Goal: Task Accomplishment & Management: Manage account settings

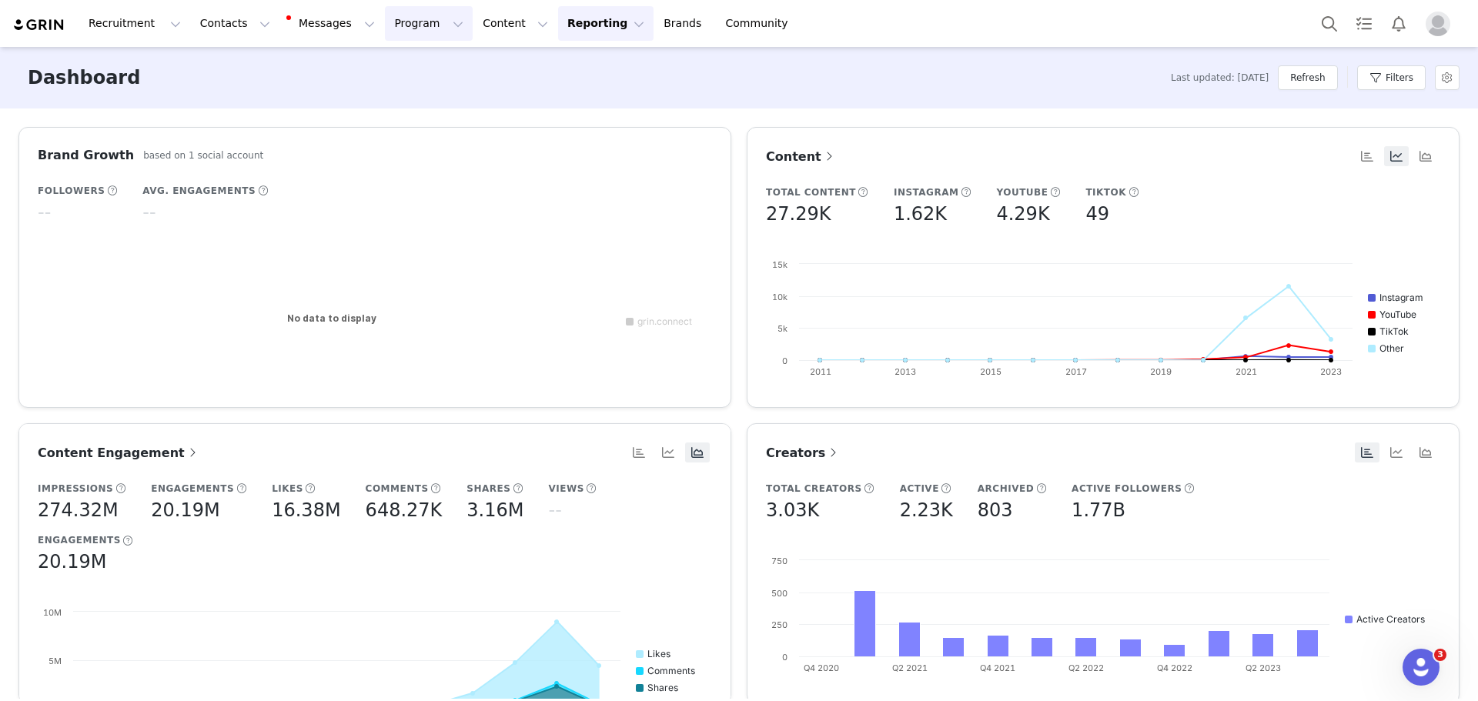
click at [385, 18] on button "Program Program" at bounding box center [429, 23] width 88 height 35
click at [389, 65] on p "Activations" at bounding box center [388, 68] width 59 height 16
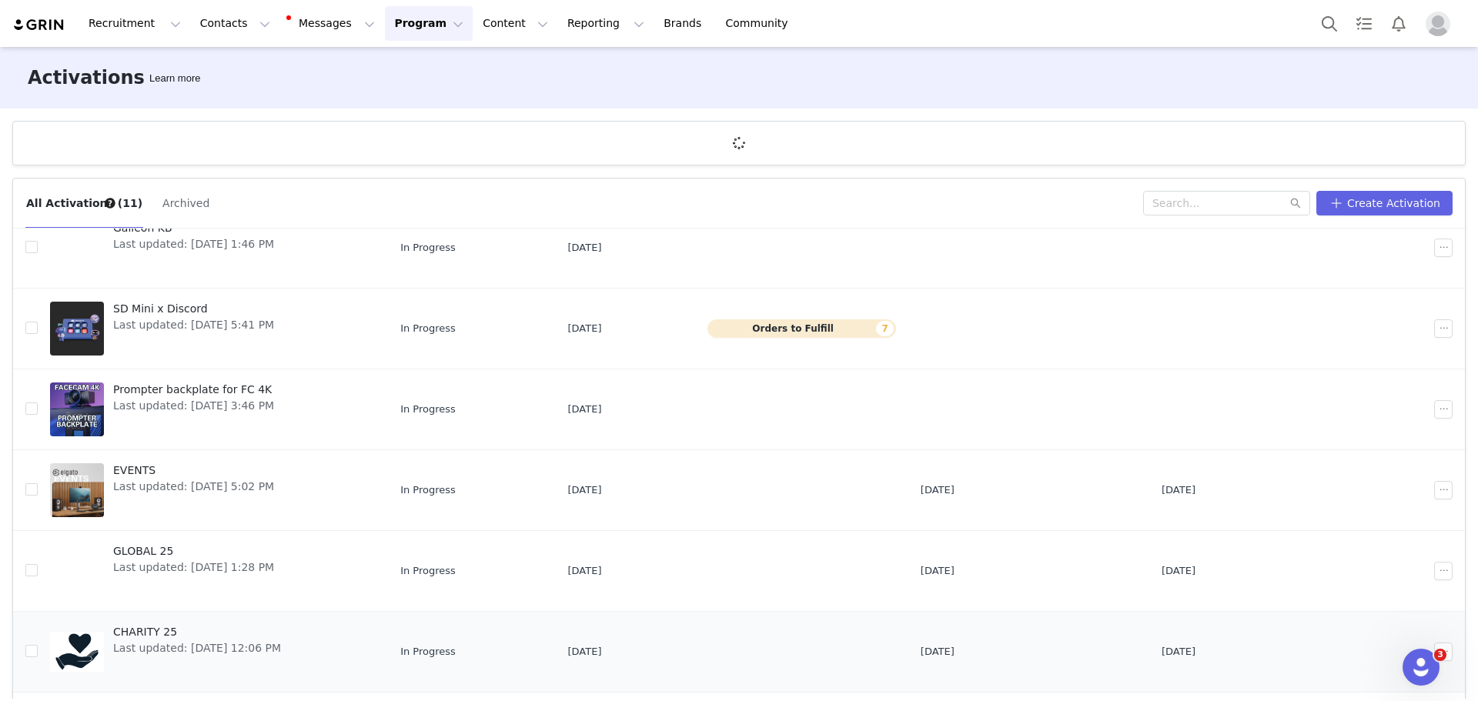
scroll to position [308, 0]
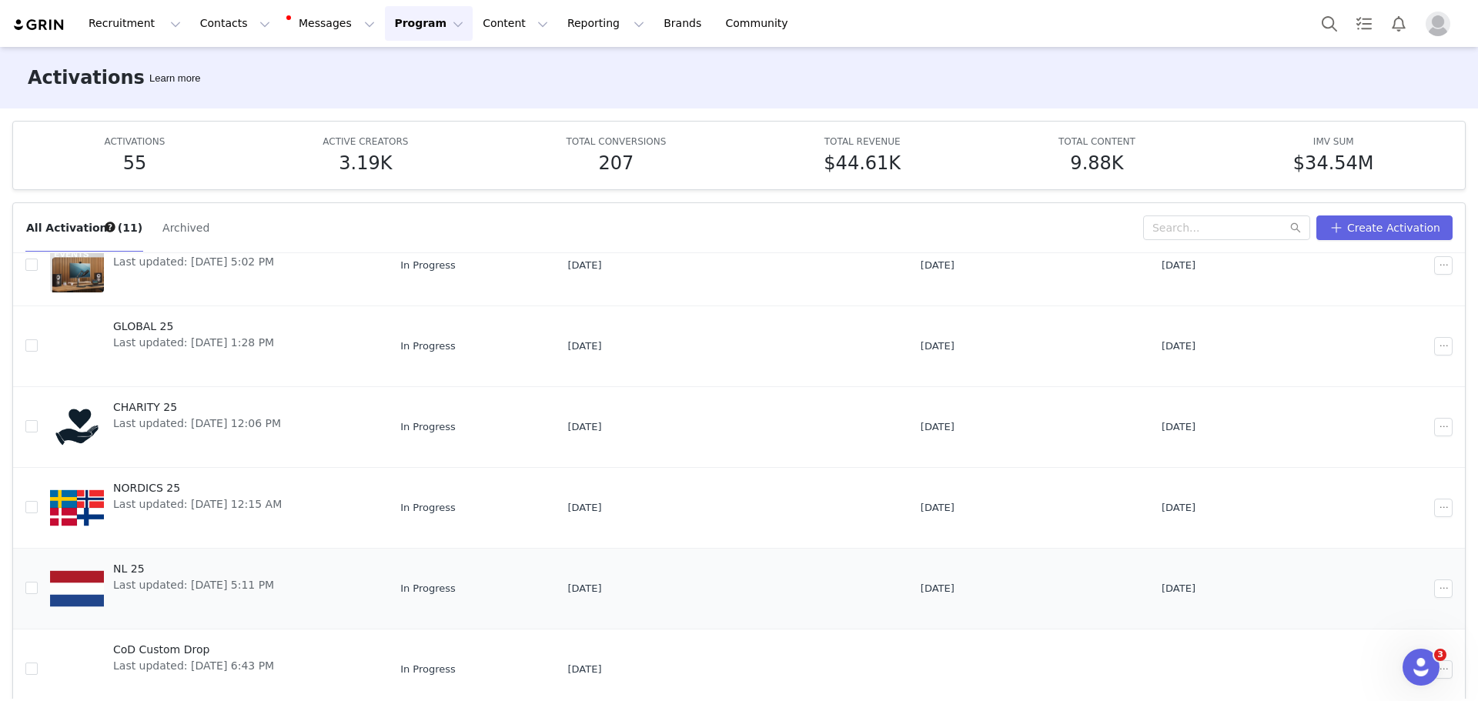
click at [174, 566] on span "NL 25" at bounding box center [193, 569] width 161 height 16
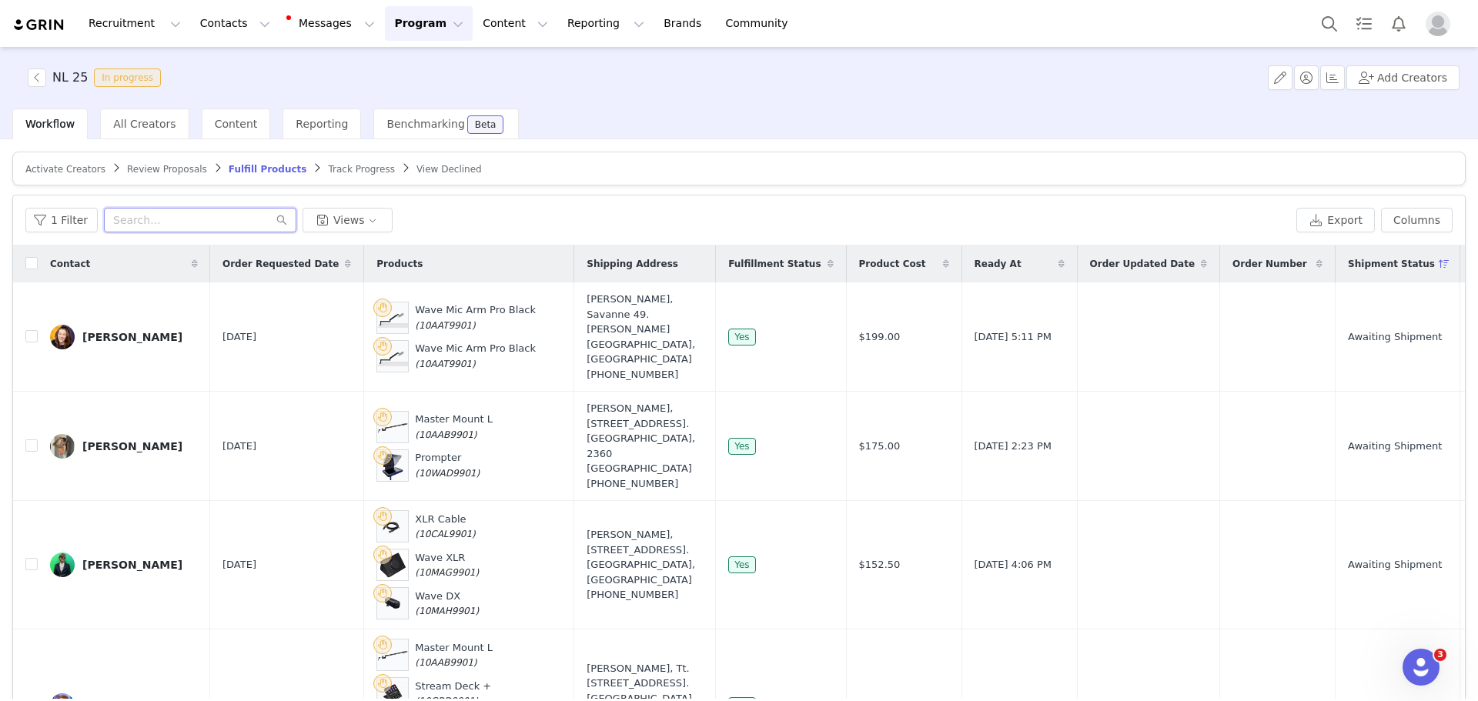
click at [237, 211] on input "text" at bounding box center [200, 220] width 192 height 25
type input "[PERSON_NAME]"
click at [130, 217] on input "[PERSON_NAME]" at bounding box center [200, 220] width 192 height 25
drag, startPoint x: 125, startPoint y: 220, endPoint x: 82, endPoint y: 215, distance: 43.4
click at [82, 215] on div "1 Filter [PERSON_NAME] Views" at bounding box center [657, 220] width 1265 height 25
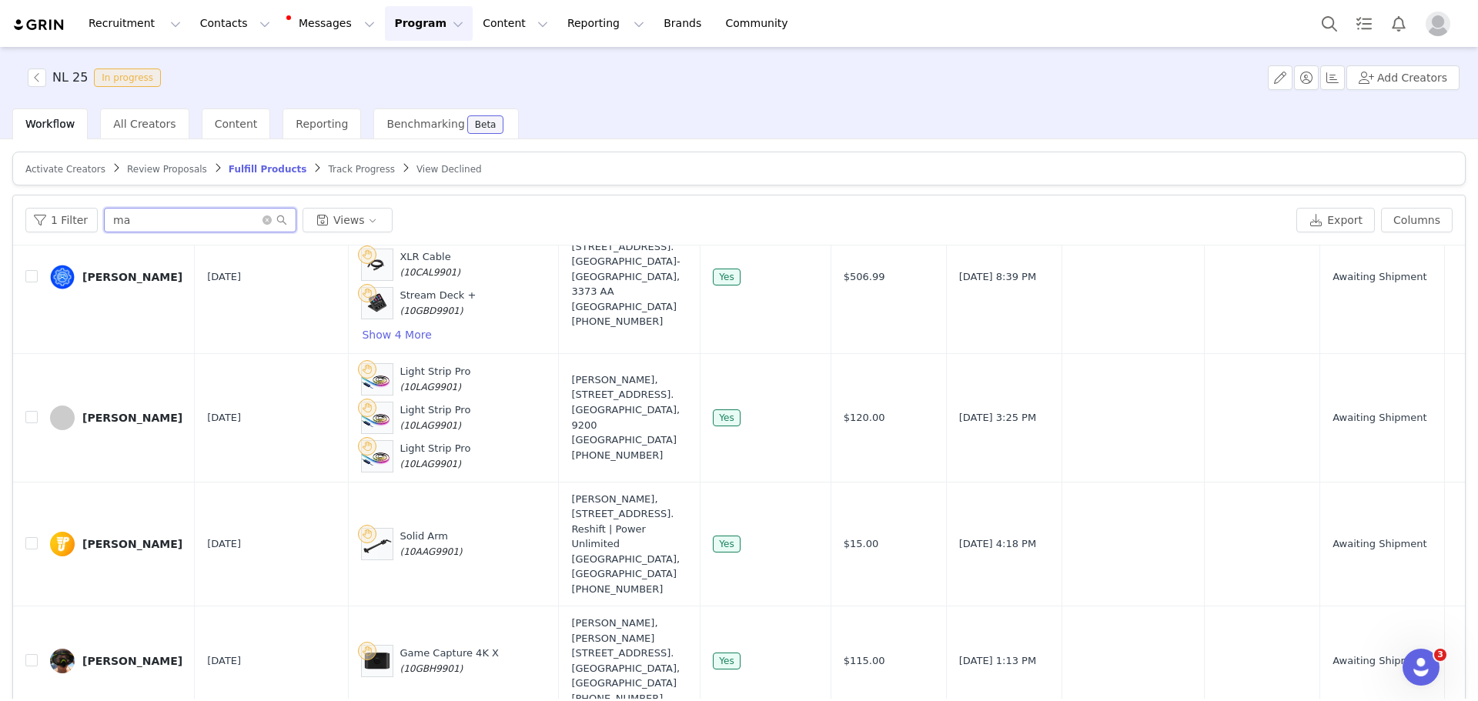
drag, startPoint x: 146, startPoint y: 142, endPoint x: 111, endPoint y: 147, distance: 35.7
click at [111, 147] on div "Activate Creators Review Proposals Fulfill Products Track Progress View Decline…" at bounding box center [739, 419] width 1478 height 560
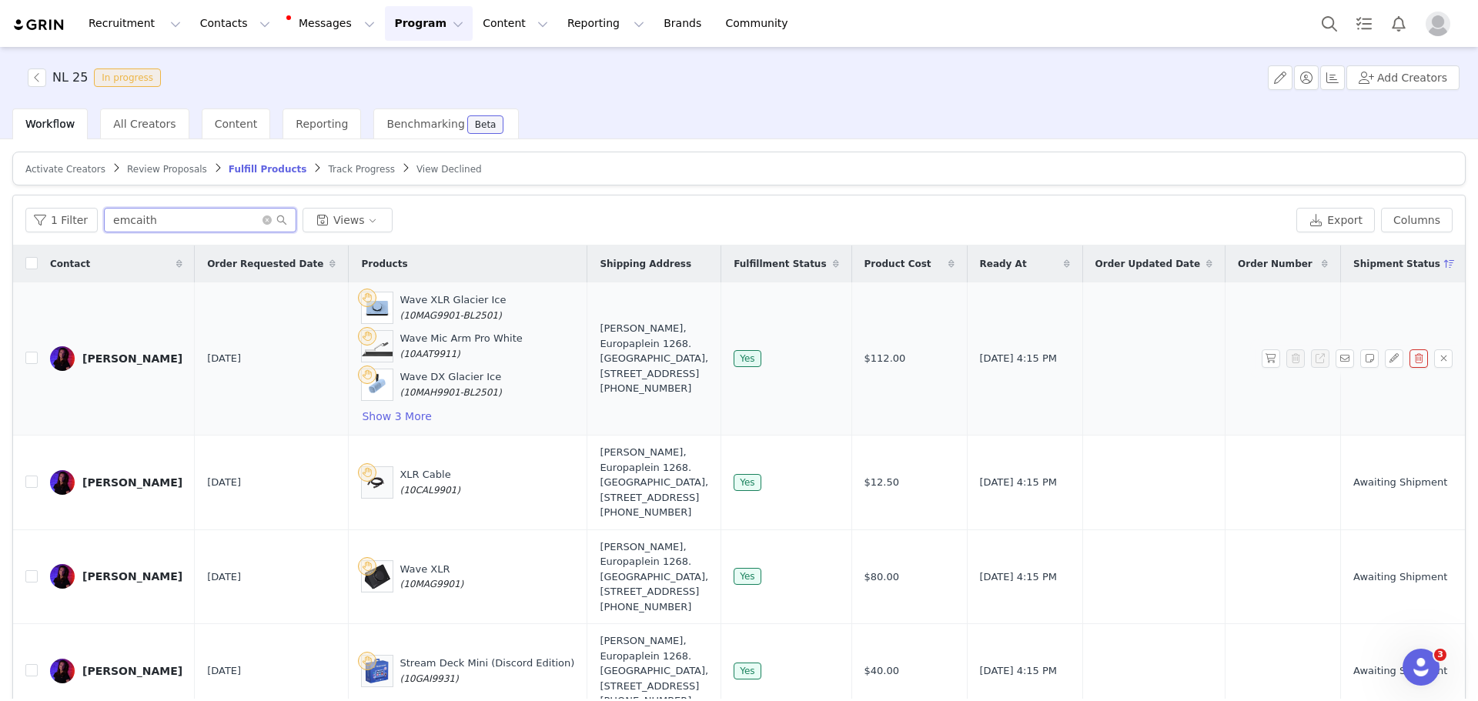
type input "emcaith"
click at [139, 357] on div "[PERSON_NAME]" at bounding box center [132, 359] width 100 height 12
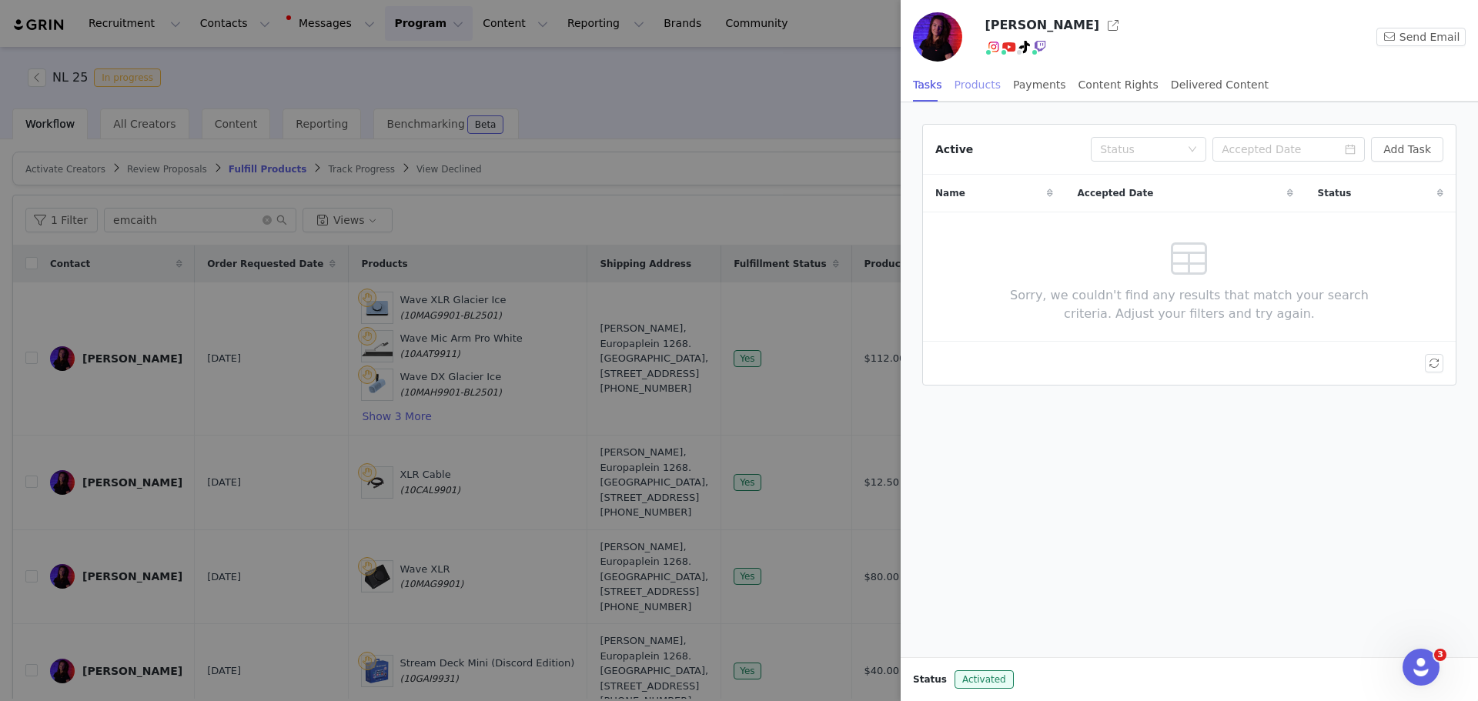
click at [964, 83] on div "Products" at bounding box center [977, 85] width 46 height 35
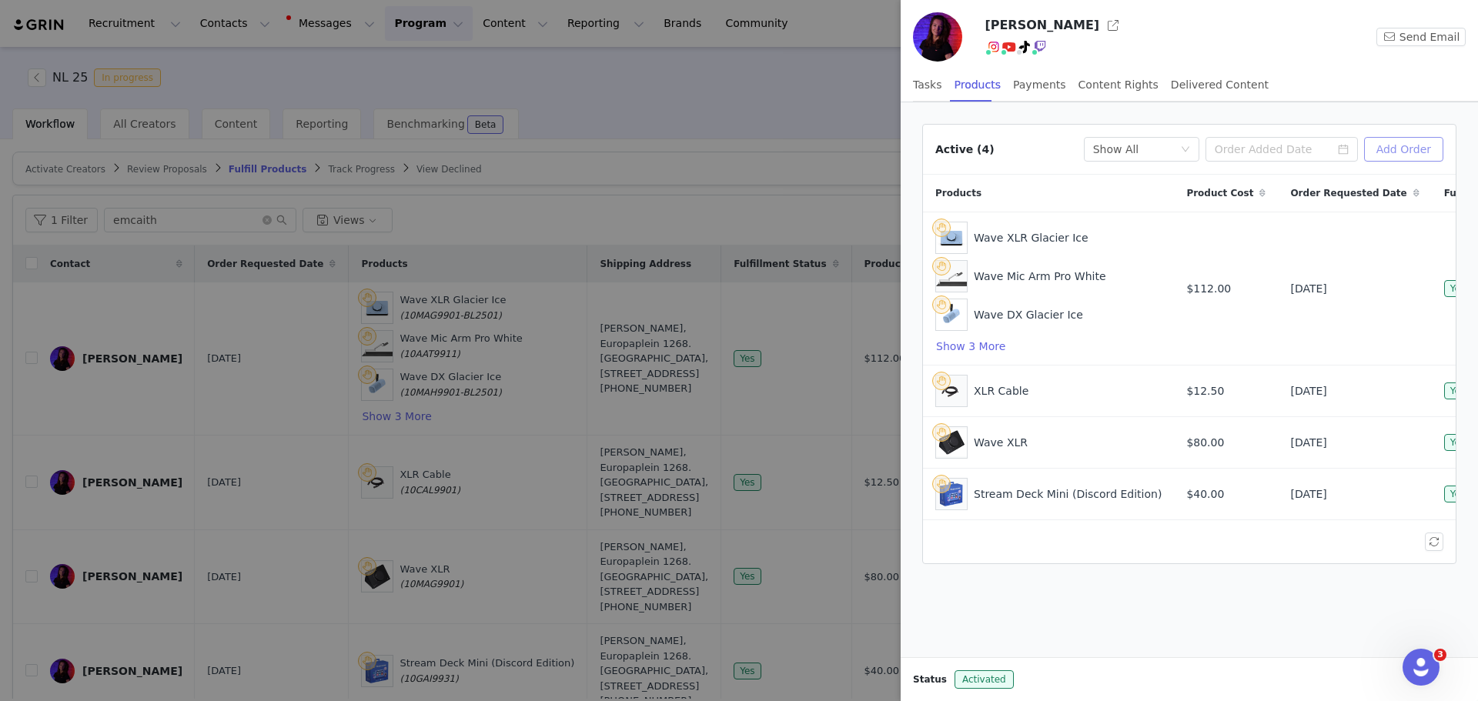
click at [1408, 155] on button "Add Order" at bounding box center [1403, 149] width 79 height 25
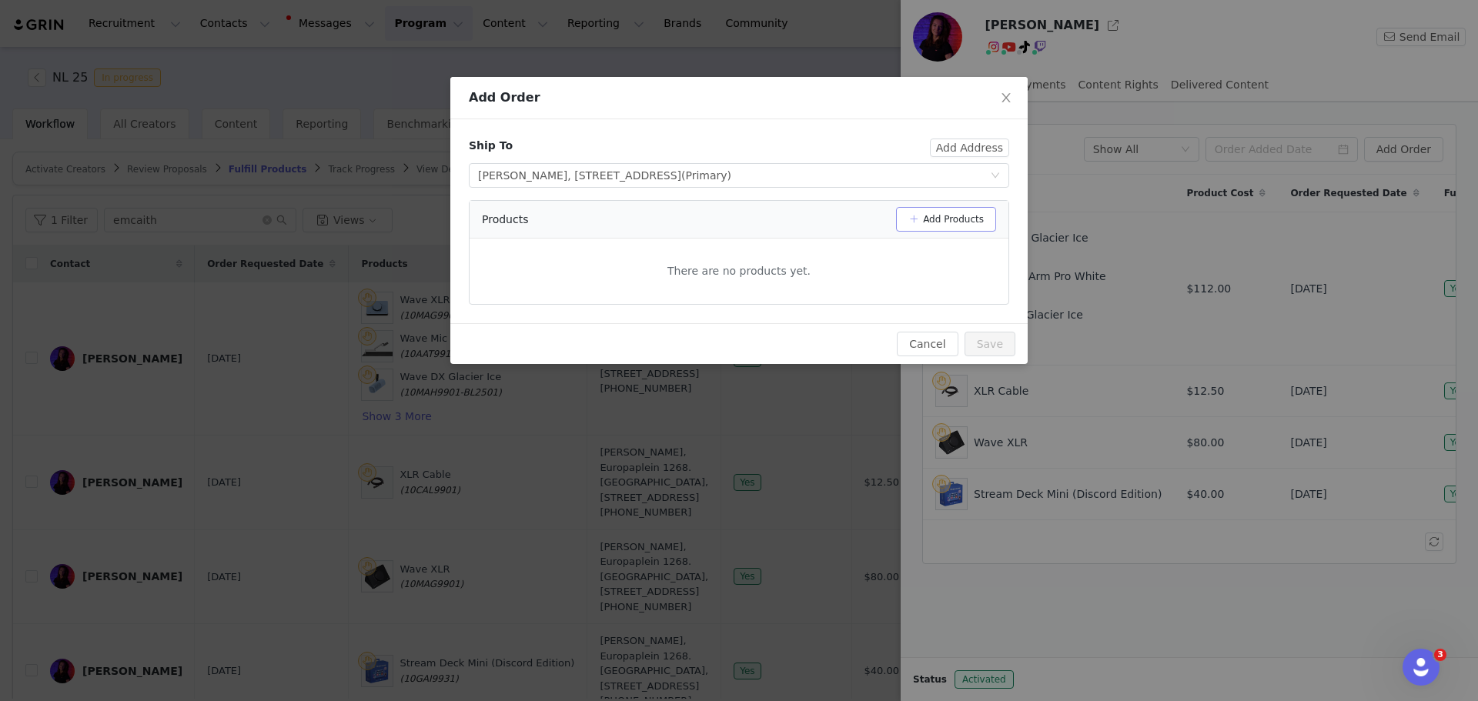
click at [937, 219] on button "Add Products" at bounding box center [946, 219] width 100 height 25
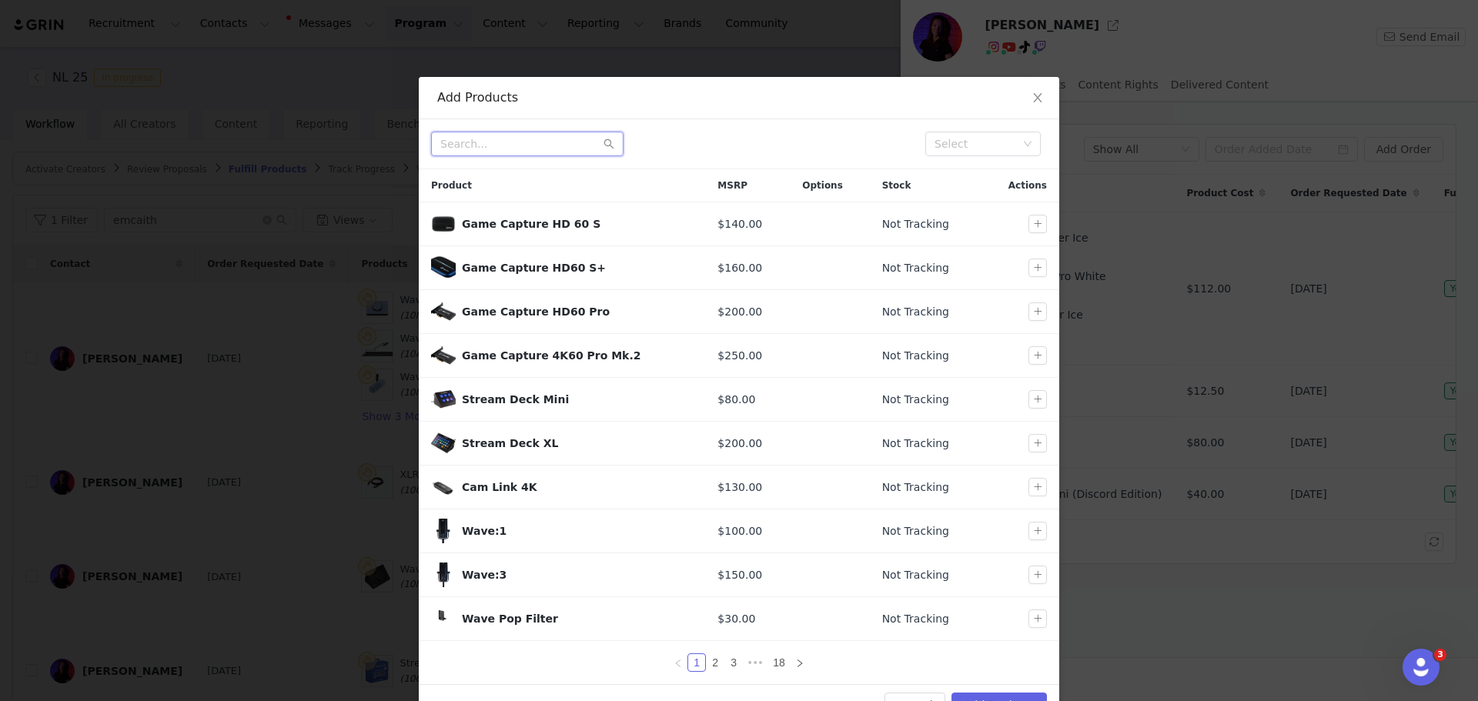
click at [490, 139] on input "text" at bounding box center [527, 144] width 192 height 25
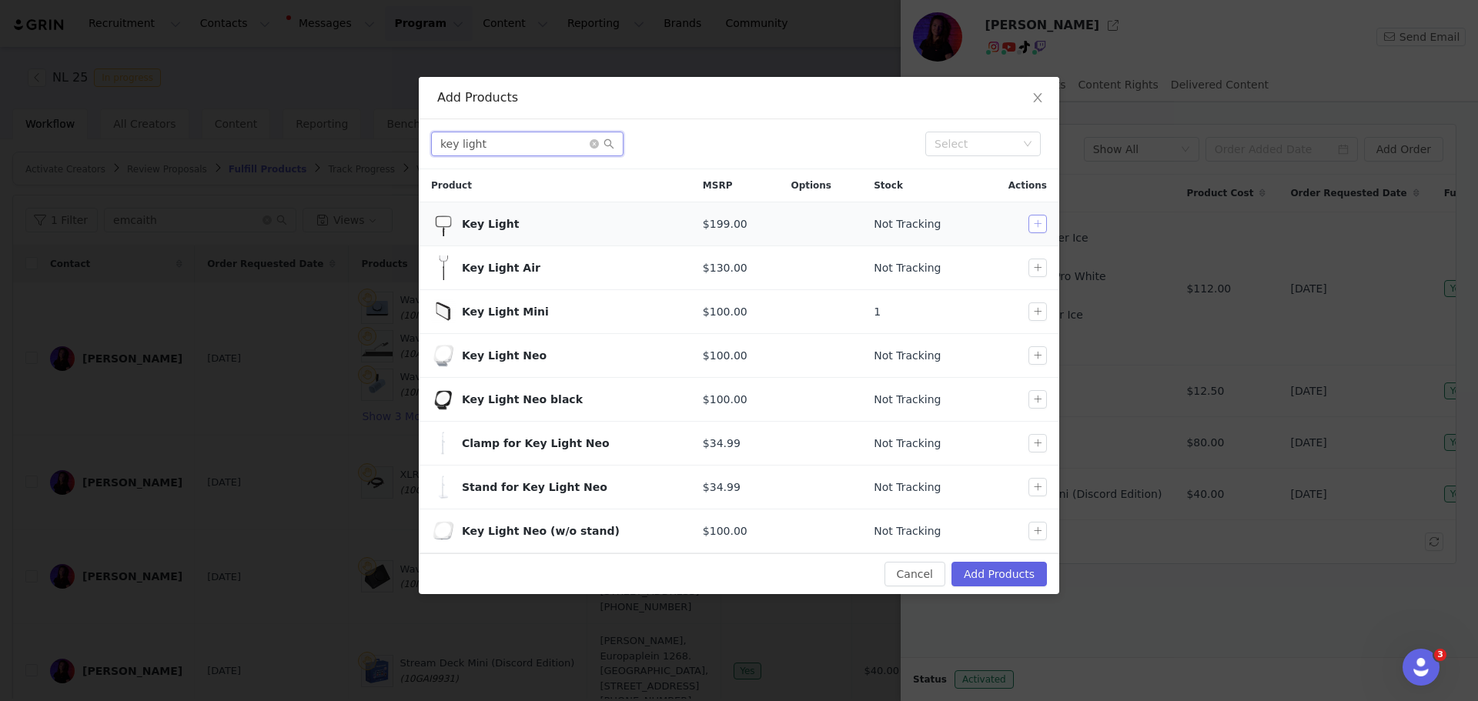
type input "key light"
click at [1031, 226] on button "button" at bounding box center [1037, 224] width 18 height 18
click at [1026, 573] on button "Add Products" at bounding box center [998, 574] width 95 height 25
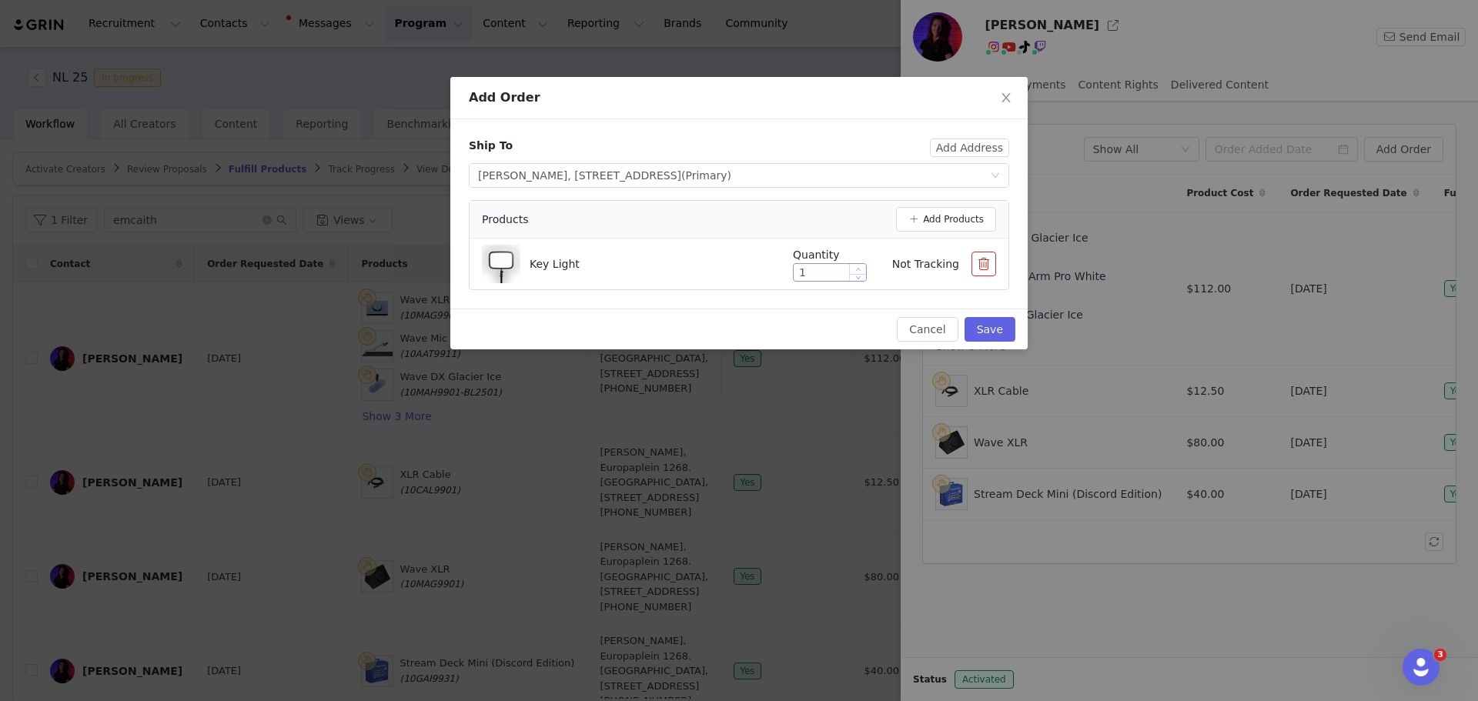
type input "2"
click at [858, 264] on span "Increase Value" at bounding box center [858, 269] width 16 height 10
click at [981, 330] on button "Save" at bounding box center [989, 329] width 51 height 25
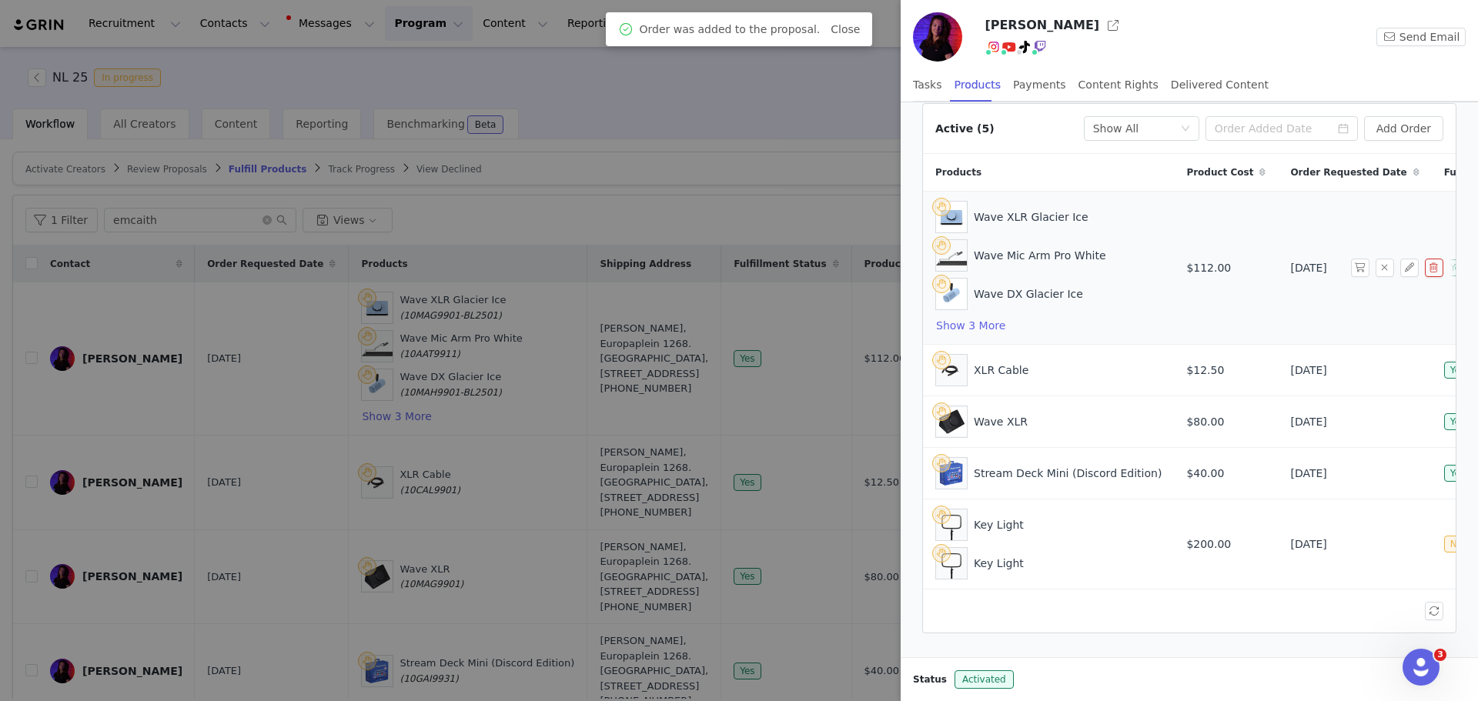
scroll to position [48, 0]
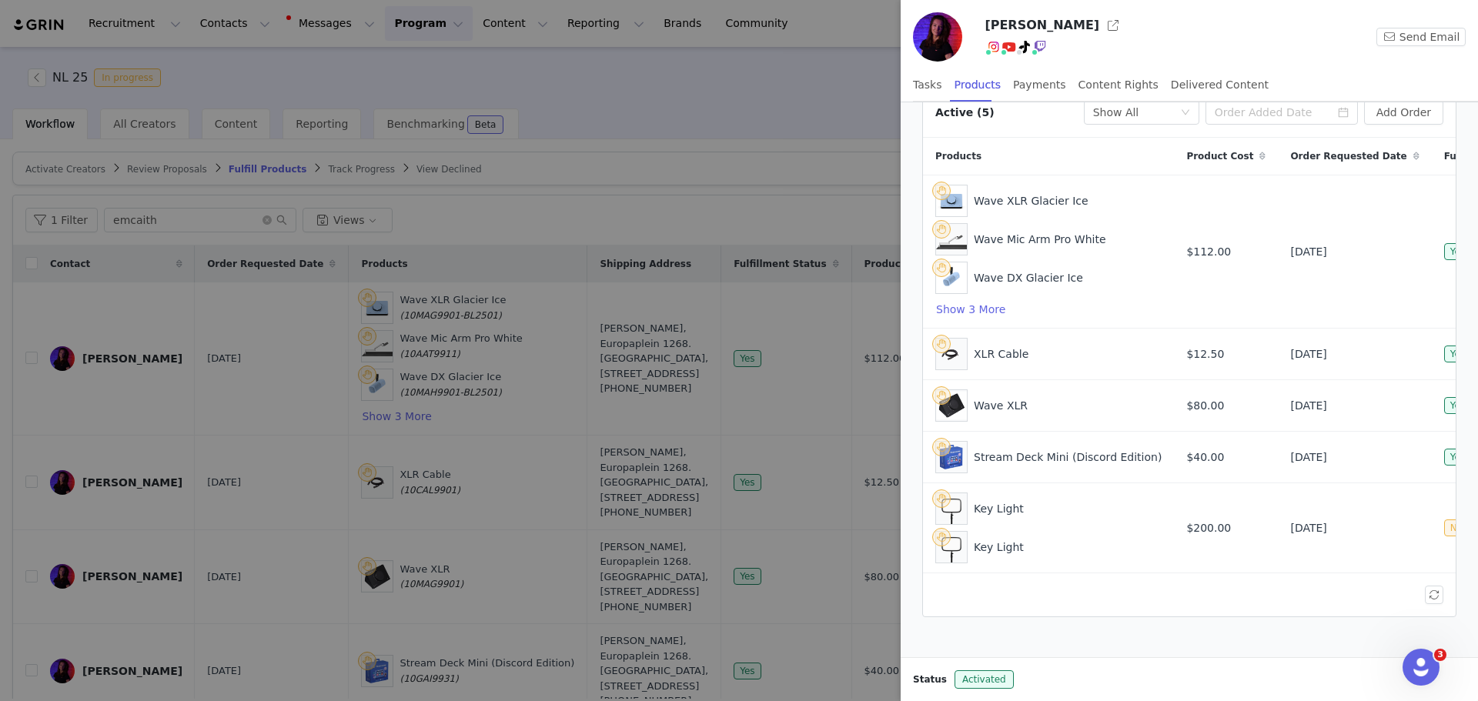
click at [711, 111] on div at bounding box center [739, 350] width 1478 height 701
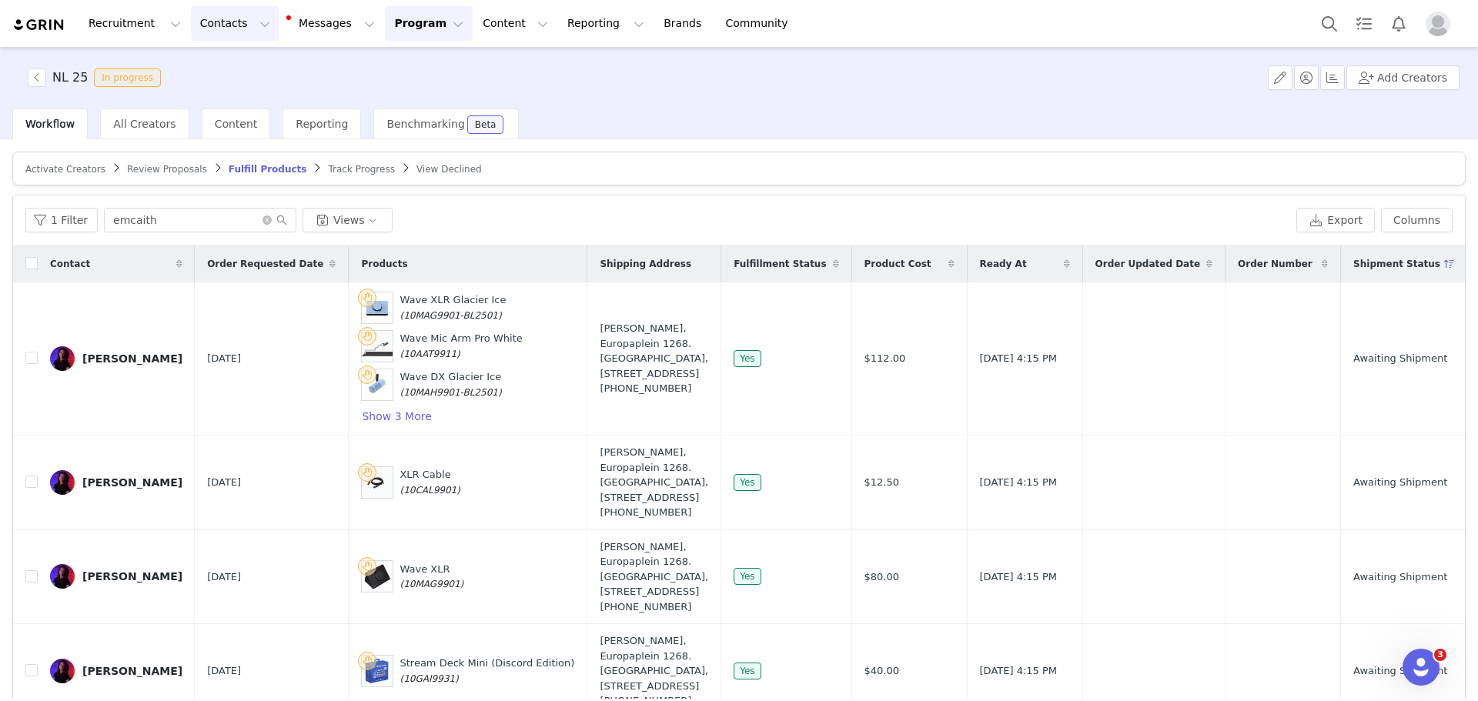
click at [226, 16] on button "Contacts Contacts" at bounding box center [235, 23] width 89 height 35
click at [223, 67] on p "Creators" at bounding box center [212, 68] width 46 height 16
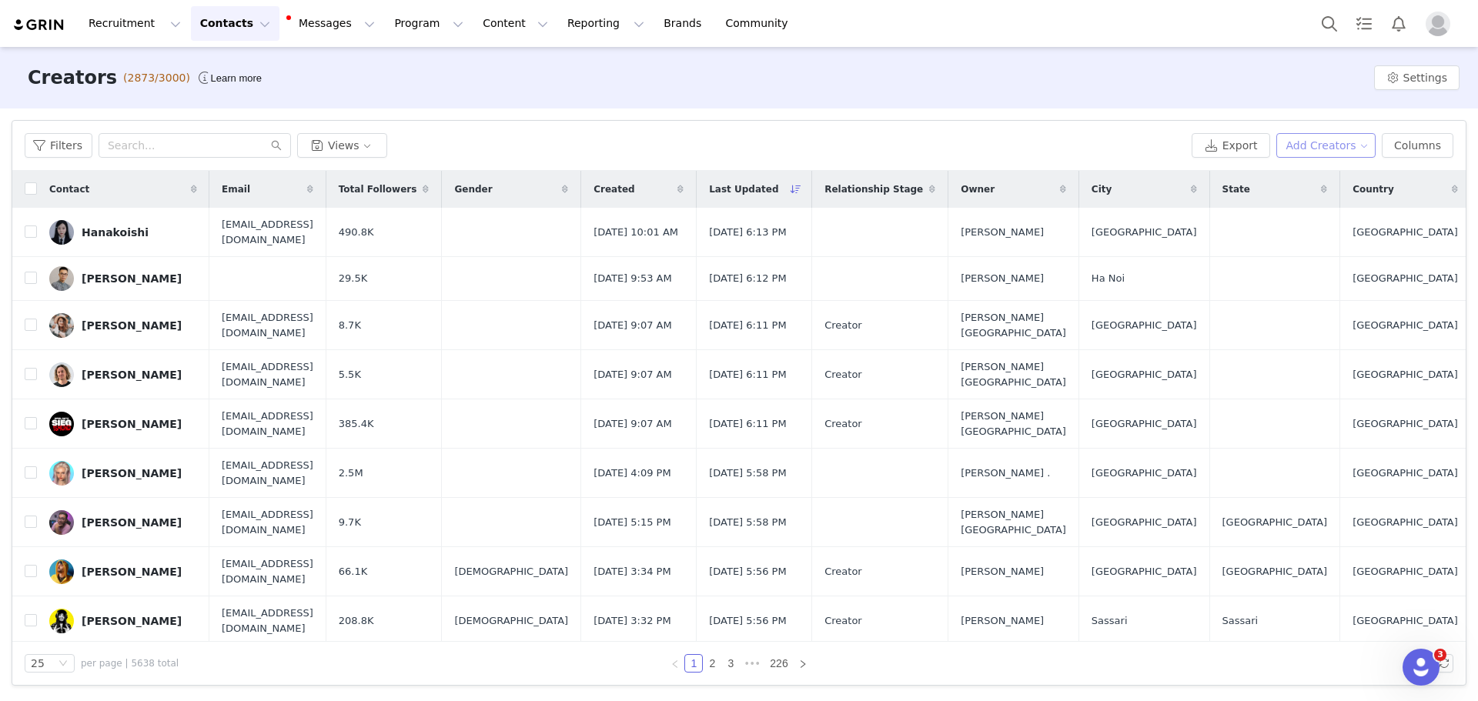
click at [1329, 143] on button "Add Creators" at bounding box center [1326, 145] width 100 height 25
click at [1305, 174] on span "Add a Creator" at bounding box center [1333, 176] width 75 height 17
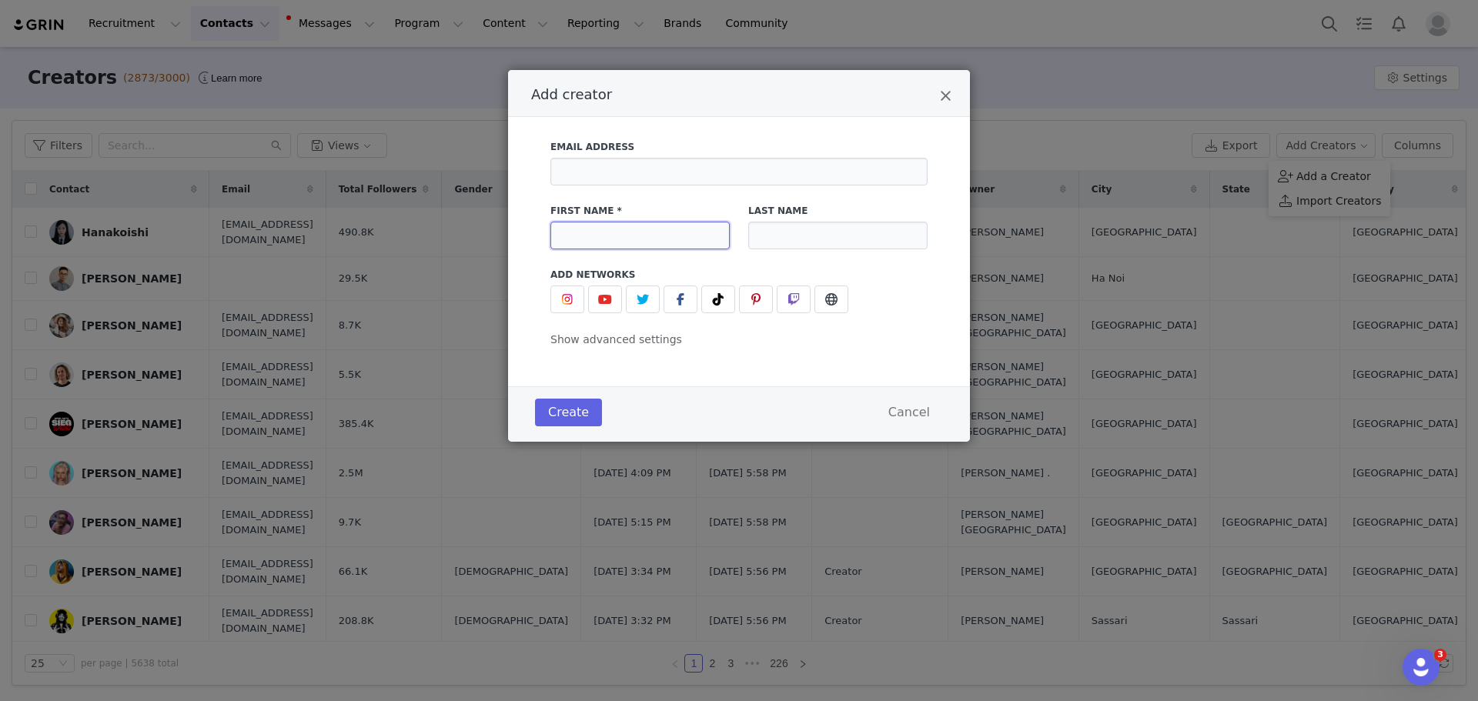
click at [650, 246] on input "Add creator" at bounding box center [639, 236] width 179 height 28
paste input "[PERSON_NAME]"
type input "[PERSON_NAME]"
click at [798, 235] on input "Add creator" at bounding box center [837, 236] width 179 height 28
paste input "Creek"
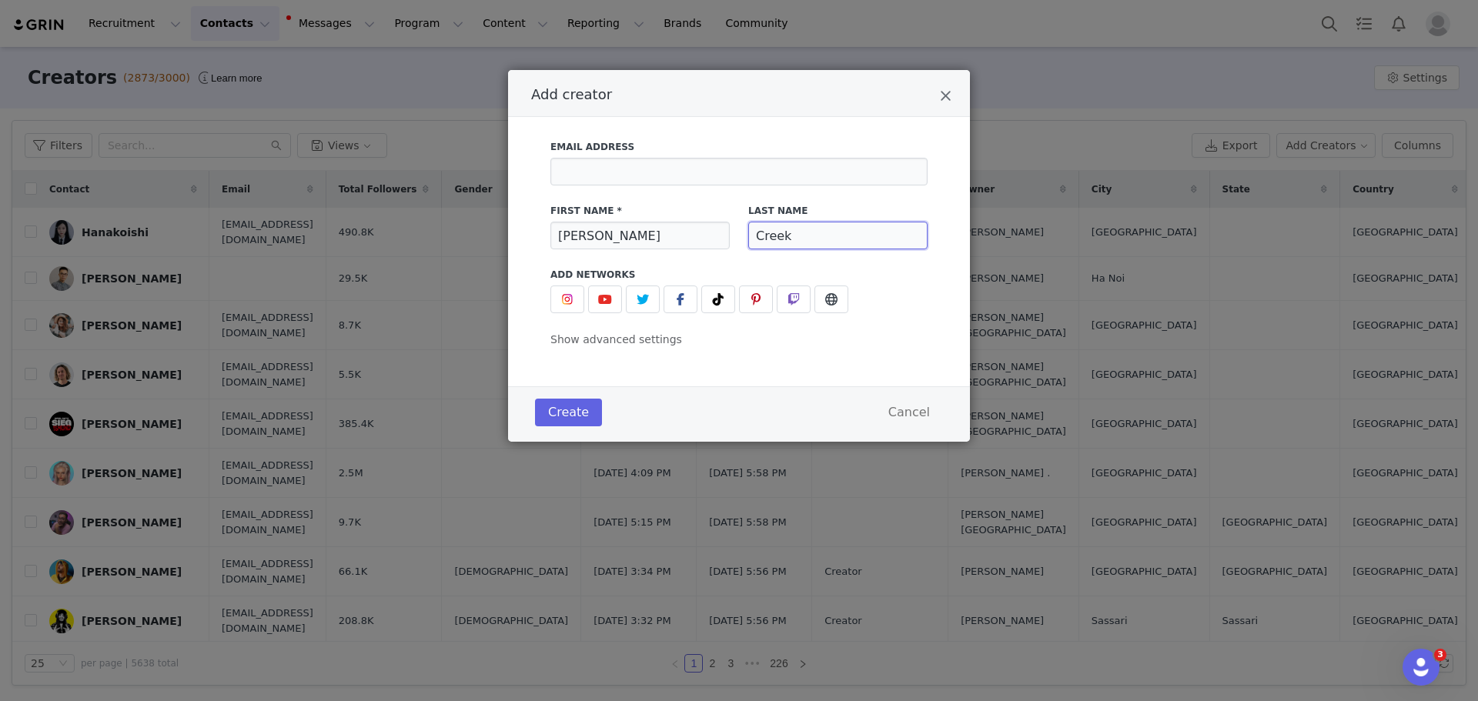
type input "Creek"
click at [585, 175] on input "Add creator" at bounding box center [738, 172] width 377 height 28
paste input "[EMAIL_ADDRESS][DOMAIN_NAME]"
type input "[EMAIL_ADDRESS][DOMAIN_NAME]"
click at [791, 296] on icon "Add creator" at bounding box center [793, 299] width 12 height 12
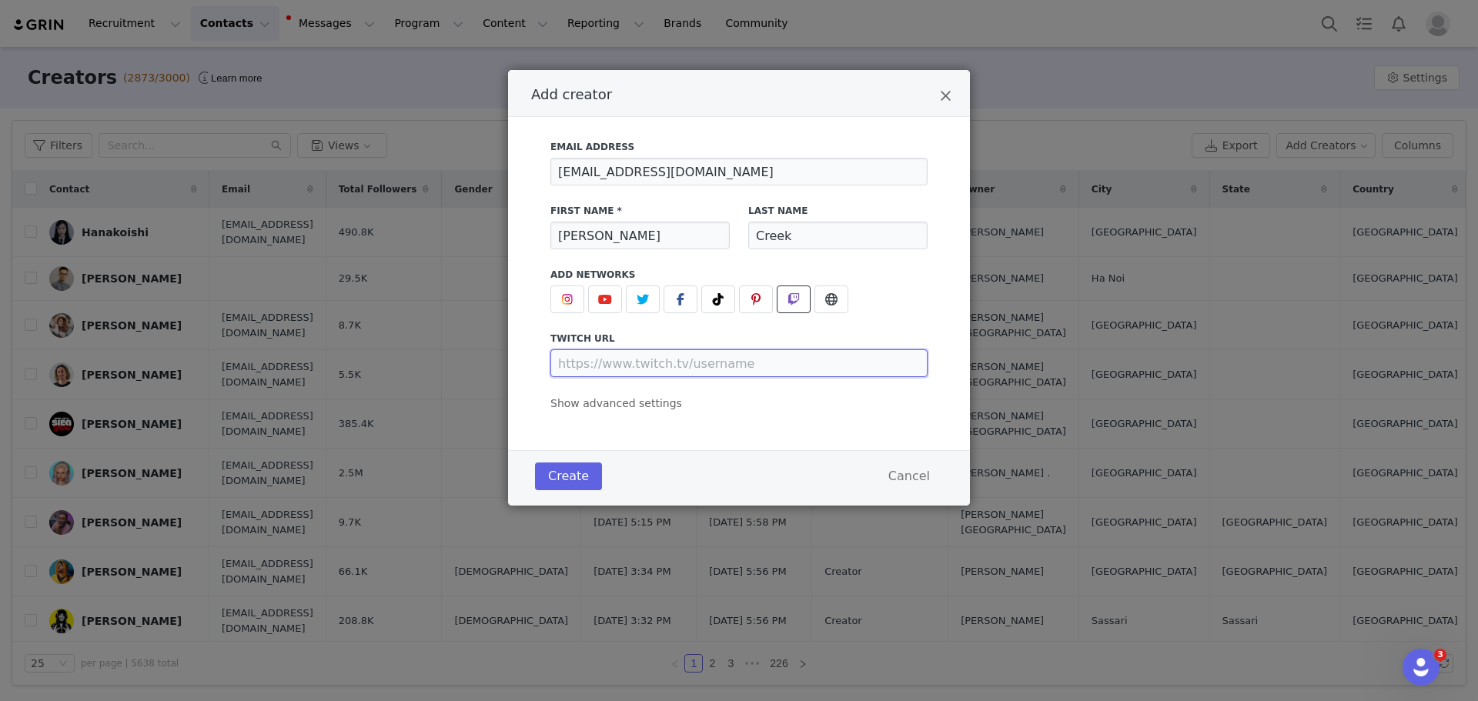
click at [639, 360] on input "Add creator" at bounding box center [738, 363] width 377 height 28
paste input "[URL][DOMAIN_NAME]"
type input "[URL][DOMAIN_NAME]"
click at [563, 479] on button "Create" at bounding box center [568, 477] width 67 height 28
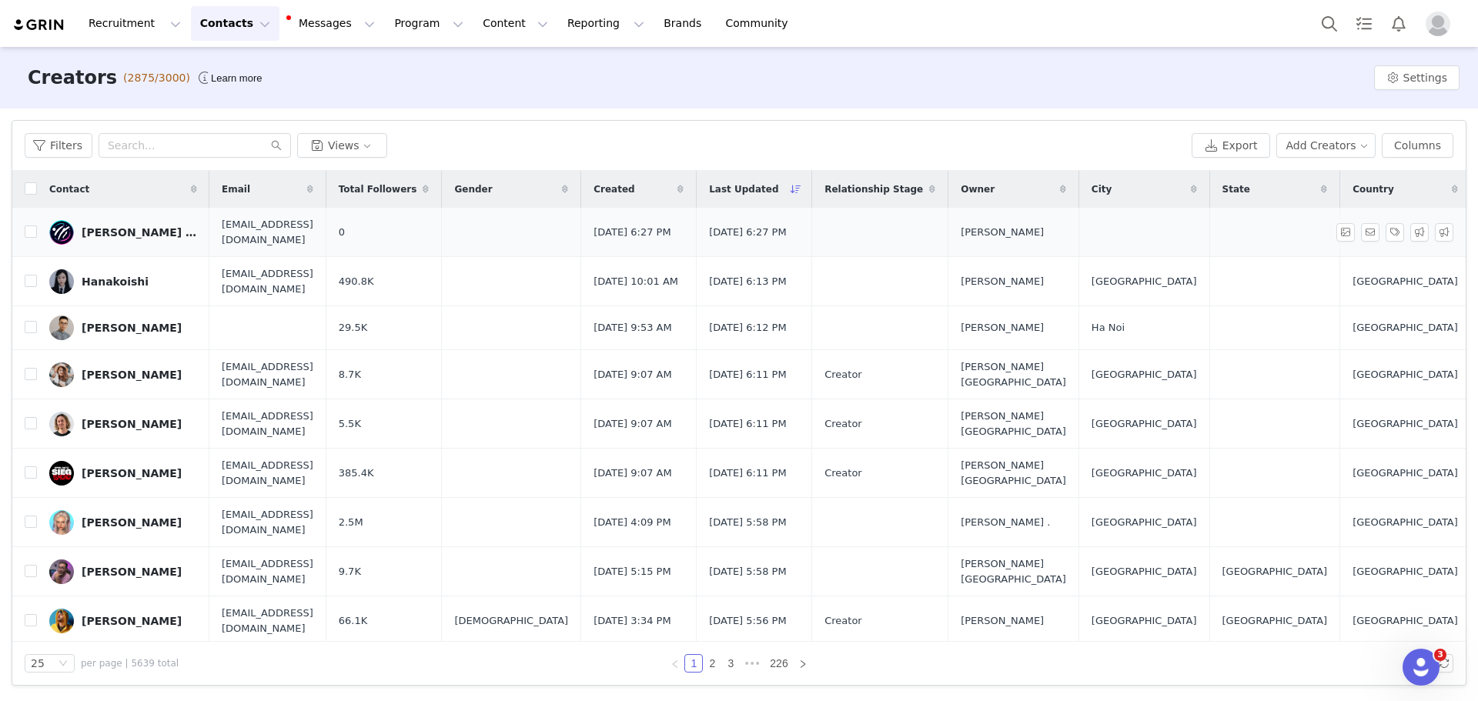
click at [130, 234] on div "[PERSON_NAME] Creek" at bounding box center [139, 232] width 115 height 12
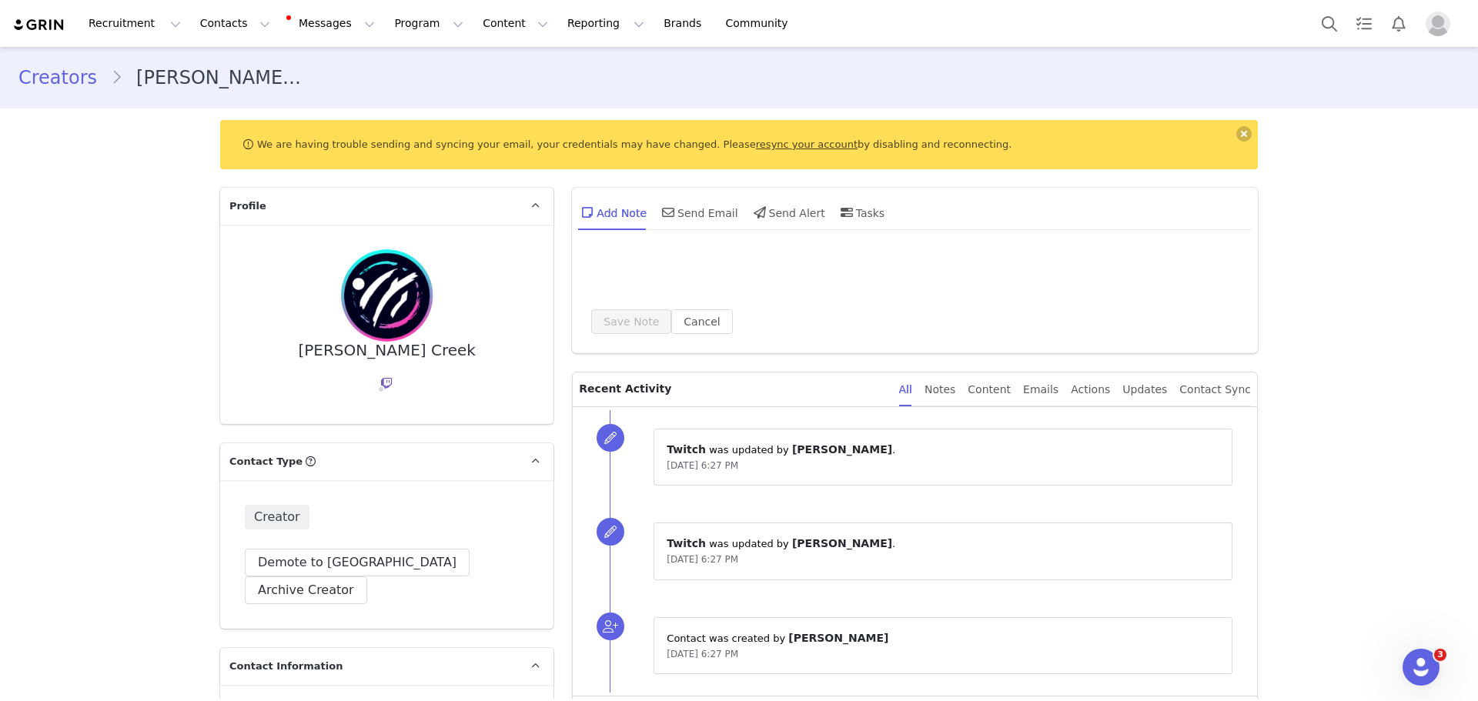
type input "+1 ([GEOGRAPHIC_DATA])"
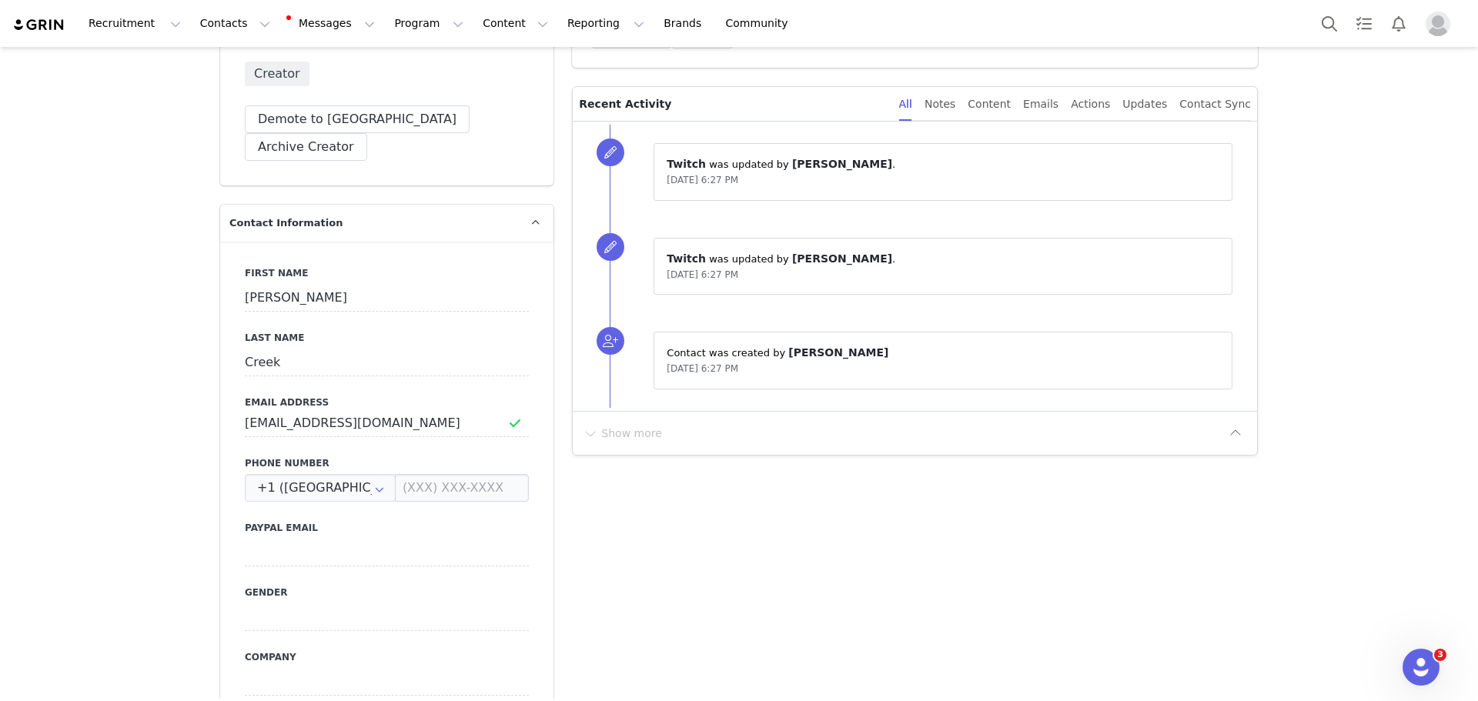
scroll to position [616, 0]
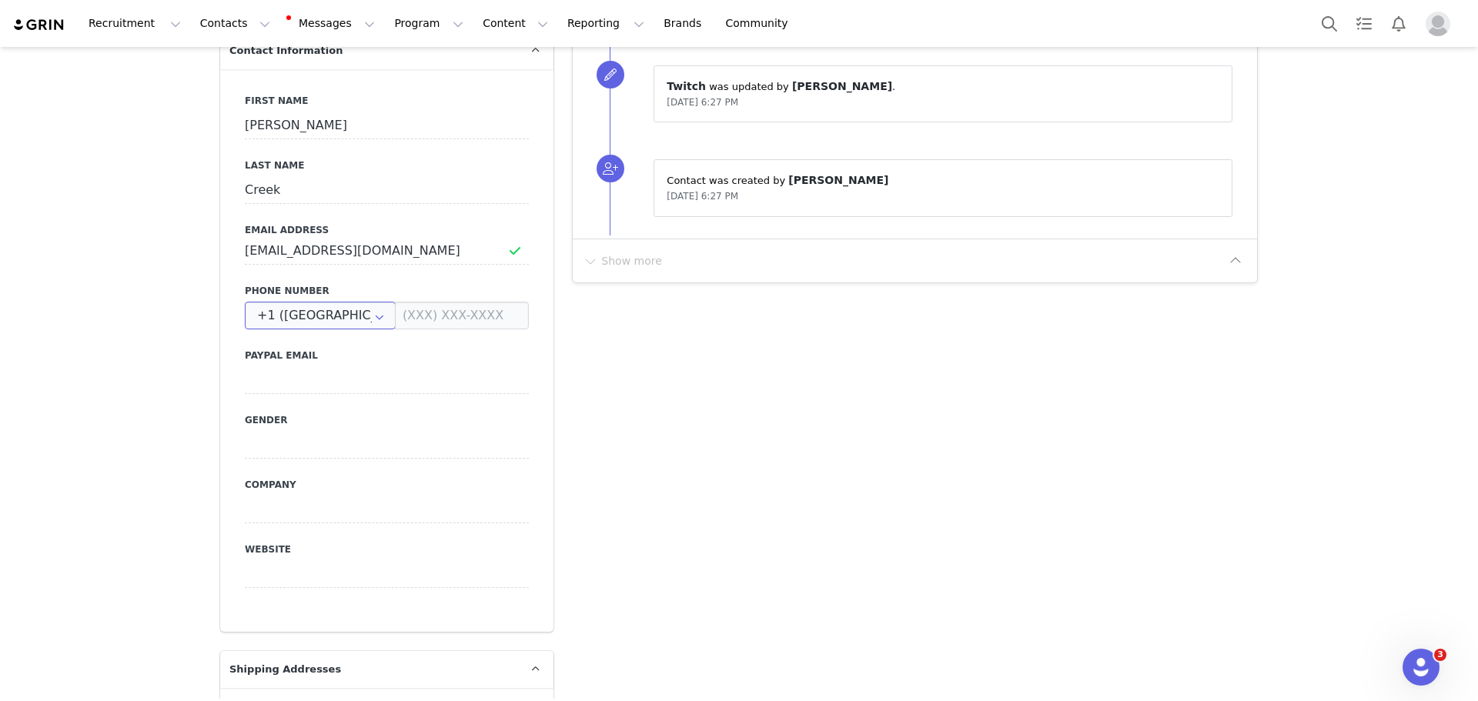
click at [349, 302] on input "+1 ([GEOGRAPHIC_DATA])" at bounding box center [320, 316] width 151 height 28
click at [343, 324] on li "+46 ([GEOGRAPHIC_DATA])" at bounding box center [329, 328] width 179 height 26
type input "+46 ([GEOGRAPHIC_DATA])"
click at [419, 302] on input at bounding box center [462, 316] width 134 height 28
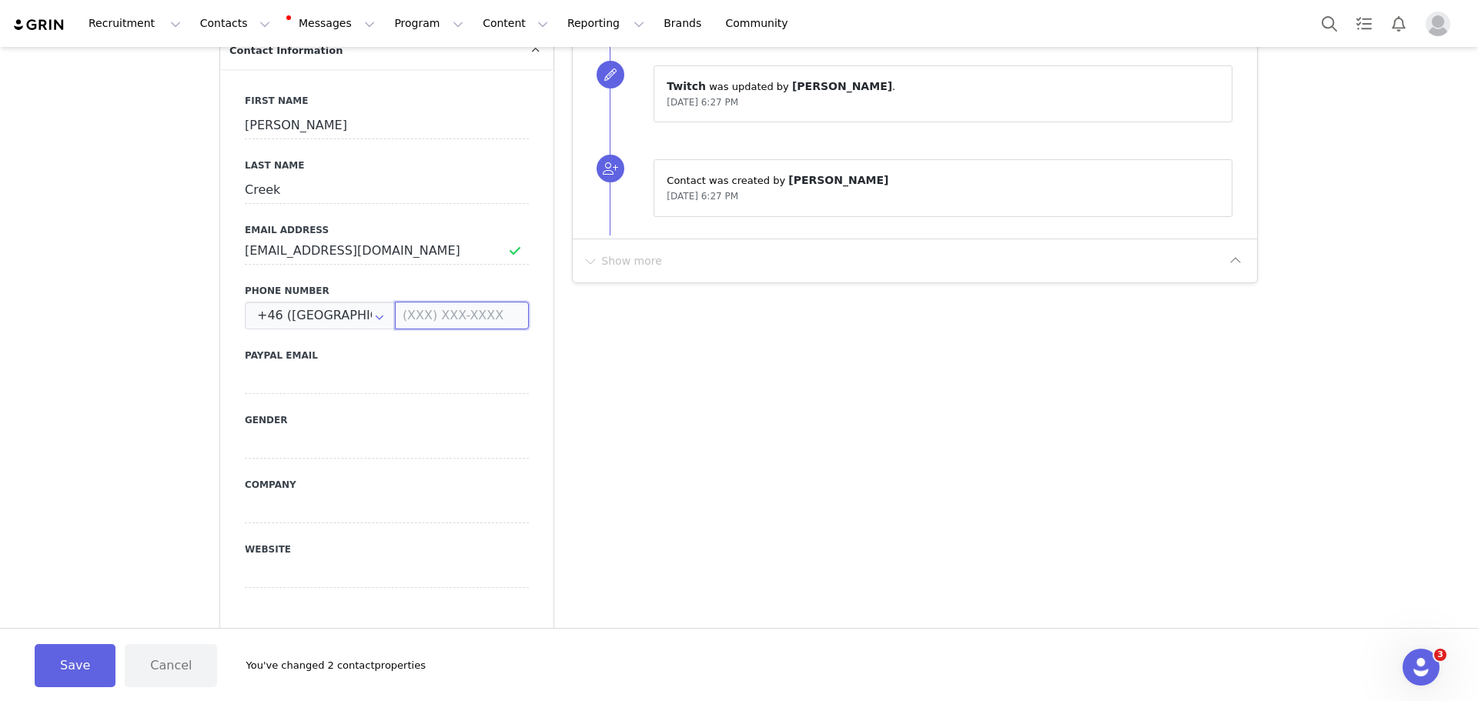
paste input "70 795 03 16"
type input "707950316"
click at [82, 664] on button "Save" at bounding box center [75, 665] width 81 height 43
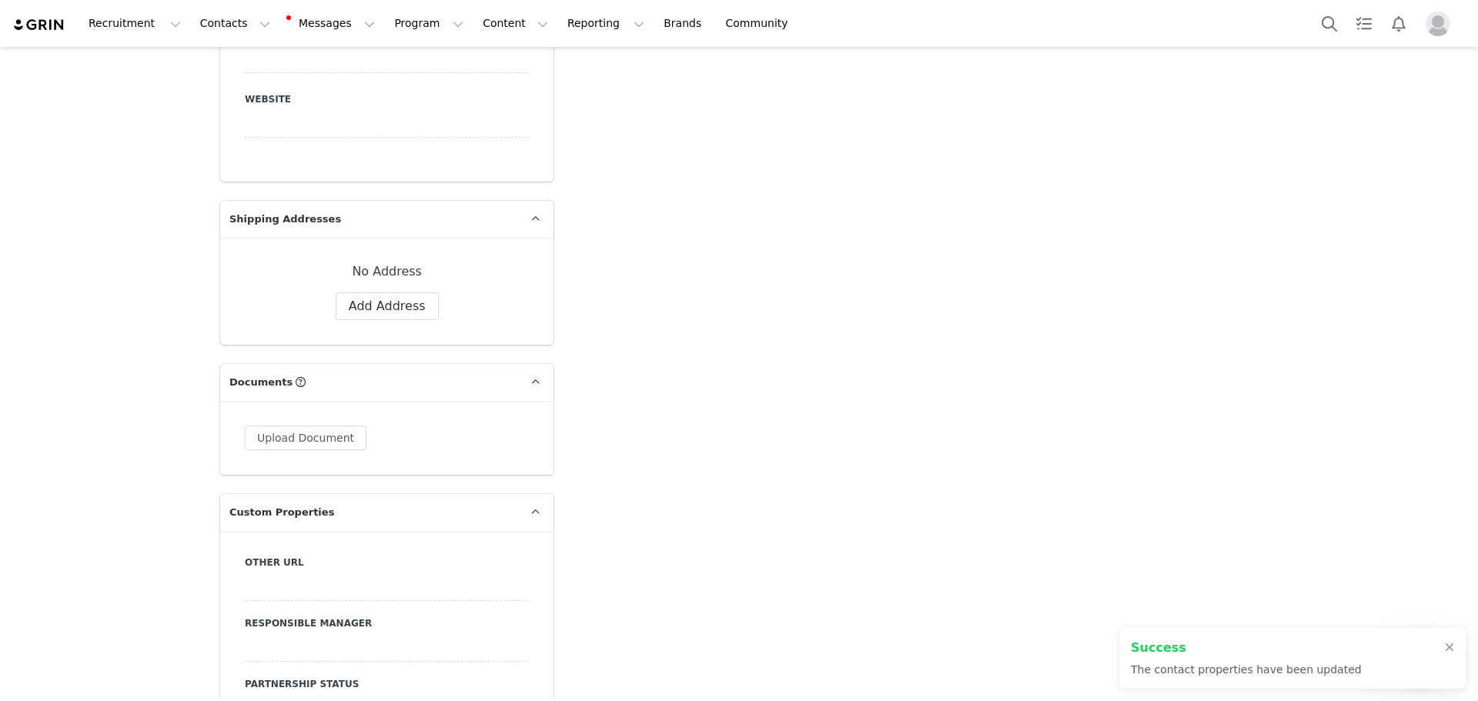
scroll to position [1078, 0]
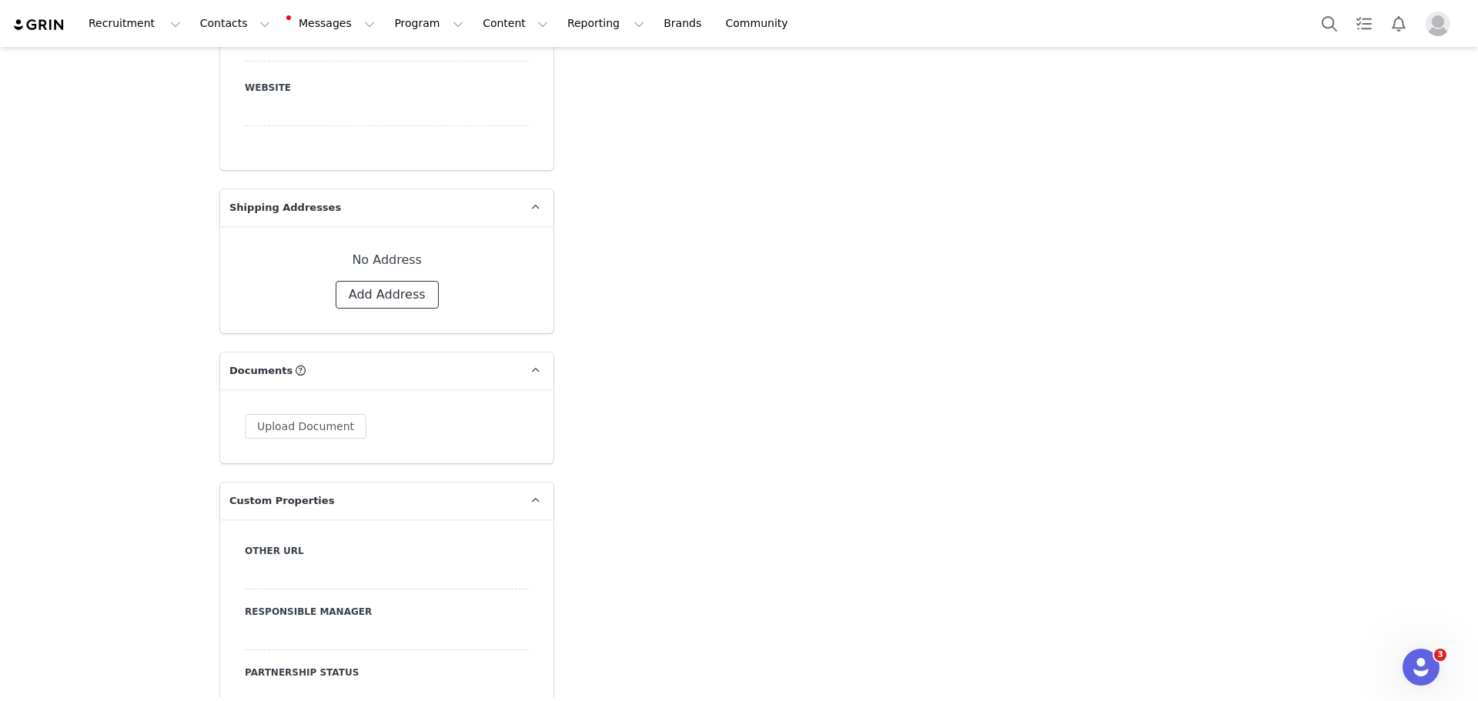
click at [381, 281] on button "Add Address" at bounding box center [387, 295] width 103 height 28
select select
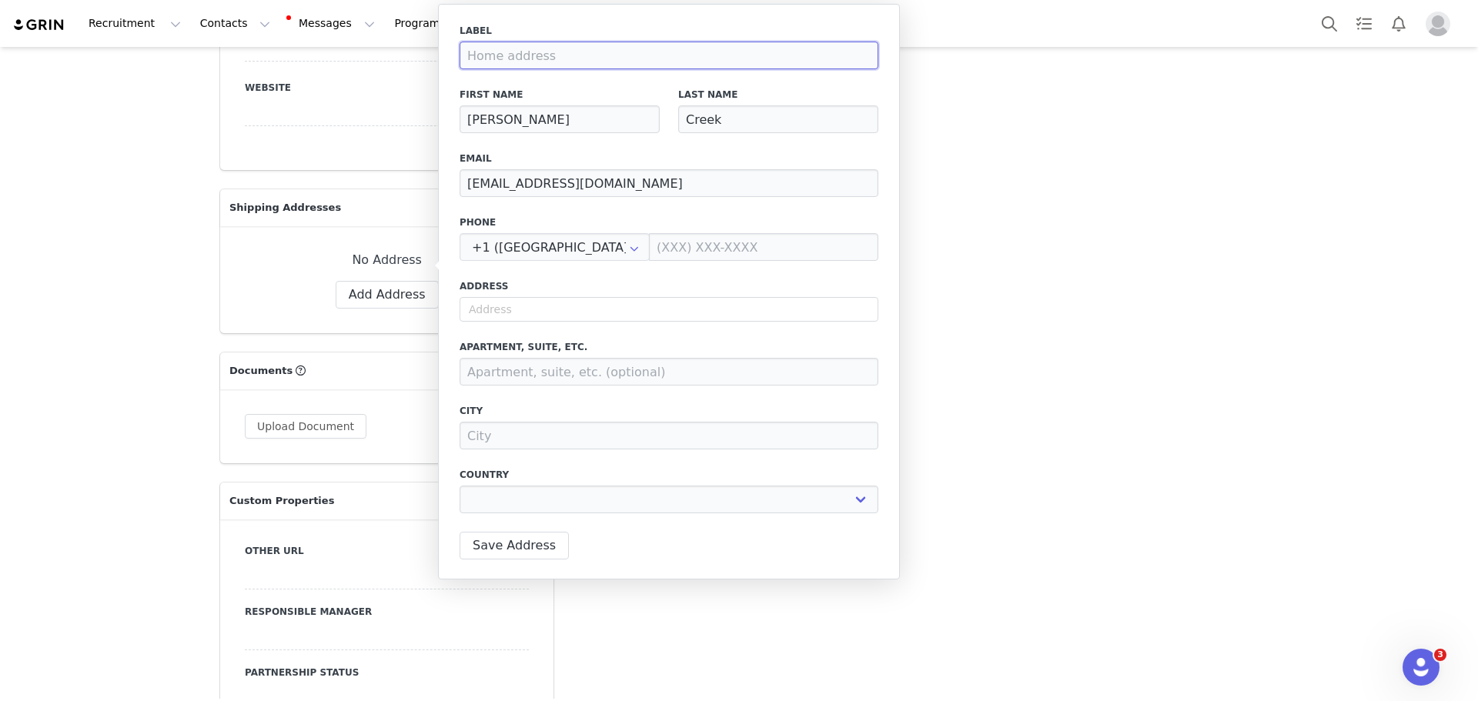
click at [537, 62] on input at bounding box center [668, 56] width 419 height 28
type input "H"
select select
type input "Ho"
select select
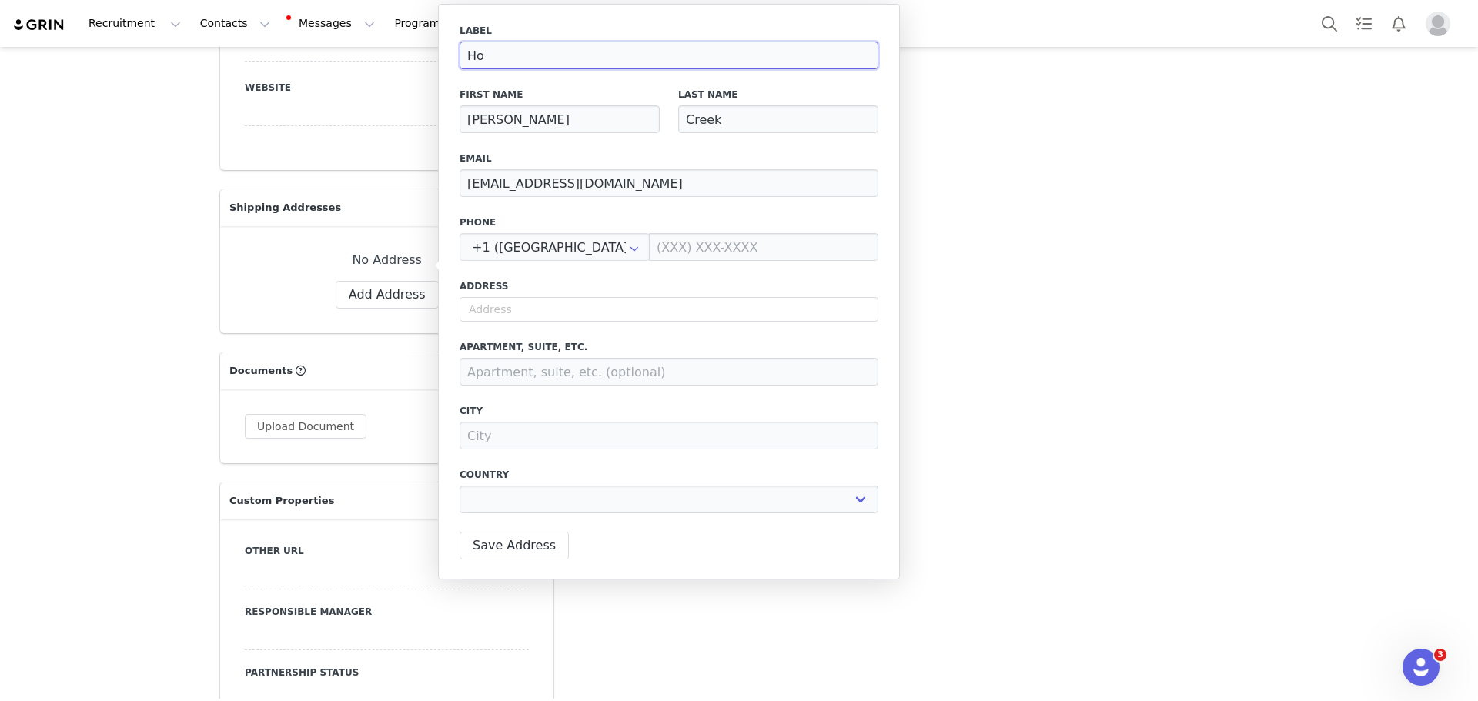
type input "Hom"
select select
type input "Home"
select select
type input "Home"
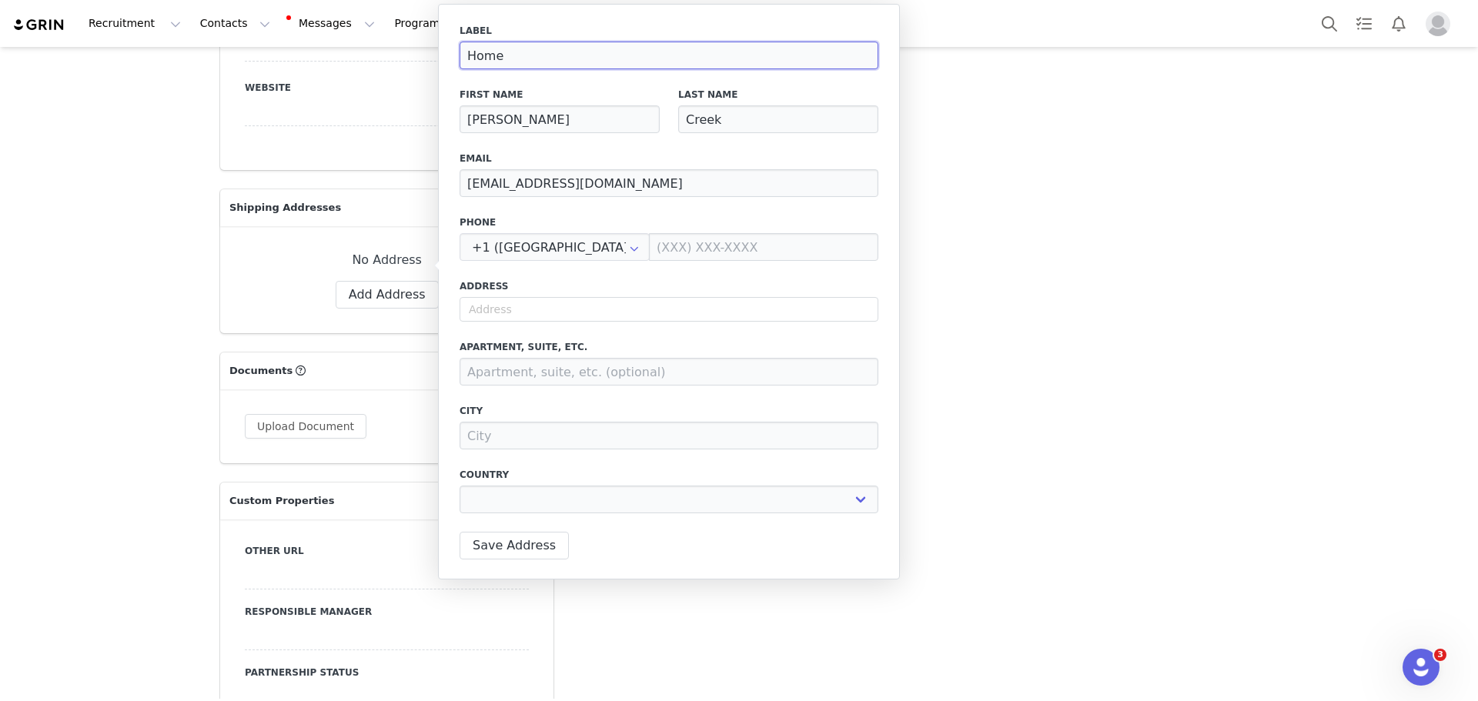
select select
type input "Home a"
select select
type input "Home ad"
select select
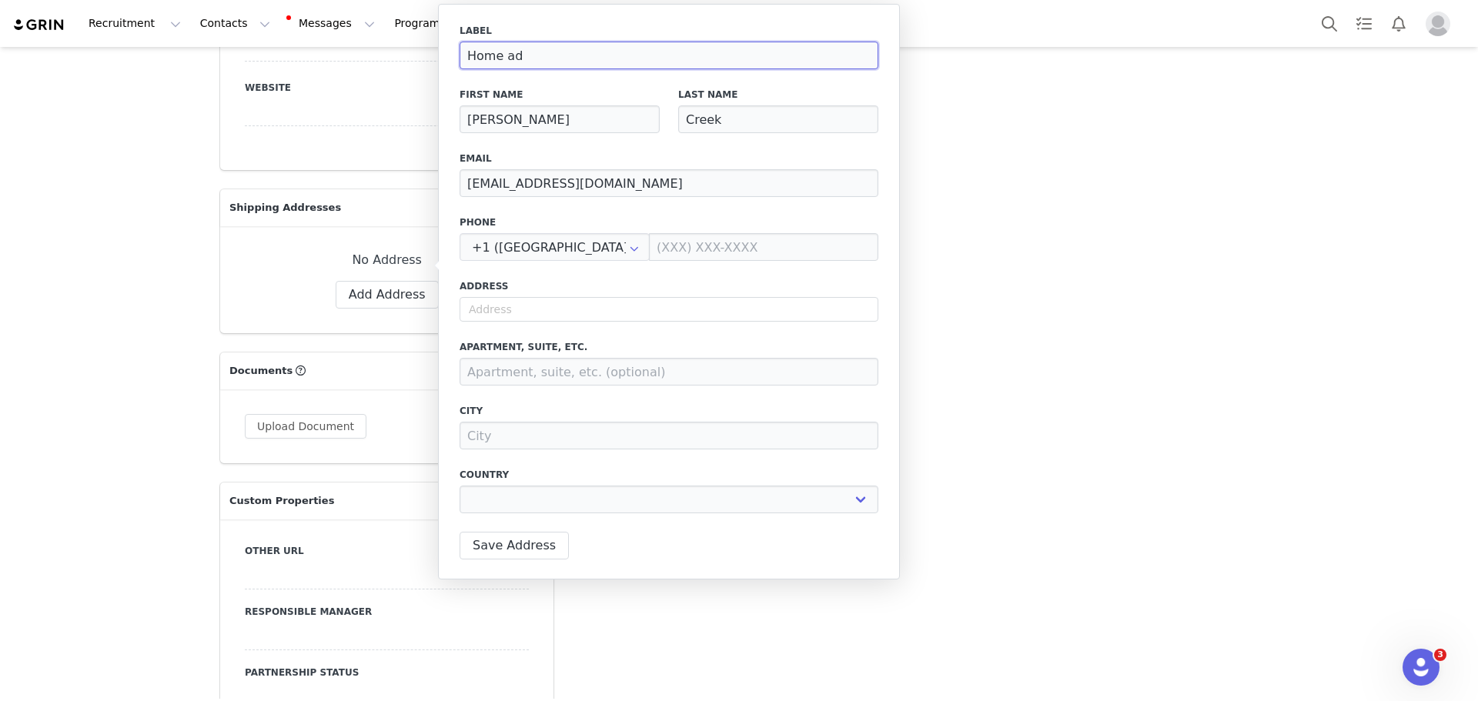
type input "Home add"
select select
type input "Home addr"
select select
type input "Home addre"
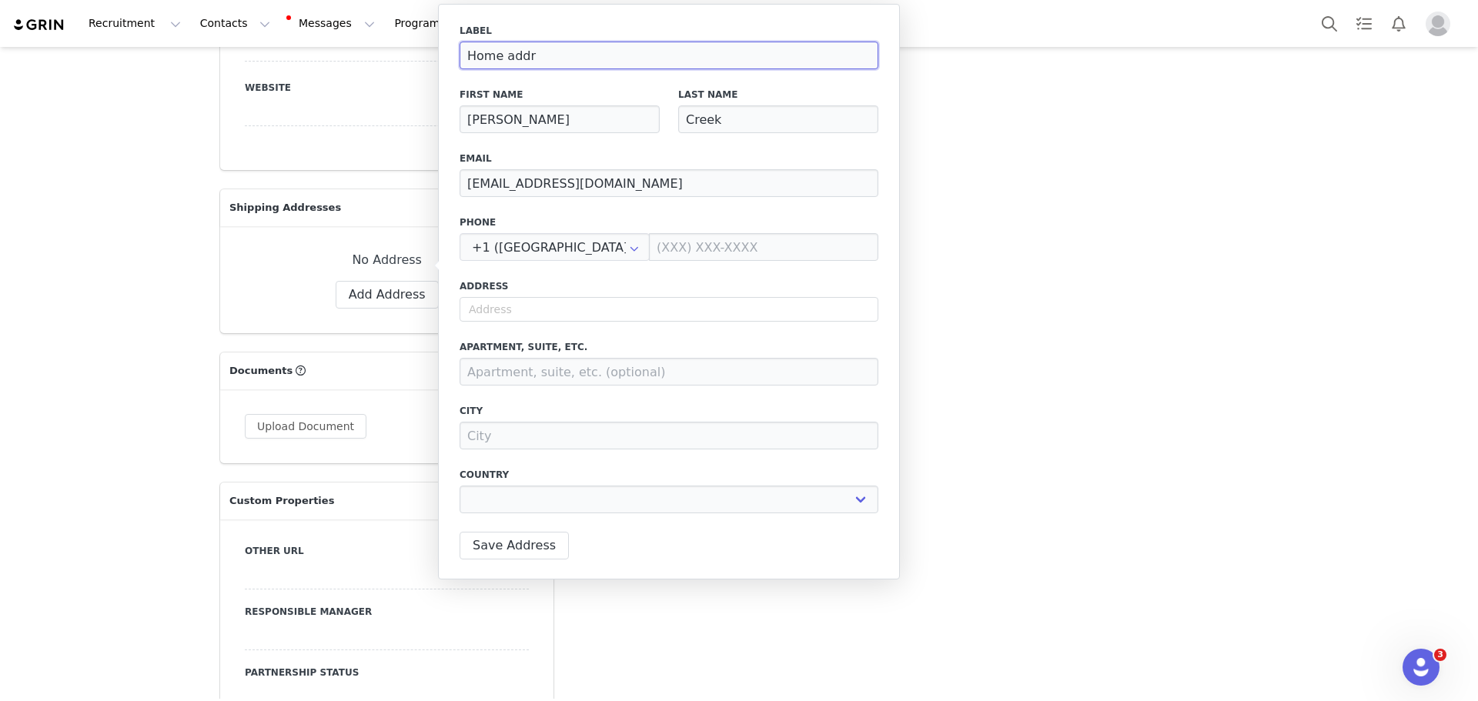
select select
type input "Home addres"
select select
type input "Home address"
select select
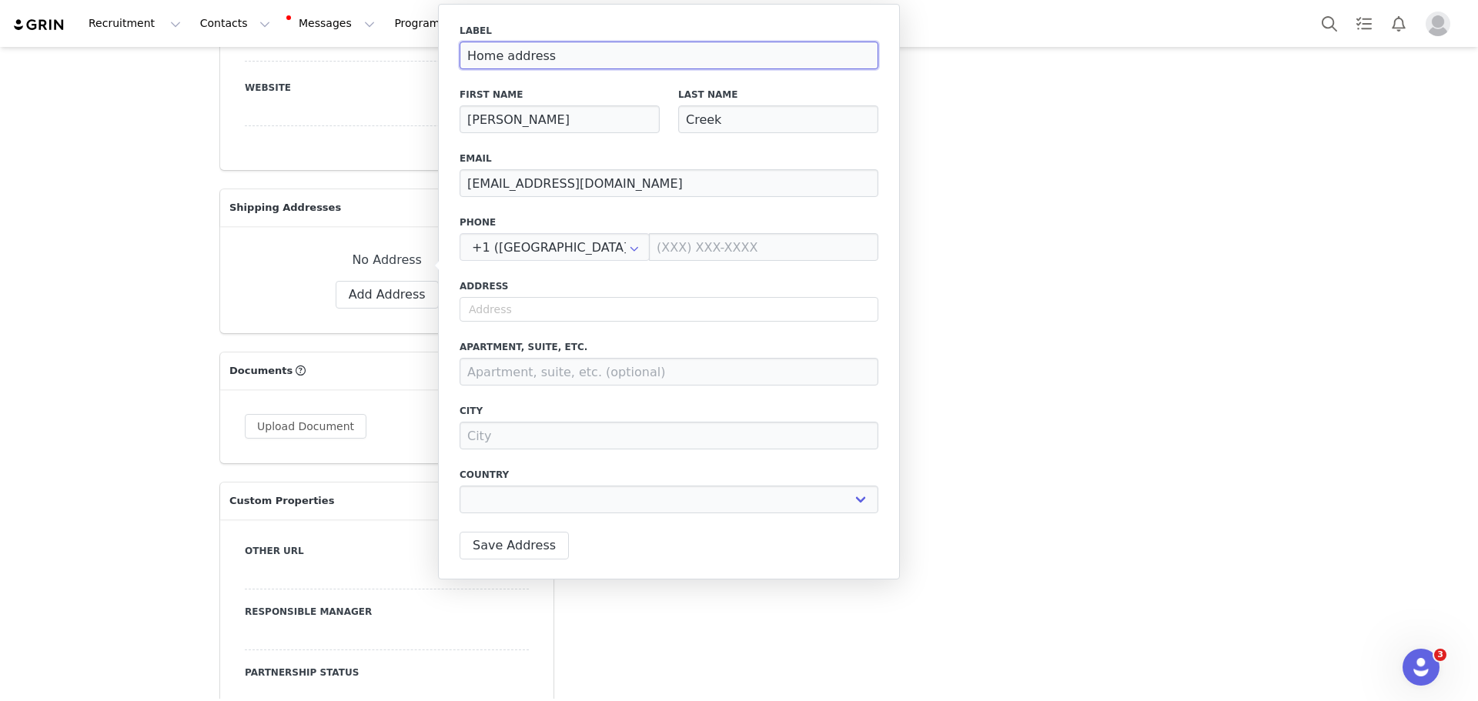
type input "Home address"
click at [496, 85] on div "First Name [PERSON_NAME]" at bounding box center [559, 111] width 219 height 64
click at [583, 258] on input "text" at bounding box center [554, 247] width 190 height 28
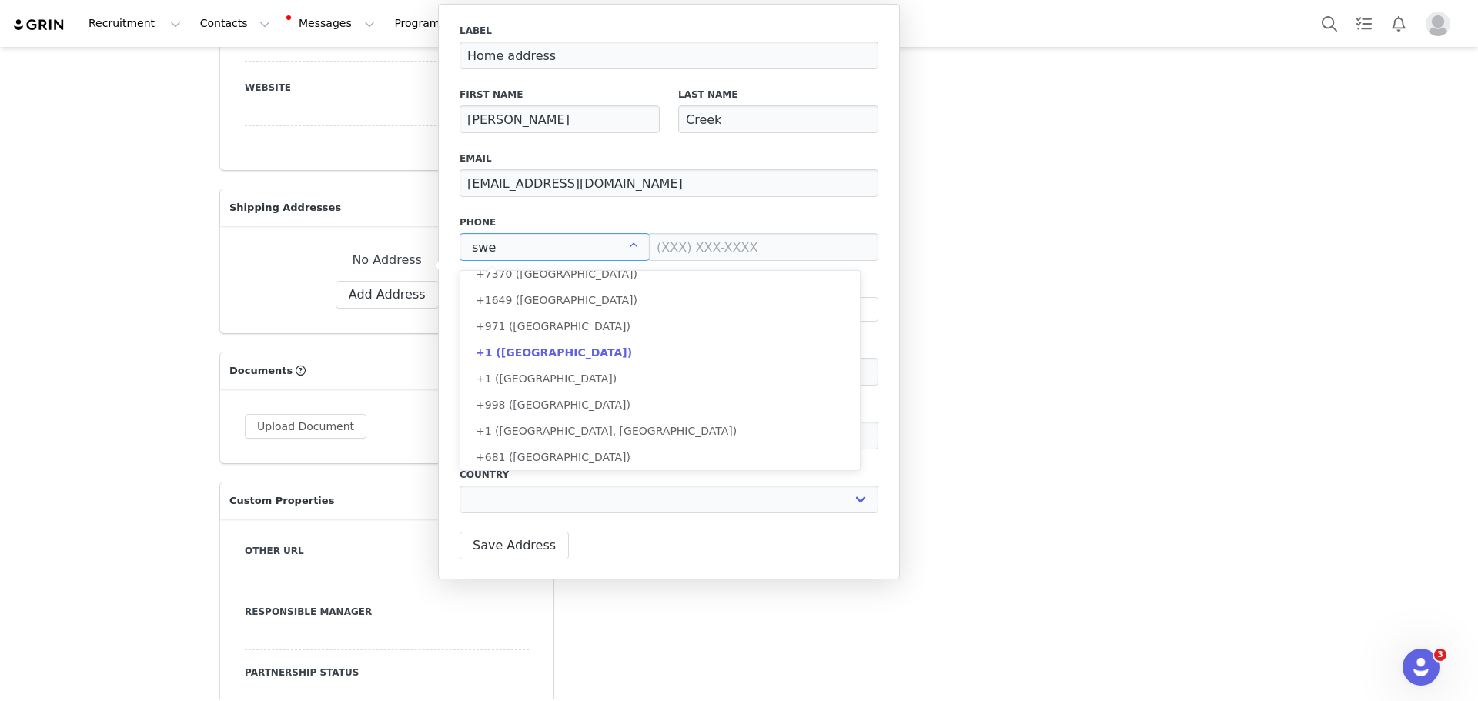
scroll to position [0, 0]
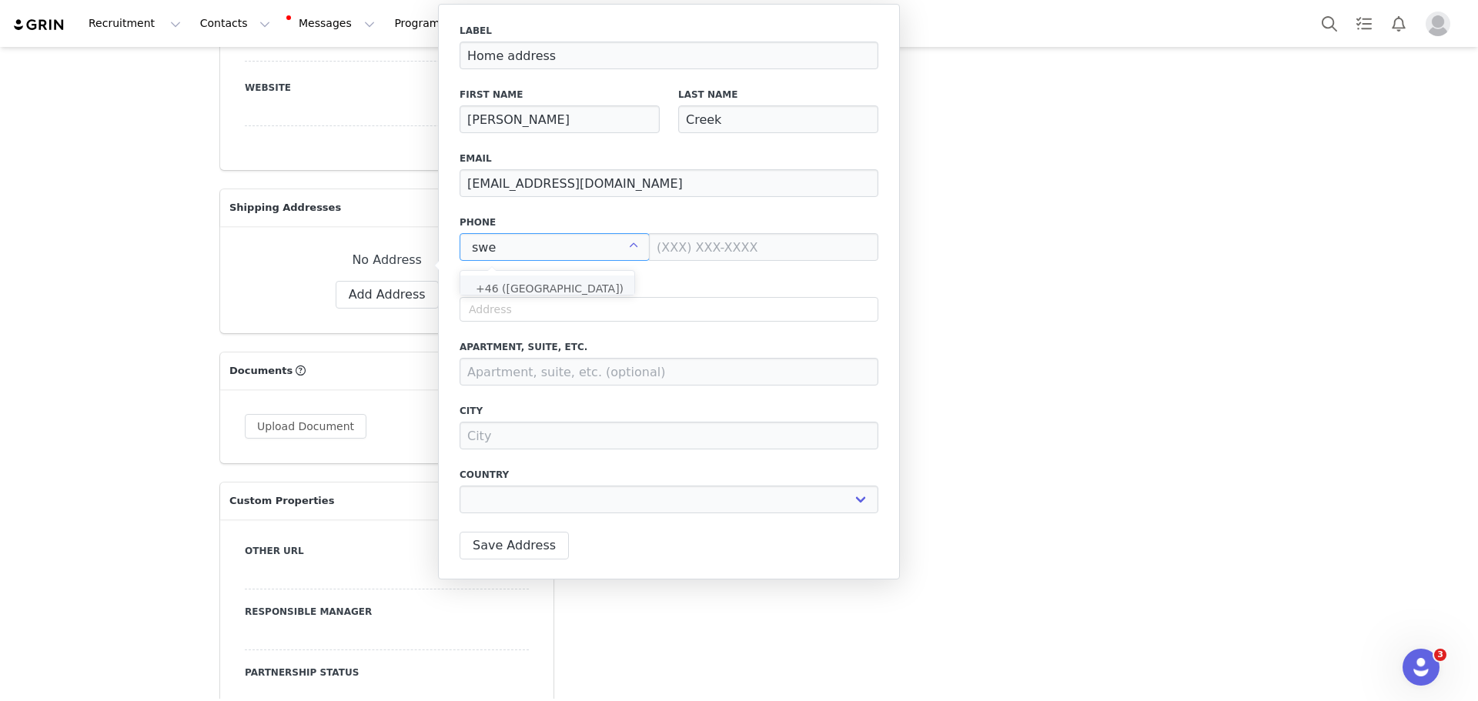
click at [560, 282] on li "+46 ([GEOGRAPHIC_DATA])" at bounding box center [552, 289] width 185 height 26
type input "+46 ([GEOGRAPHIC_DATA])"
select select
click at [673, 249] on input at bounding box center [763, 247] width 229 height 28
paste input "70 795 03 16"
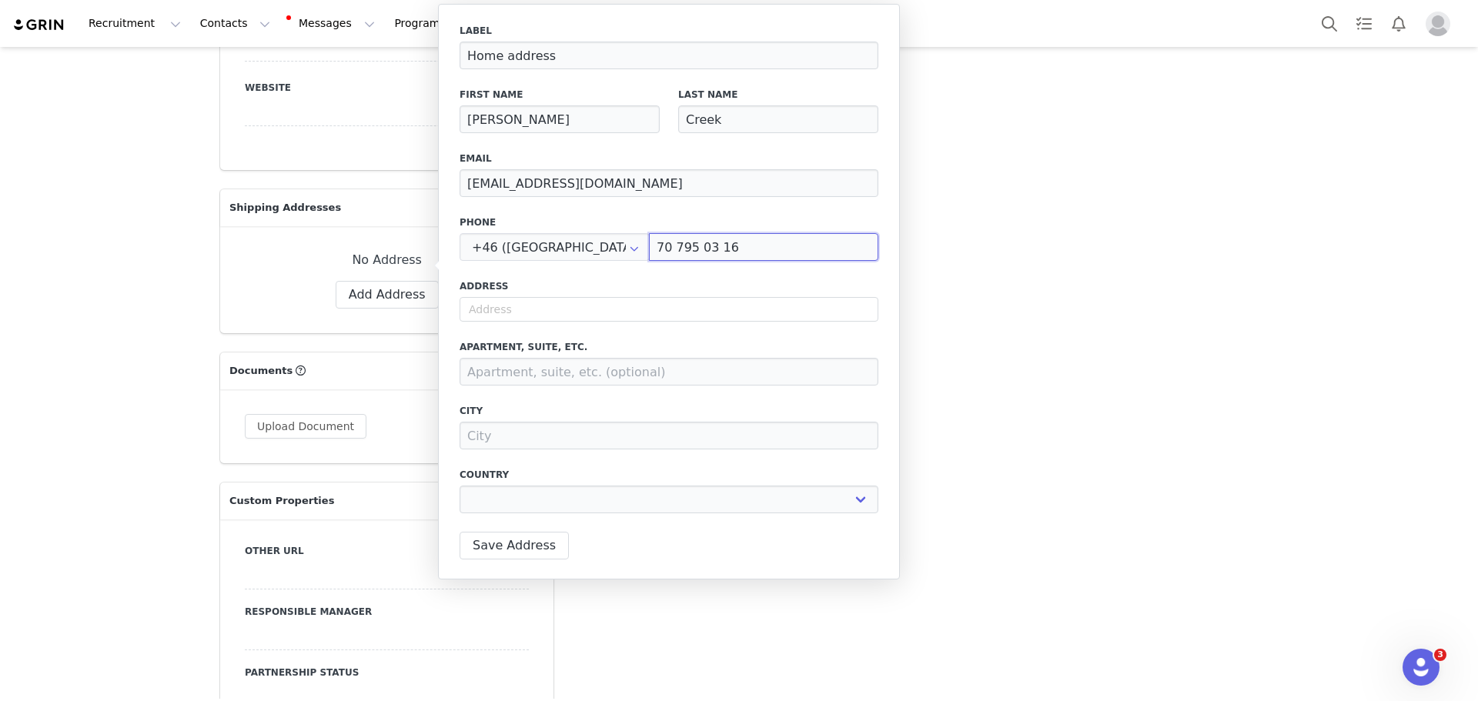
type input "707950316"
select select
type input "707950316"
click at [667, 217] on label "Phone" at bounding box center [668, 223] width 419 height 14
click at [479, 319] on input "text" at bounding box center [668, 309] width 419 height 25
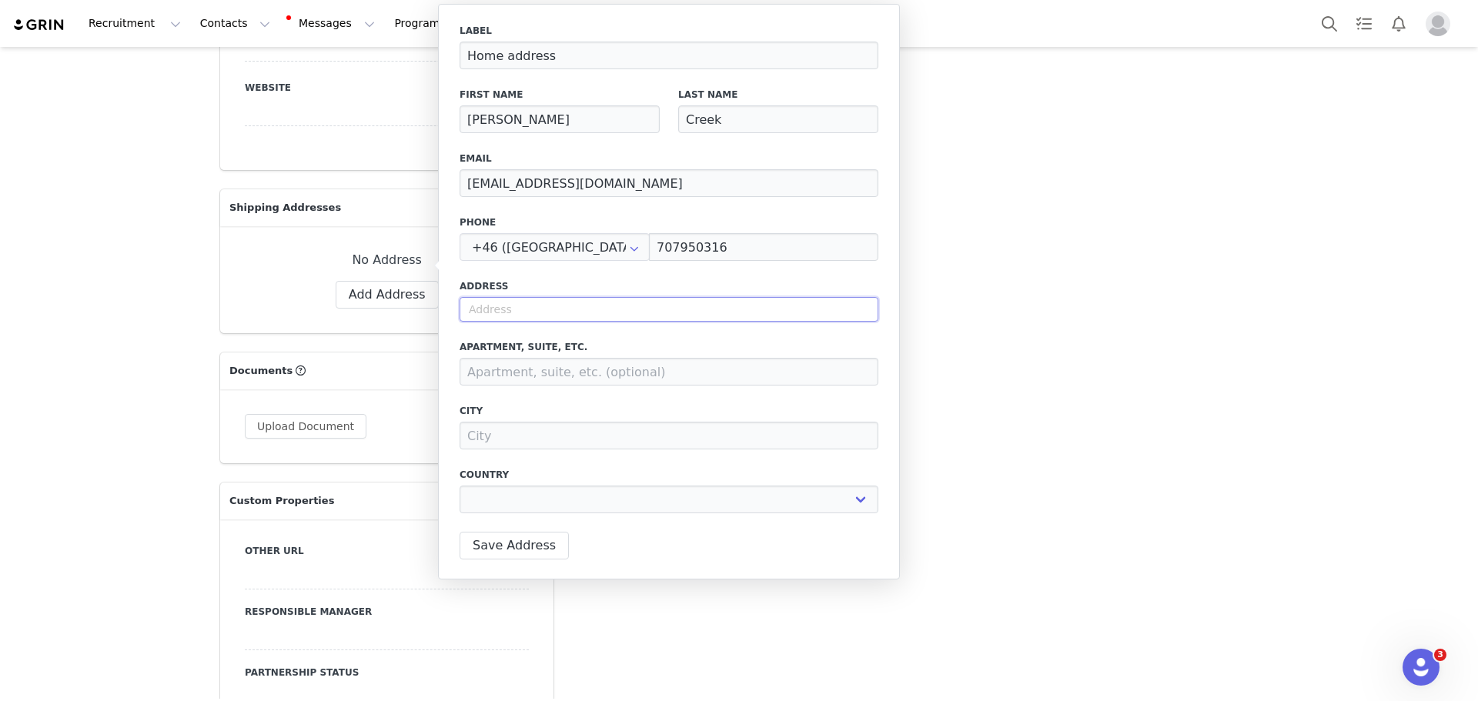
paste input "Bårarp 1"
type input "Bårarp 1"
select select
type input "Bårarp 1"
click at [584, 284] on label "Address" at bounding box center [668, 286] width 419 height 14
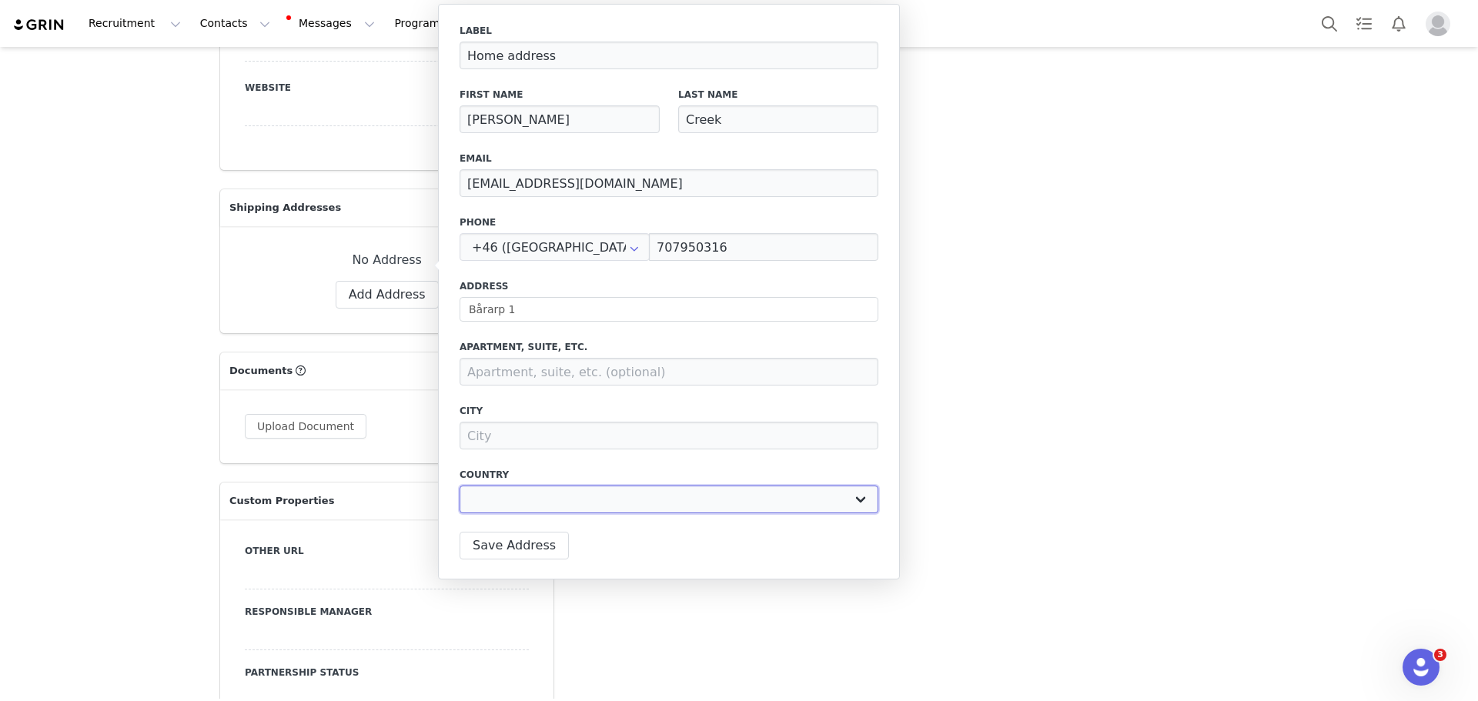
click at [536, 493] on select "[GEOGRAPHIC_DATA] [GEOGRAPHIC_DATA] [GEOGRAPHIC_DATA] [GEOGRAPHIC_DATA] [GEOGRA…" at bounding box center [668, 500] width 419 height 28
select select "[object Object]"
click at [459, 486] on select "[GEOGRAPHIC_DATA] [GEOGRAPHIC_DATA] [GEOGRAPHIC_DATA] [GEOGRAPHIC_DATA] [GEOGRA…" at bounding box center [668, 500] width 419 height 28
click at [832, 510] on input at bounding box center [778, 500] width 200 height 28
paste input "57 197"
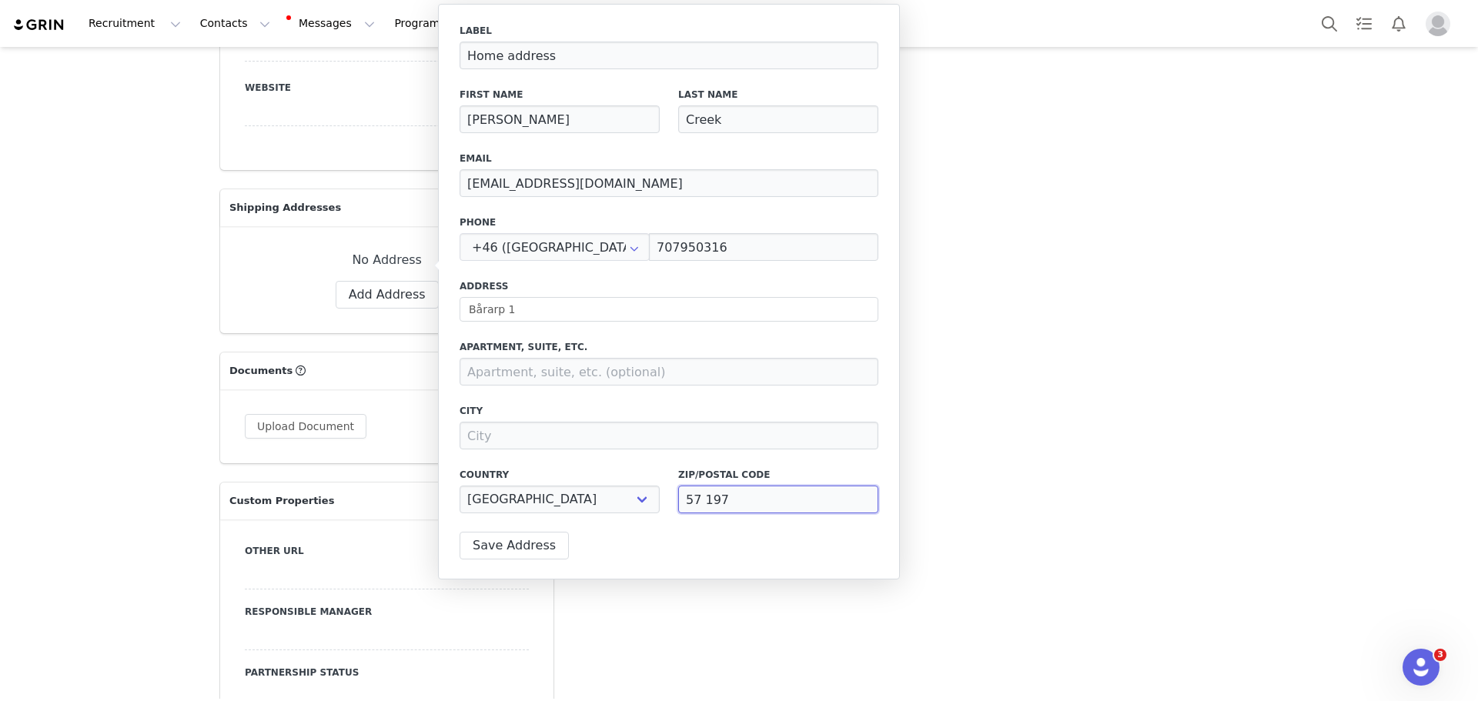
type input "57 197"
click at [520, 310] on input "Bårarp 1" at bounding box center [668, 309] width 419 height 25
select select
click at [490, 377] on input at bounding box center [668, 372] width 419 height 28
paste input "Forserum"
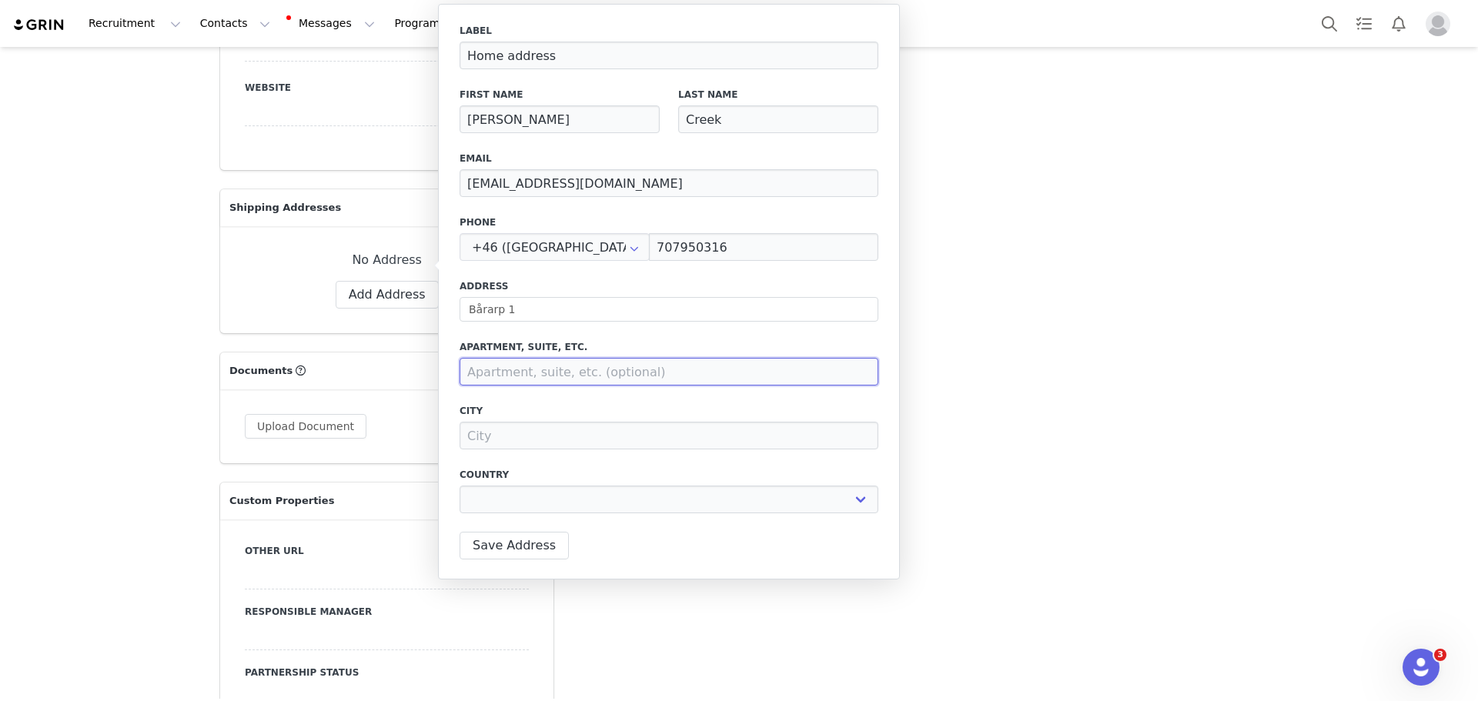
type input "Forserum"
select select
type input "Forserum"
click at [610, 336] on div "Label Home address First Name [PERSON_NAME] Last Name Creek Email [EMAIL_ADDRES…" at bounding box center [668, 273] width 419 height 499
drag, startPoint x: 540, startPoint y: 480, endPoint x: 550, endPoint y: 494, distance: 17.1
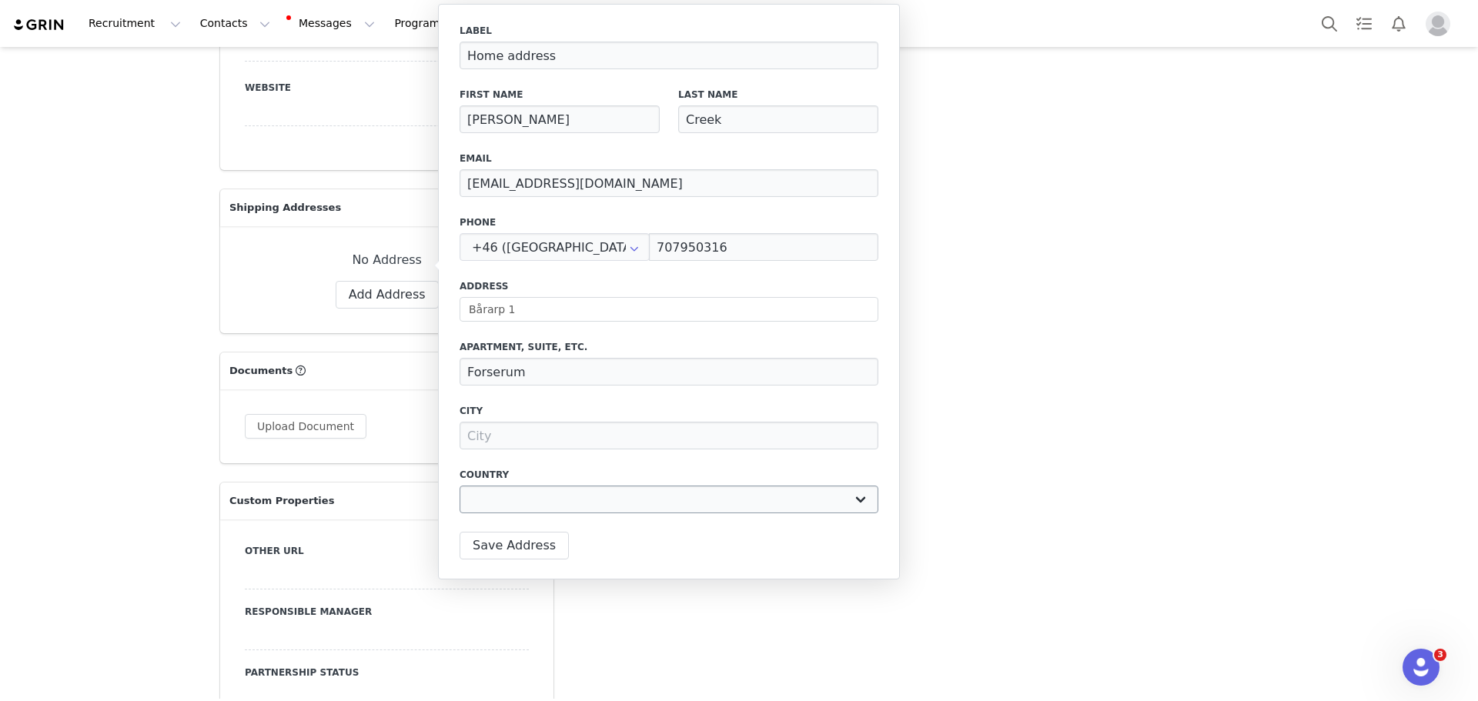
click at [540, 481] on label "Country" at bounding box center [668, 475] width 419 height 14
click at [550, 494] on select "[GEOGRAPHIC_DATA] [GEOGRAPHIC_DATA] [GEOGRAPHIC_DATA] [GEOGRAPHIC_DATA] [GEOGRA…" at bounding box center [668, 500] width 419 height 28
select select "[object Object]"
click at [459, 486] on select "[GEOGRAPHIC_DATA] [GEOGRAPHIC_DATA] [GEOGRAPHIC_DATA] [GEOGRAPHIC_DATA] [GEOGRA…" at bounding box center [668, 500] width 419 height 28
click at [510, 434] on input at bounding box center [668, 436] width 419 height 28
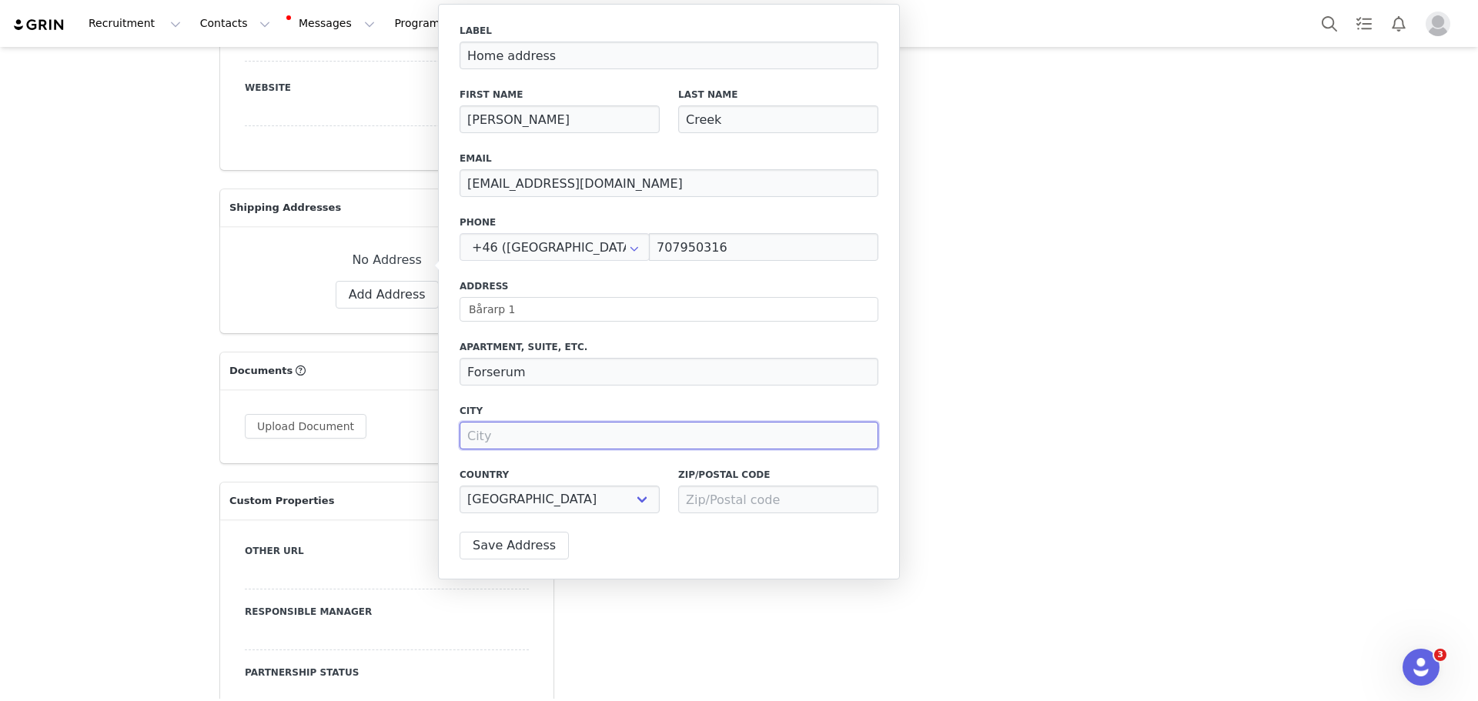
paste input "Forserum"
type input "Forserum"
click at [528, 403] on div "Label Home address First Name [PERSON_NAME] Last Name Creek Email [EMAIL_ADDRES…" at bounding box center [668, 273] width 419 height 499
drag, startPoint x: 534, startPoint y: 373, endPoint x: 458, endPoint y: 374, distance: 76.2
click at [458, 374] on div "Label Home address First Name [PERSON_NAME] Last Name Creek Email [EMAIL_ADDRES…" at bounding box center [669, 292] width 462 height 576
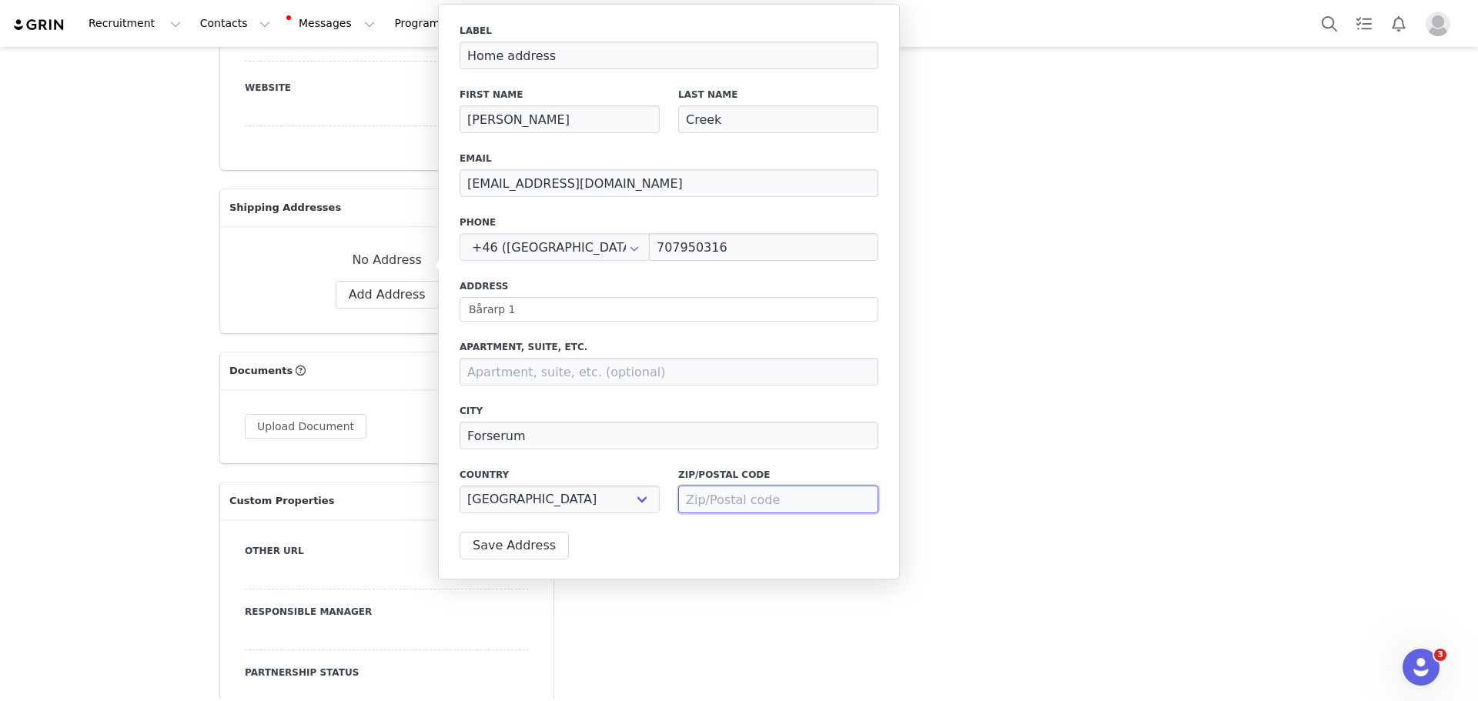
click at [754, 503] on input at bounding box center [778, 500] width 200 height 28
paste input "57 197"
type input "57 197"
click at [510, 550] on button "Save Address" at bounding box center [513, 546] width 109 height 28
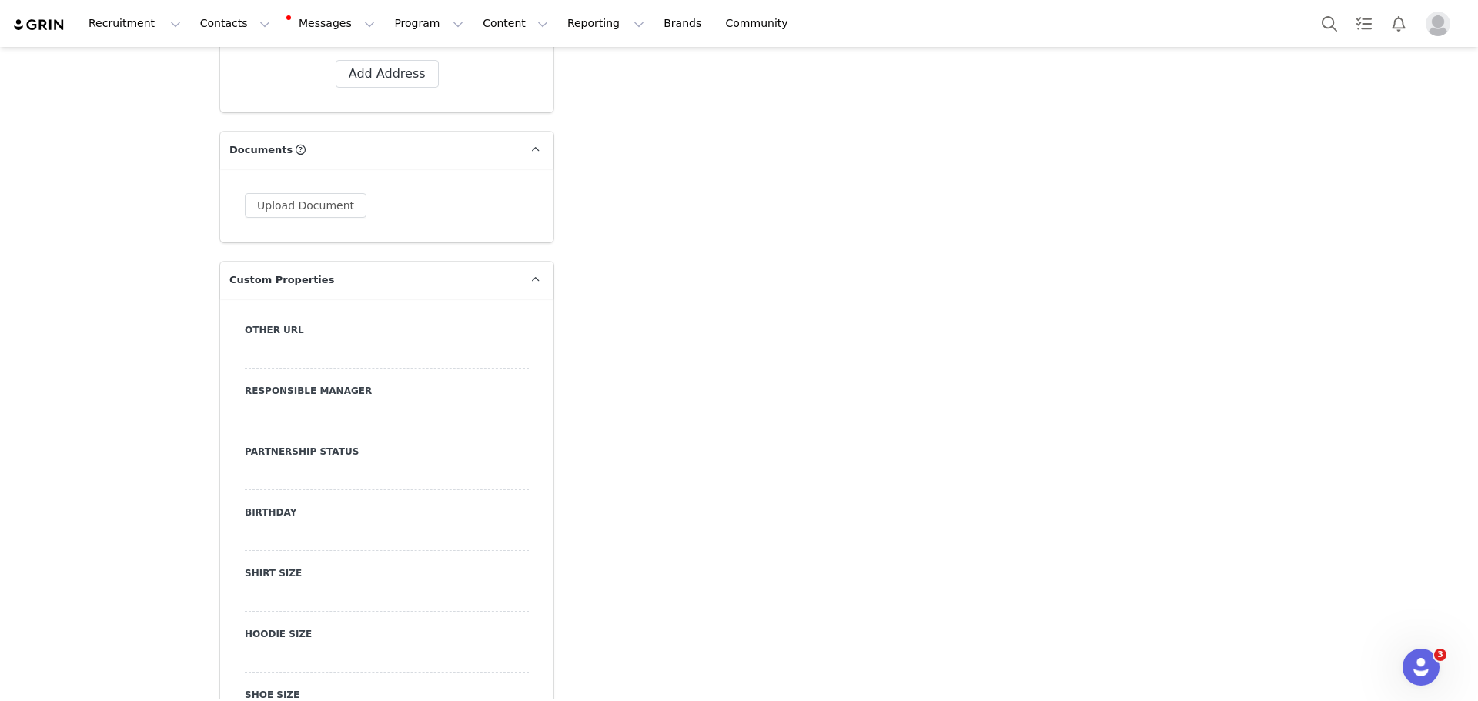
scroll to position [1385, 0]
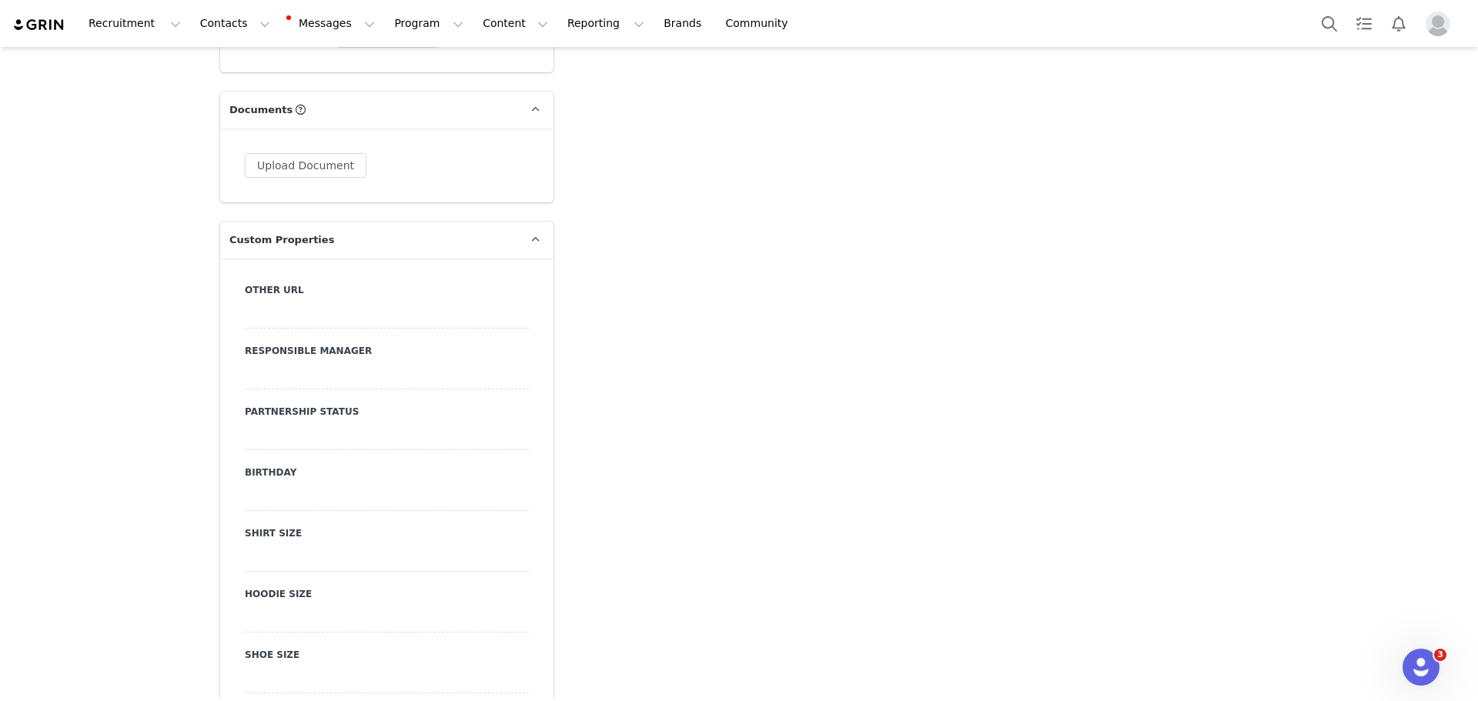
click at [279, 362] on div at bounding box center [387, 376] width 284 height 28
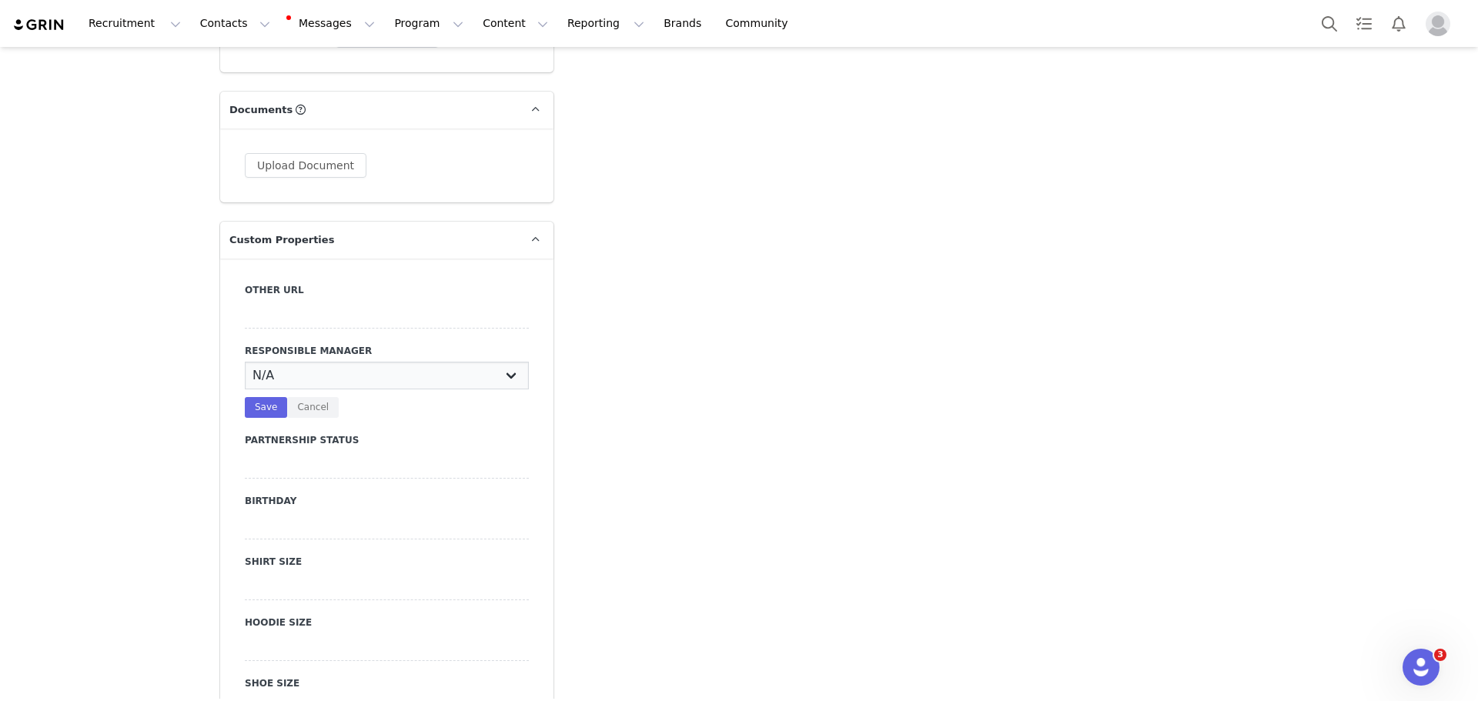
click at [340, 362] on select "N/A [PERSON_NAME] [PERSON_NAME] [PERSON_NAME] [PERSON_NAME] [PERSON_NAME] [PERS…" at bounding box center [387, 376] width 284 height 28
select select "[PERSON_NAME]"
click at [245, 362] on select "N/A [PERSON_NAME] [PERSON_NAME] [PERSON_NAME] [PERSON_NAME] [PERSON_NAME] [PERS…" at bounding box center [387, 376] width 284 height 28
click at [257, 397] on button "Save" at bounding box center [266, 407] width 42 height 21
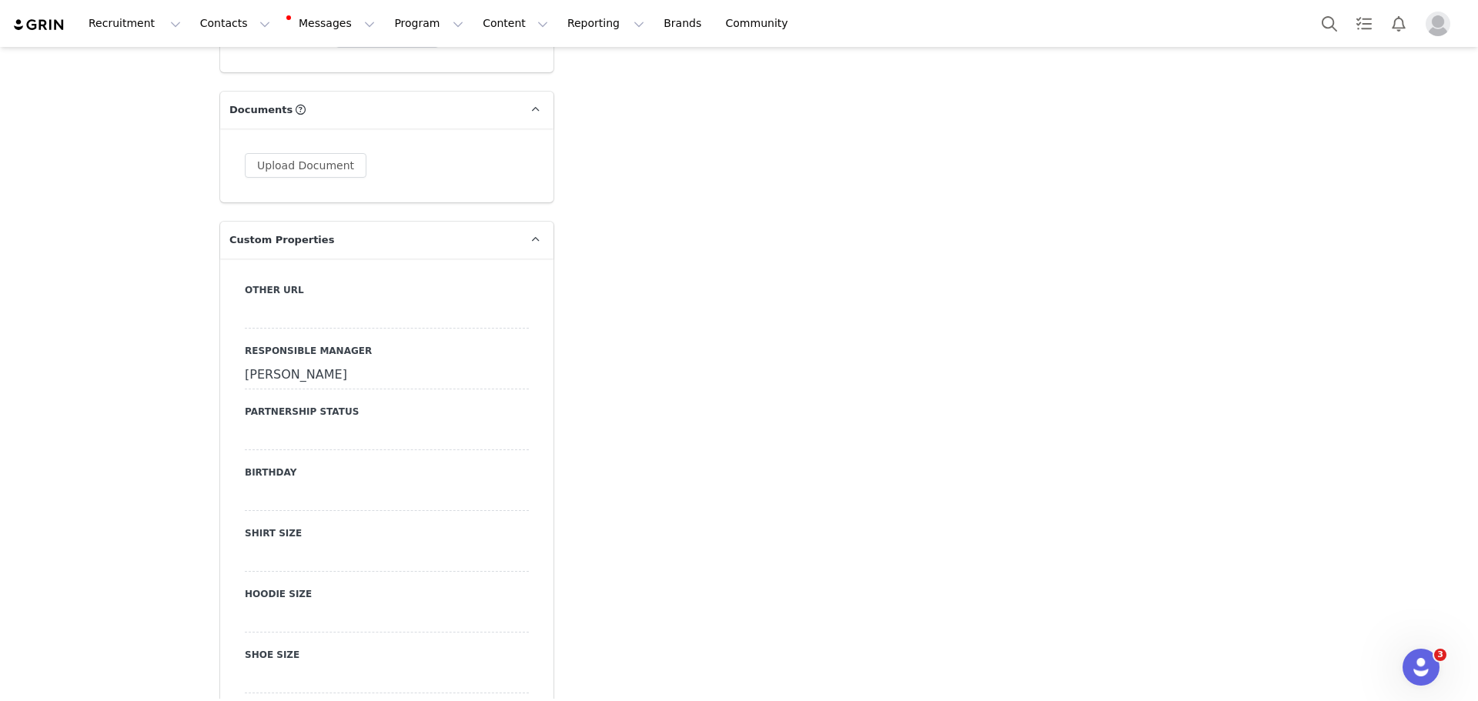
click at [393, 423] on div at bounding box center [387, 437] width 284 height 28
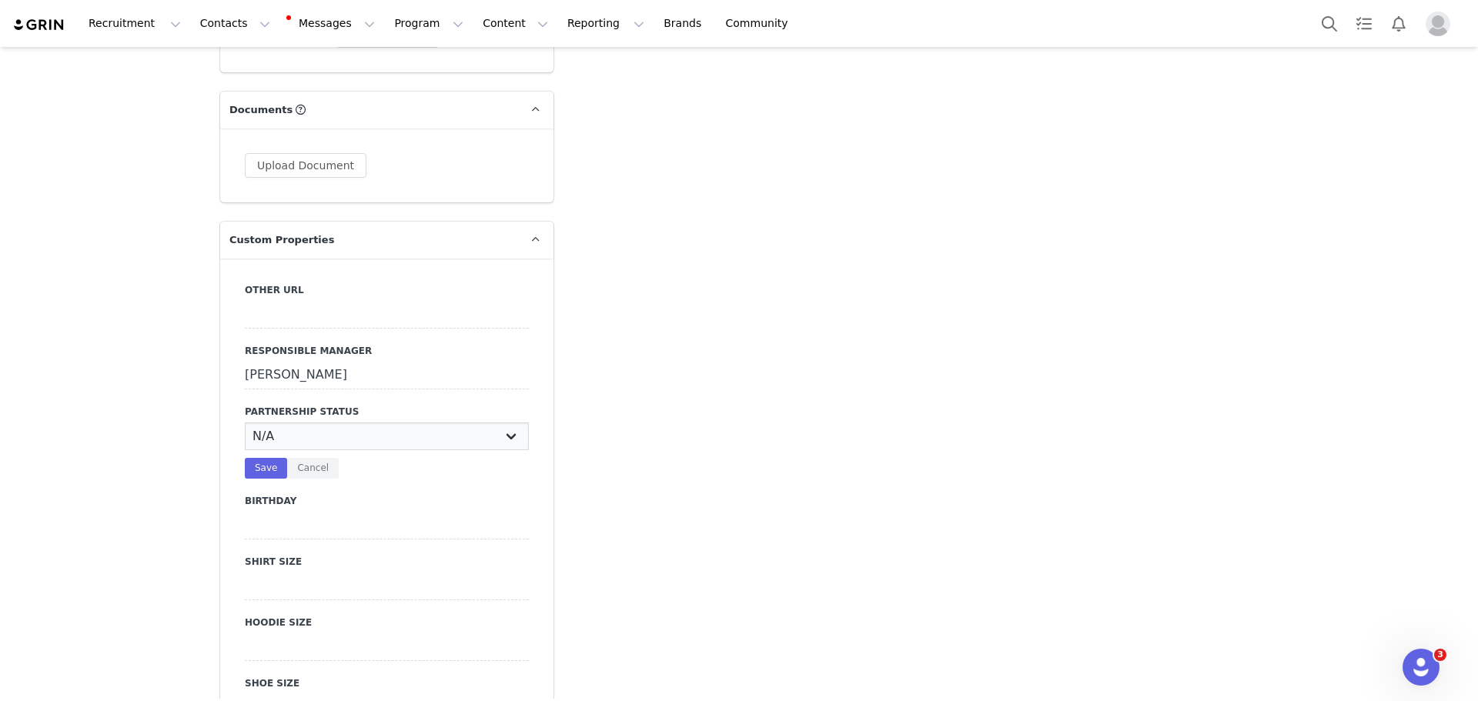
click at [416, 423] on select "N/A Paid Partner Product Partner No Contract Partner Team/ Roster Member Team/ …" at bounding box center [387, 437] width 284 height 28
select select "No Contract Partner"
click at [245, 423] on select "N/A Paid Partner Product Partner No Contract Partner Team/ Roster Member Team/ …" at bounding box center [387, 437] width 284 height 28
click at [254, 458] on button "Save" at bounding box center [266, 468] width 42 height 21
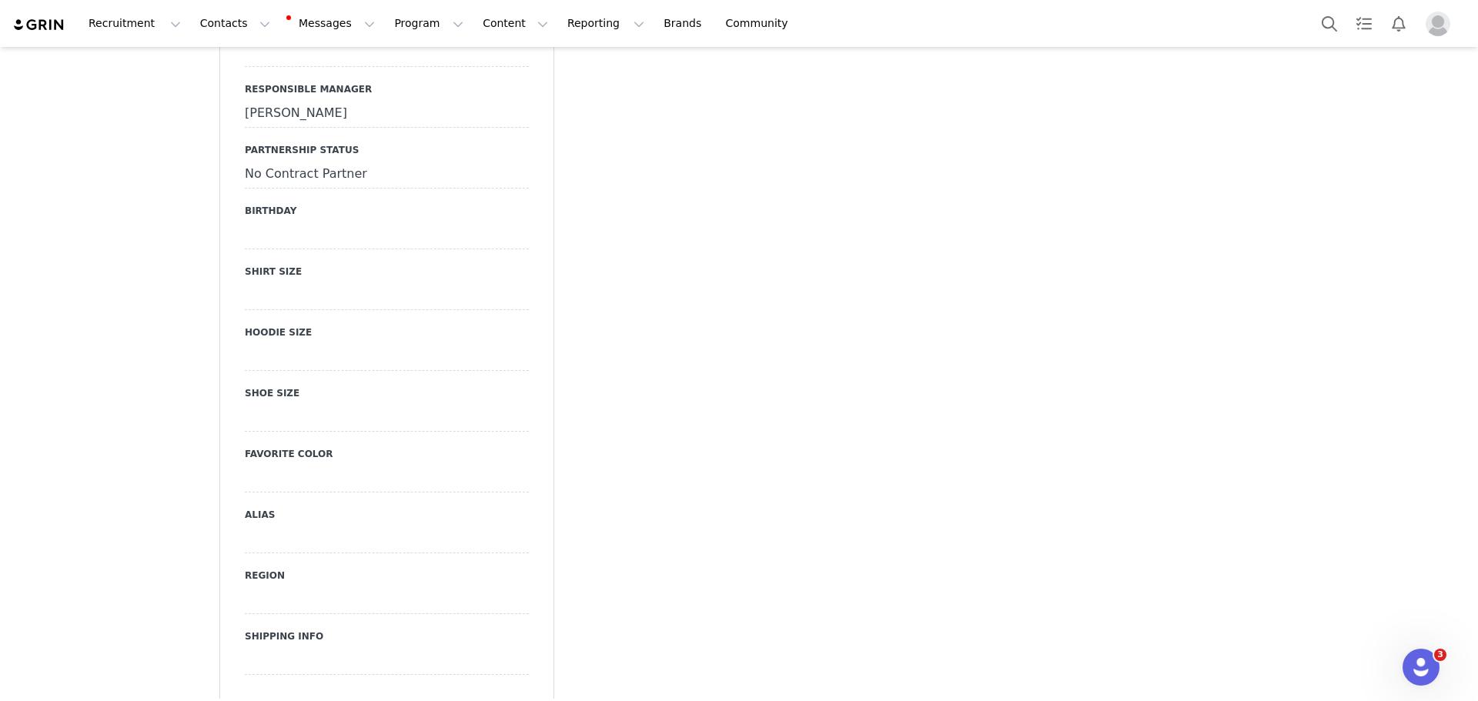
scroll to position [1770, 0]
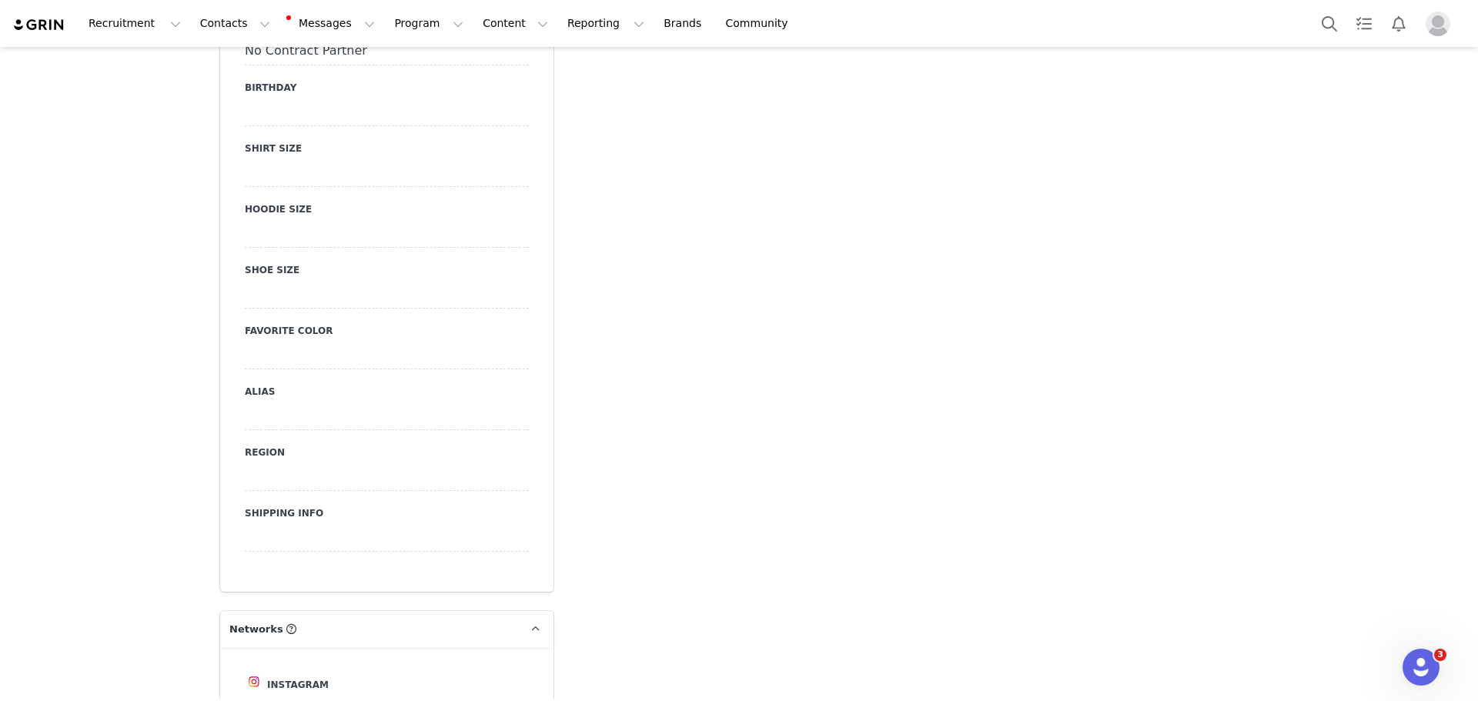
click at [286, 463] on div at bounding box center [387, 477] width 284 height 28
select select "SE"
click at [245, 463] on select "N/A AD AE AF AG AI AL AM AO AQ AR AS AT AU AW AX AZ BA BB BD BE BF BG BH BI BJ …" at bounding box center [387, 477] width 284 height 28
click at [261, 499] on button "Save" at bounding box center [266, 509] width 42 height 21
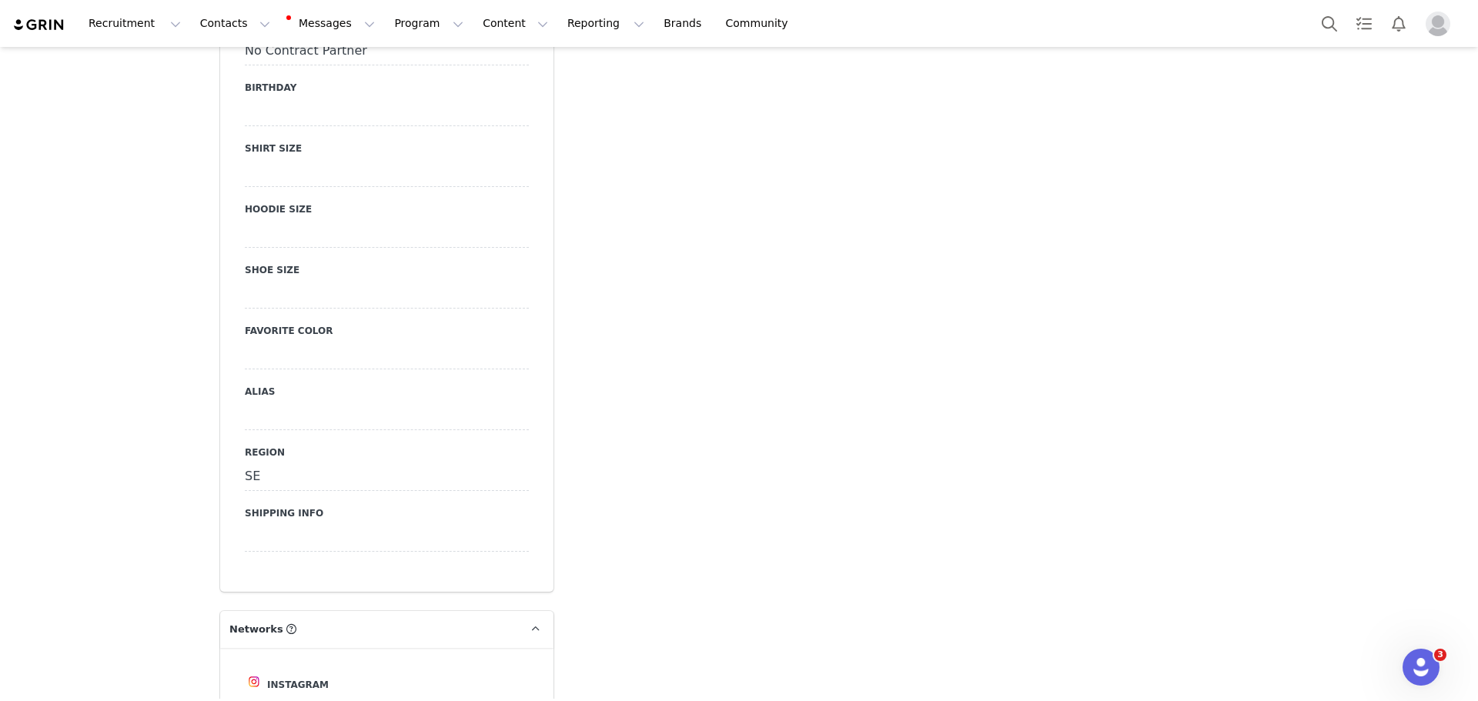
click at [281, 403] on div at bounding box center [387, 417] width 284 height 28
click at [282, 403] on input at bounding box center [387, 417] width 284 height 28
type input "Malnoxx"
drag, startPoint x: 252, startPoint y: 398, endPoint x: 252, endPoint y: 408, distance: 10.0
click at [253, 438] on button "Save" at bounding box center [266, 448] width 42 height 21
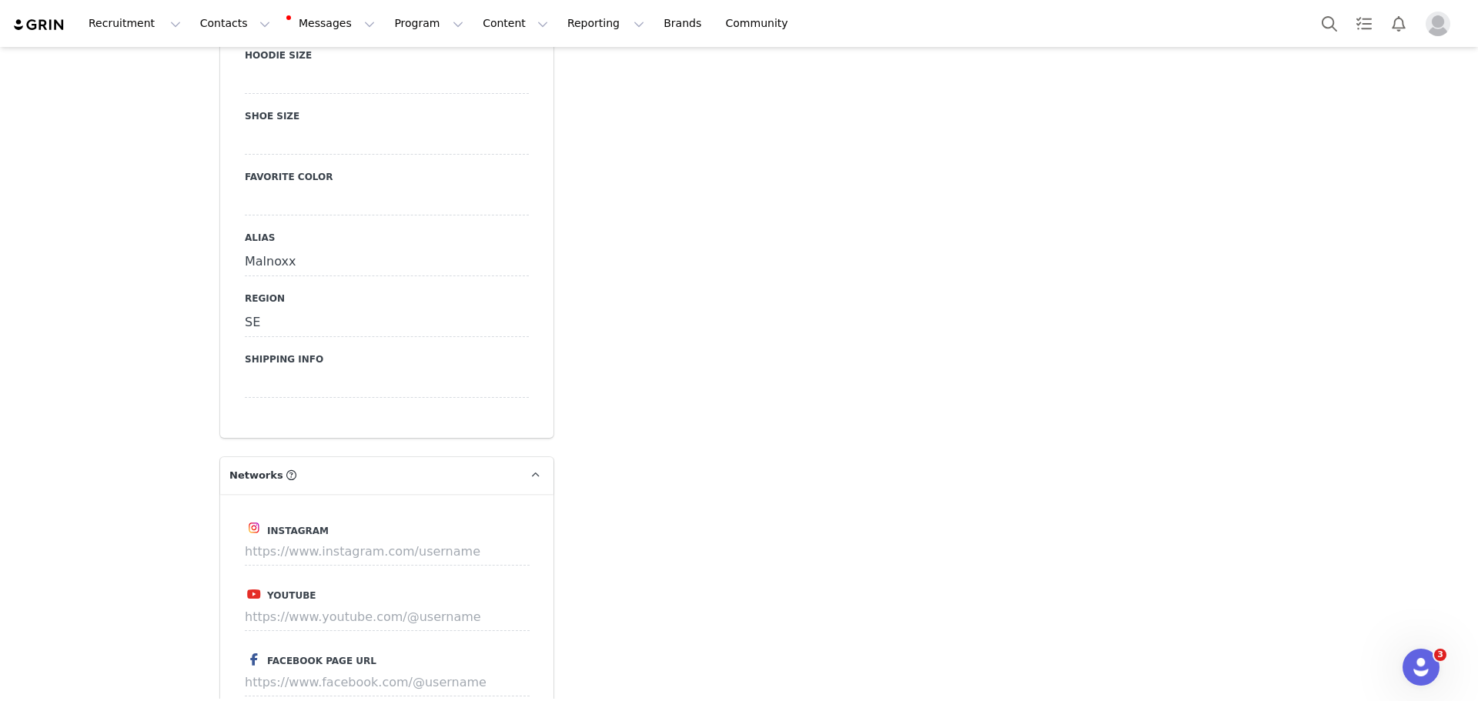
click at [175, 357] on div "Creators [PERSON_NAME] We are having trouble sending and syncing your email, yo…" at bounding box center [739, 549] width 1478 height 4853
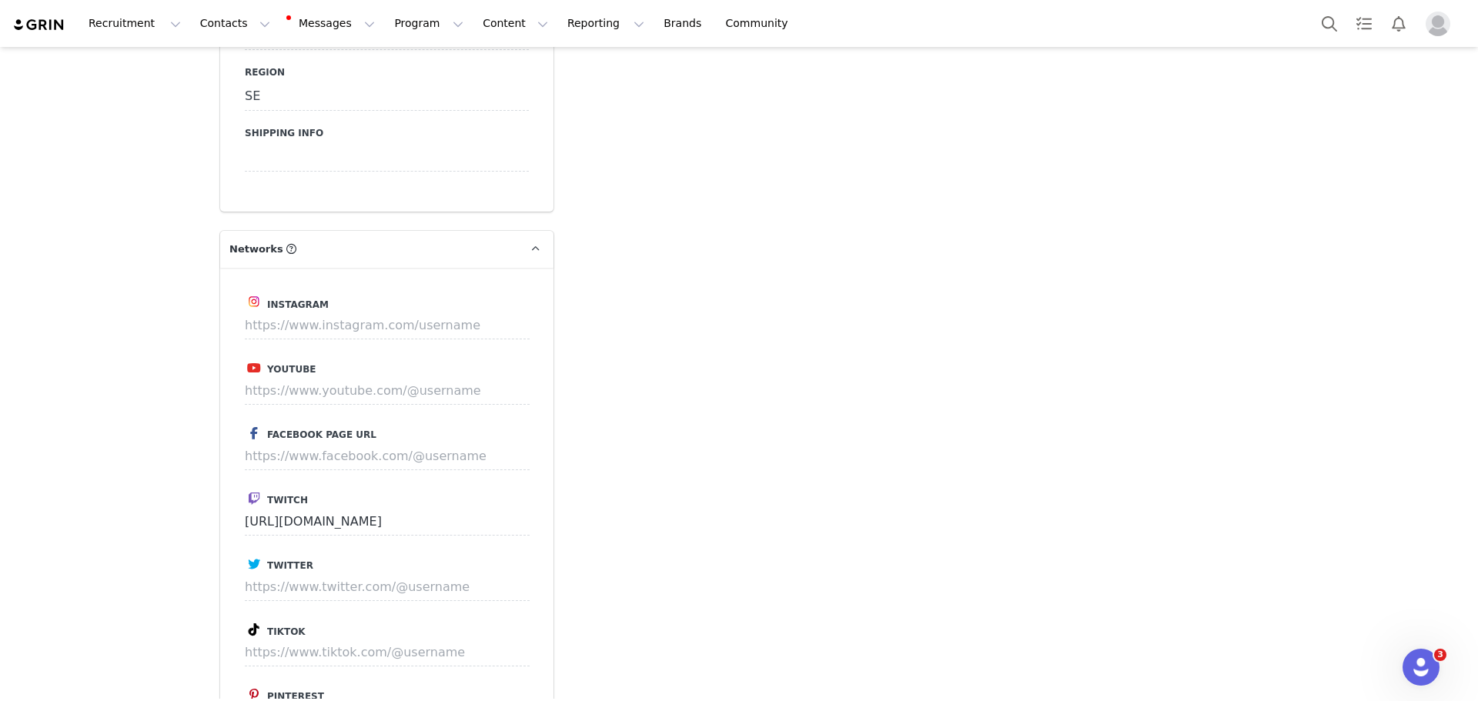
scroll to position [2232, 0]
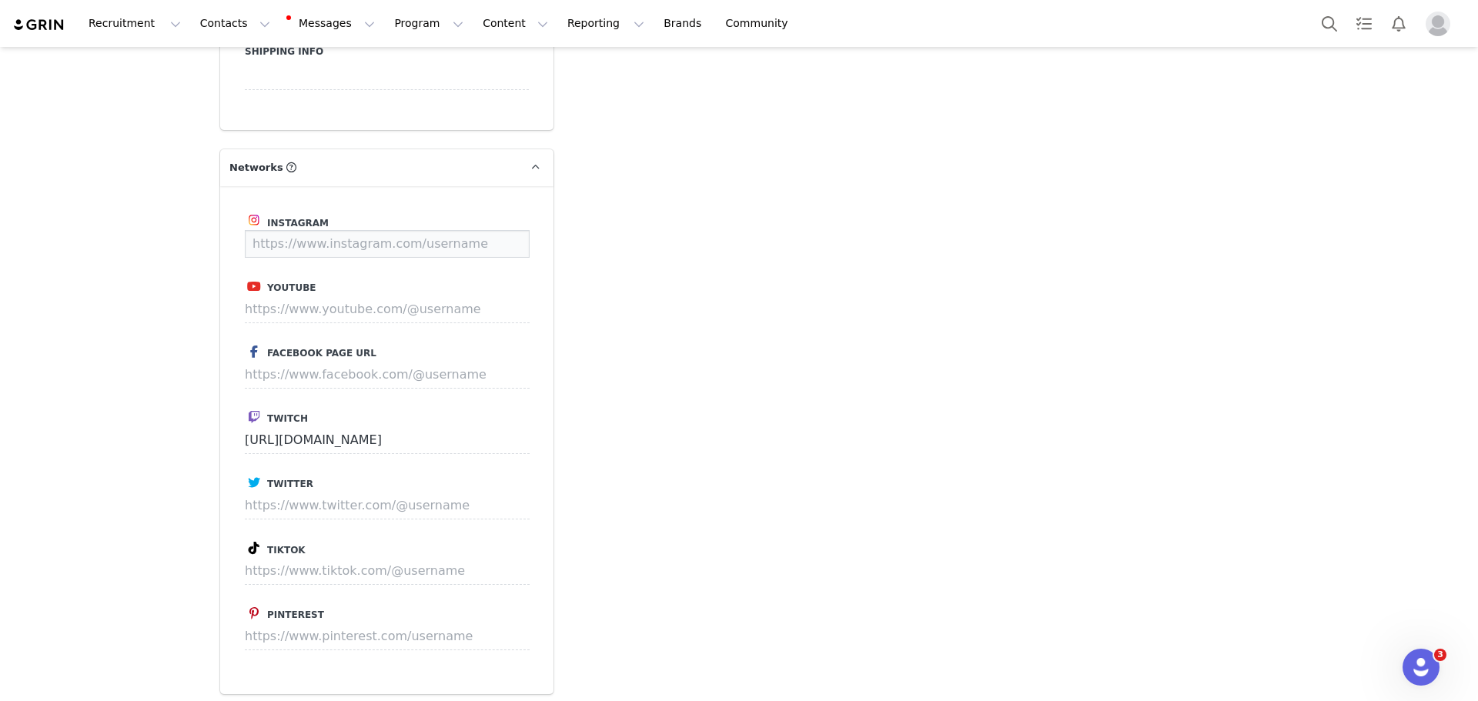
click at [300, 230] on input at bounding box center [387, 244] width 285 height 28
paste input "[URL][DOMAIN_NAME]"
type input "[URL][DOMAIN_NAME]"
click at [489, 230] on button "Save" at bounding box center [501, 244] width 56 height 28
click at [144, 256] on div "Creators [PERSON_NAME] We are having trouble sending and syncing your email, yo…" at bounding box center [739, 241] width 1478 height 4853
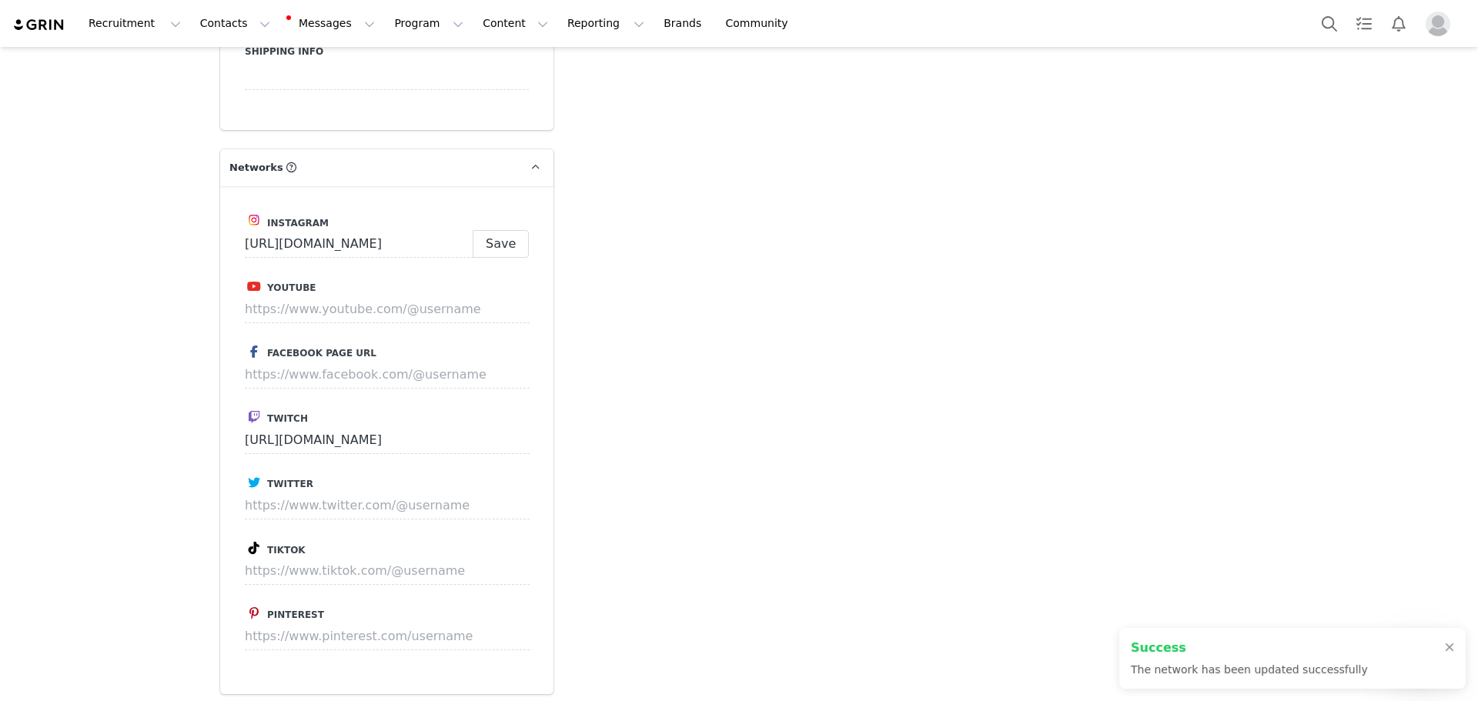
scroll to position [2440, 0]
click at [303, 296] on input at bounding box center [387, 310] width 285 height 28
paste input "[URL][DOMAIN_NAME]"
type input "[URL][DOMAIN_NAME]"
click at [498, 296] on button "Save" at bounding box center [501, 310] width 56 height 28
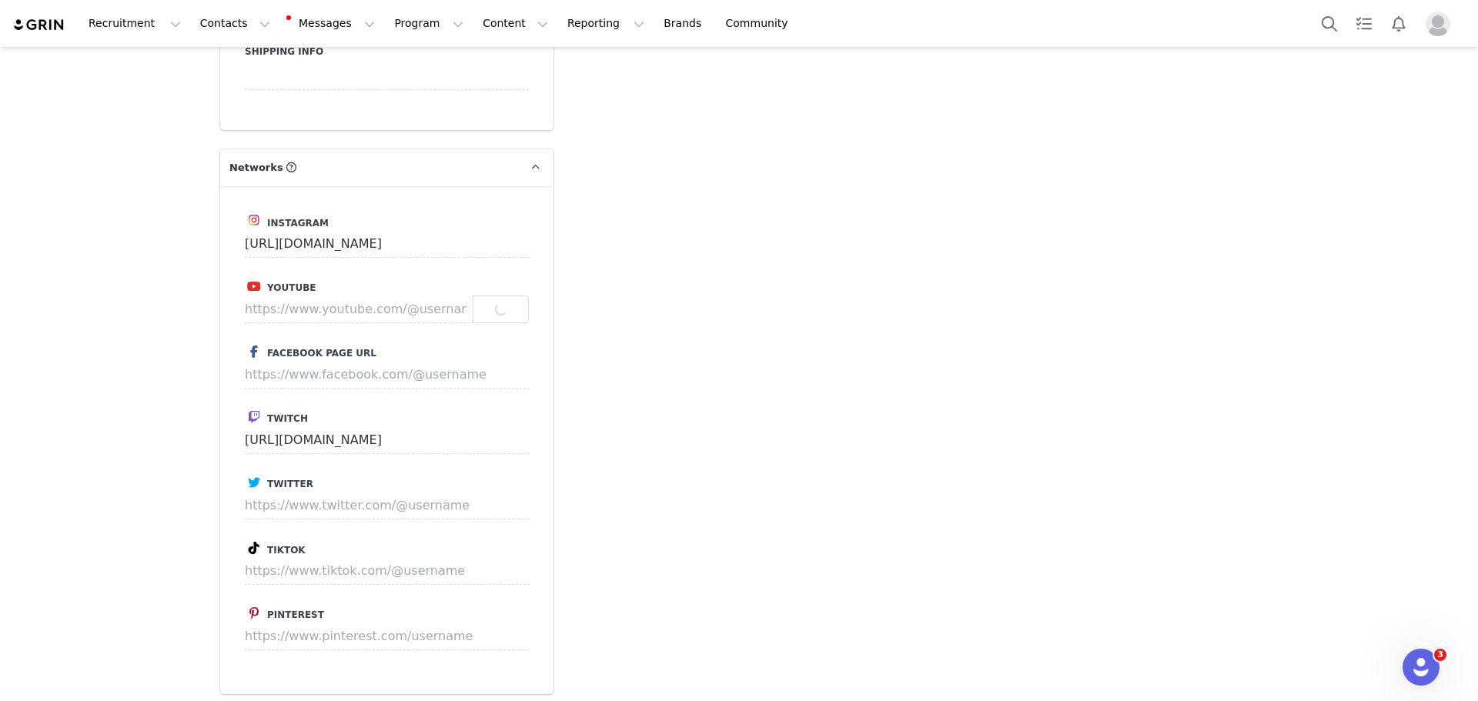
scroll to position [2456, 0]
type input "[URL][DOMAIN_NAME]"
click at [723, 354] on div "Add Note Send Email Send Alert Tasks System Font 12pt To open the popup, press …" at bounding box center [915, 179] width 704 height 4971
click at [292, 557] on input at bounding box center [387, 571] width 285 height 28
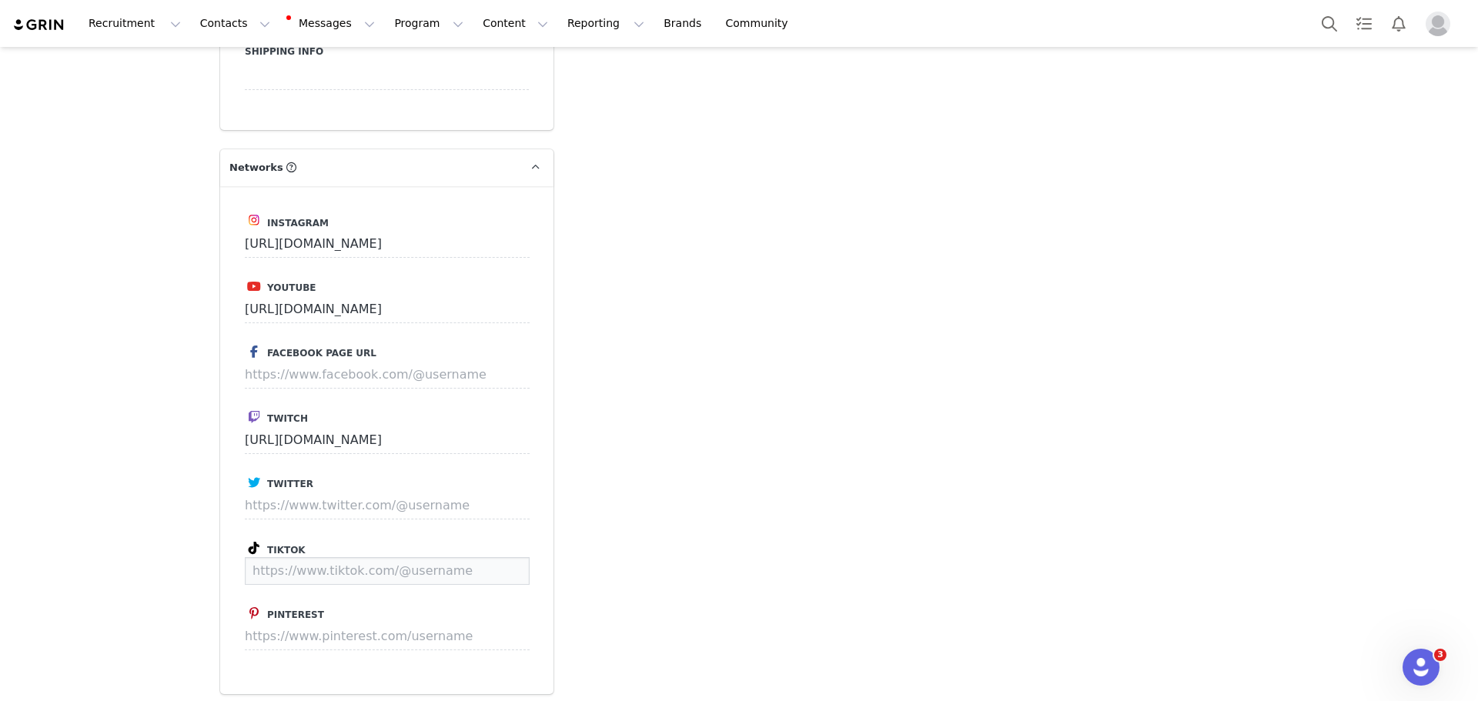
paste input "[URL][DOMAIN_NAME]"
type input "[URL][DOMAIN_NAME]"
click at [476, 557] on button "Save" at bounding box center [501, 571] width 56 height 28
click at [130, 433] on div "Creators [PERSON_NAME] We are having trouble sending and syncing your email, yo…" at bounding box center [739, 114] width 1478 height 5105
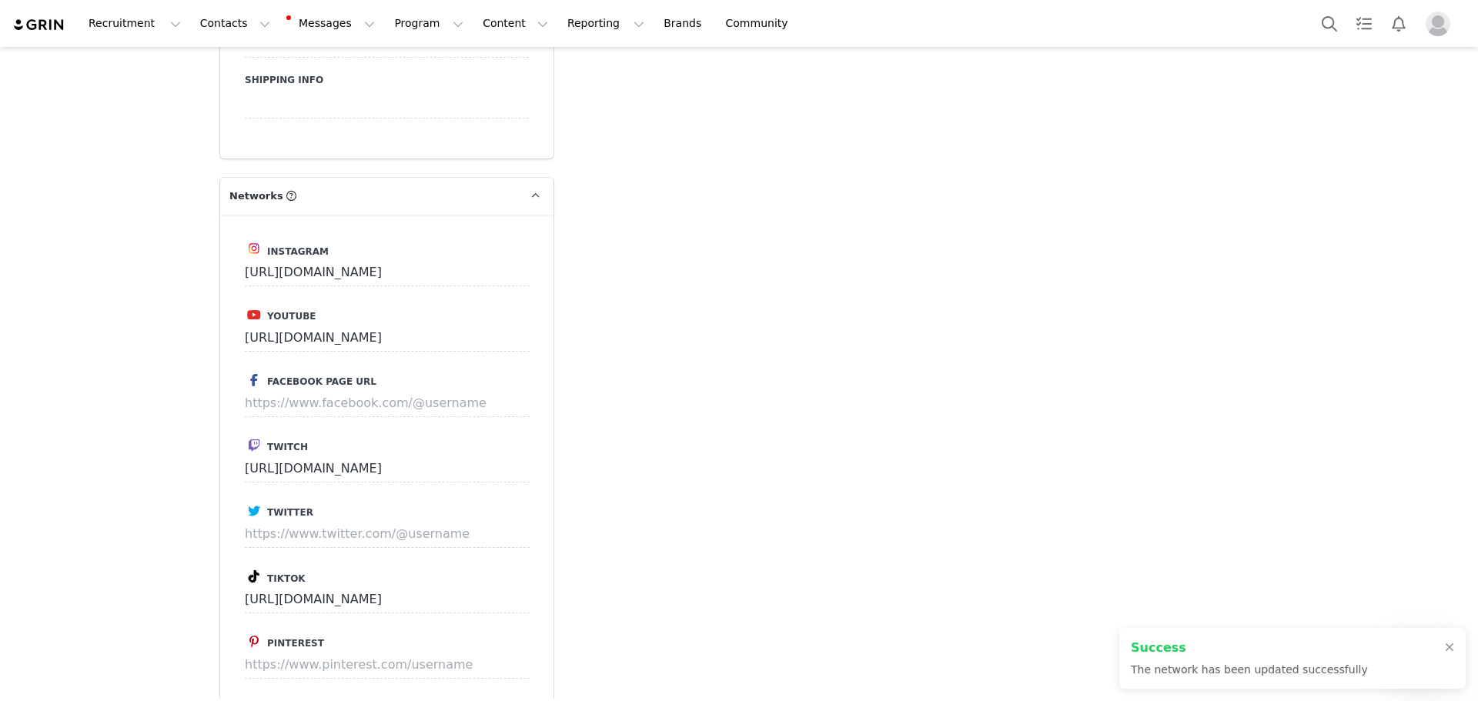
scroll to position [2513, 0]
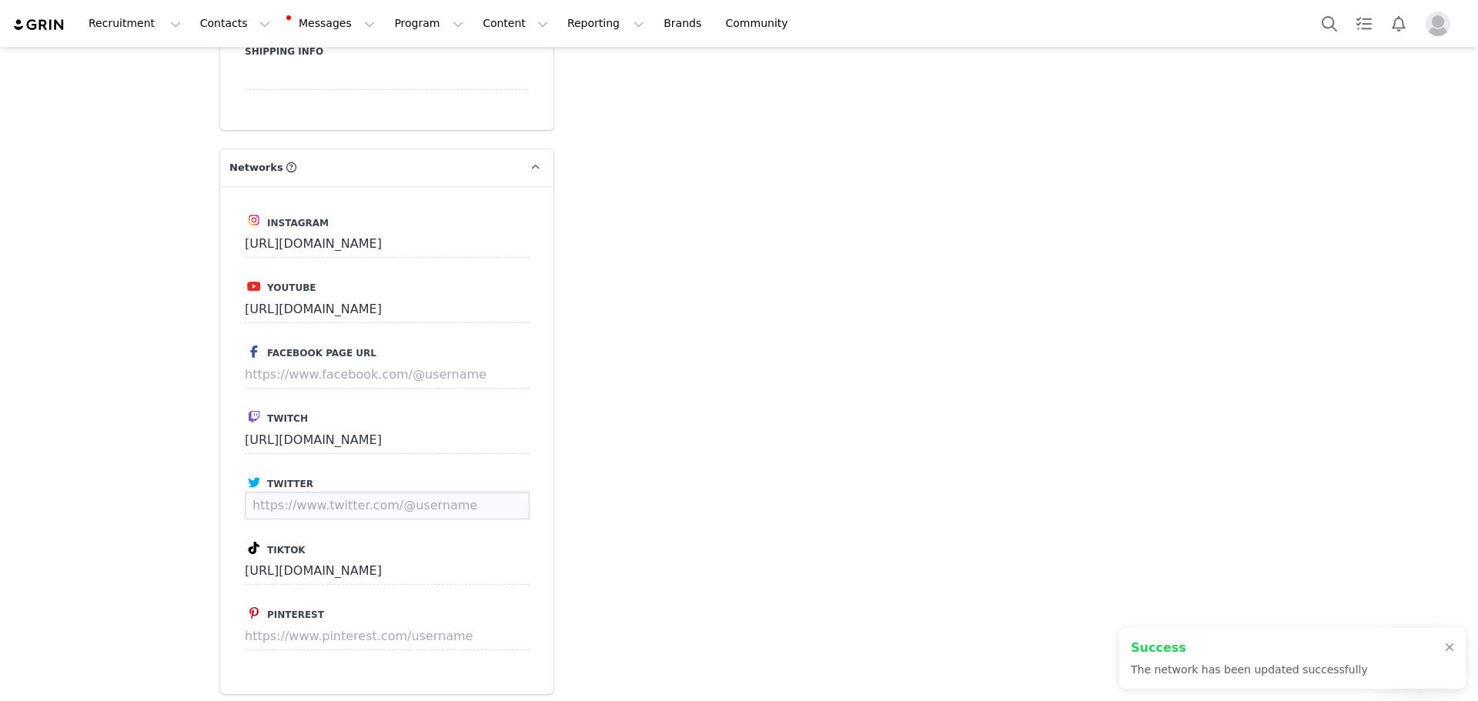
click at [290, 492] on input at bounding box center [387, 506] width 285 height 28
paste input "[URL][DOMAIN_NAME]"
type input "[URL][DOMAIN_NAME]"
click at [494, 492] on button "Save" at bounding box center [501, 506] width 56 height 28
type input "[URL][DOMAIN_NAME]"
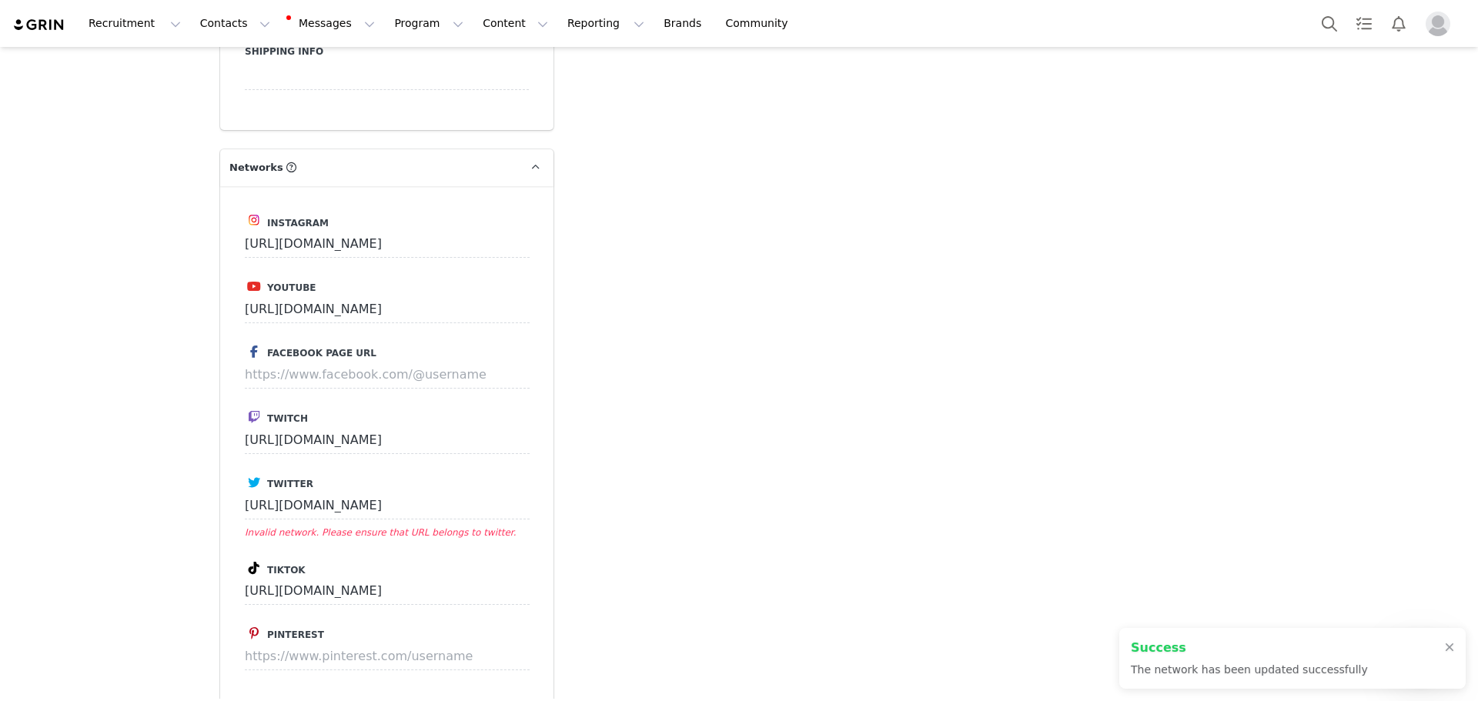
click at [1444, 649] on div "Success The network has been updated successfully" at bounding box center [1292, 658] width 346 height 61
click at [1449, 649] on div at bounding box center [1449, 648] width 9 height 12
click at [117, 511] on div "Creators [PERSON_NAME] We are having trouble sending and syncing your email, yo…" at bounding box center [739, 111] width 1478 height 5154
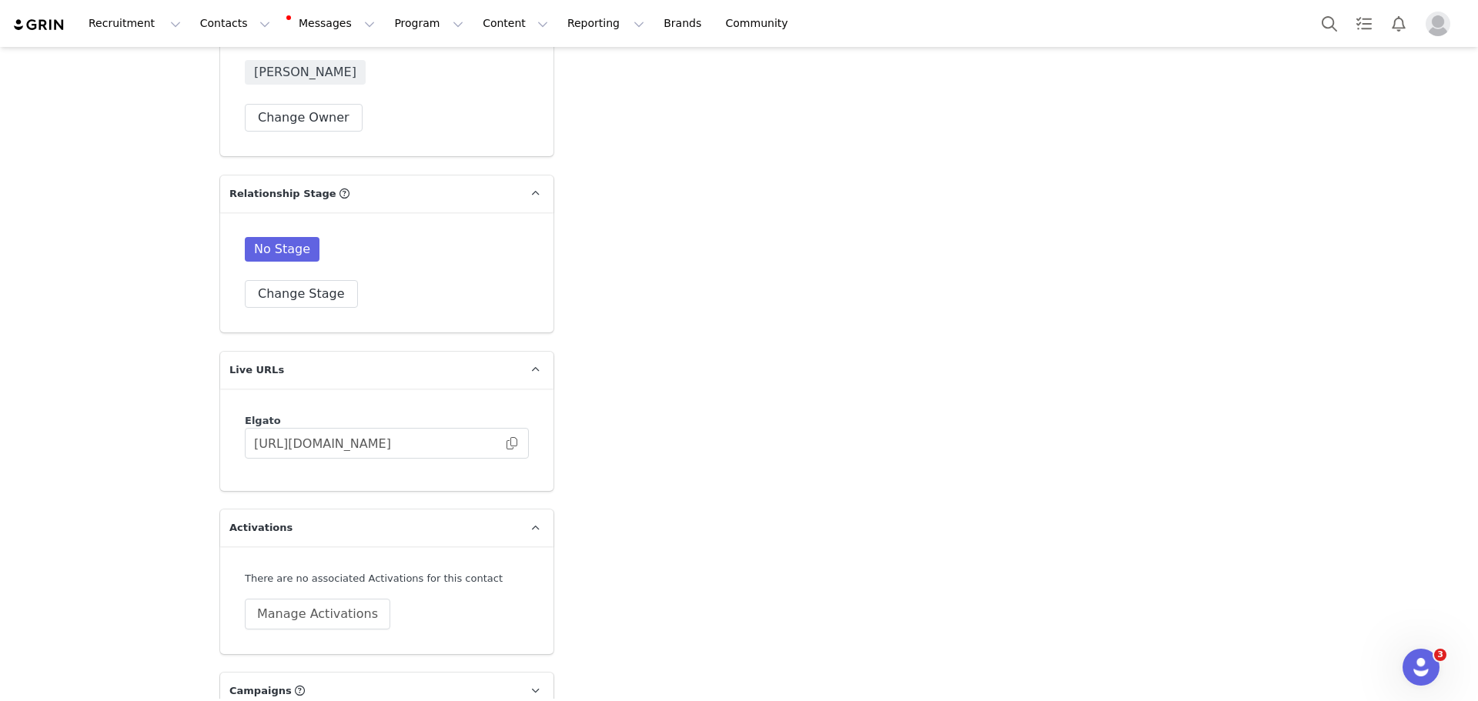
scroll to position [3590, 0]
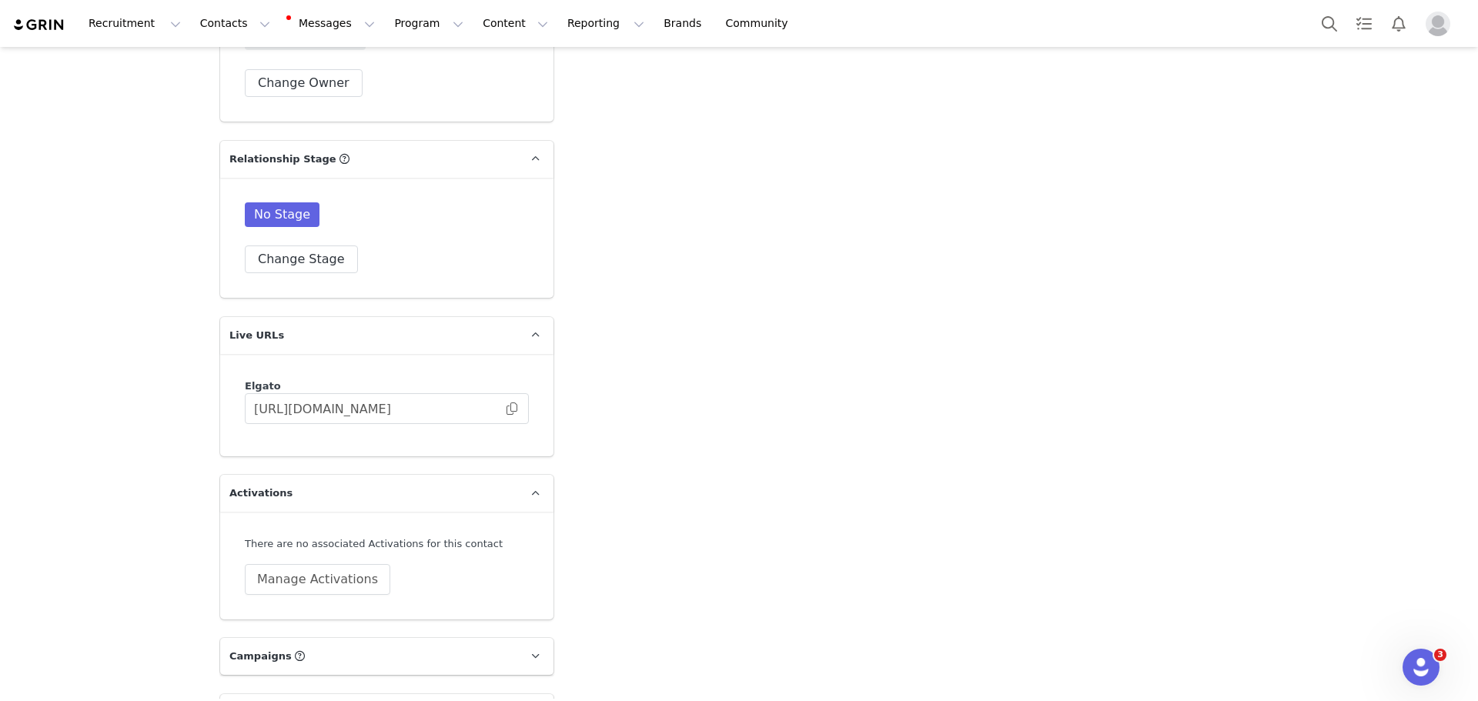
click at [271, 550] on div "There are no associated Activations for this contact Manage Activations" at bounding box center [386, 566] width 333 height 108
click at [271, 564] on button "Manage Activations" at bounding box center [317, 579] width 145 height 31
click at [263, 587] on div "Select Activation" at bounding box center [240, 591] width 91 height 23
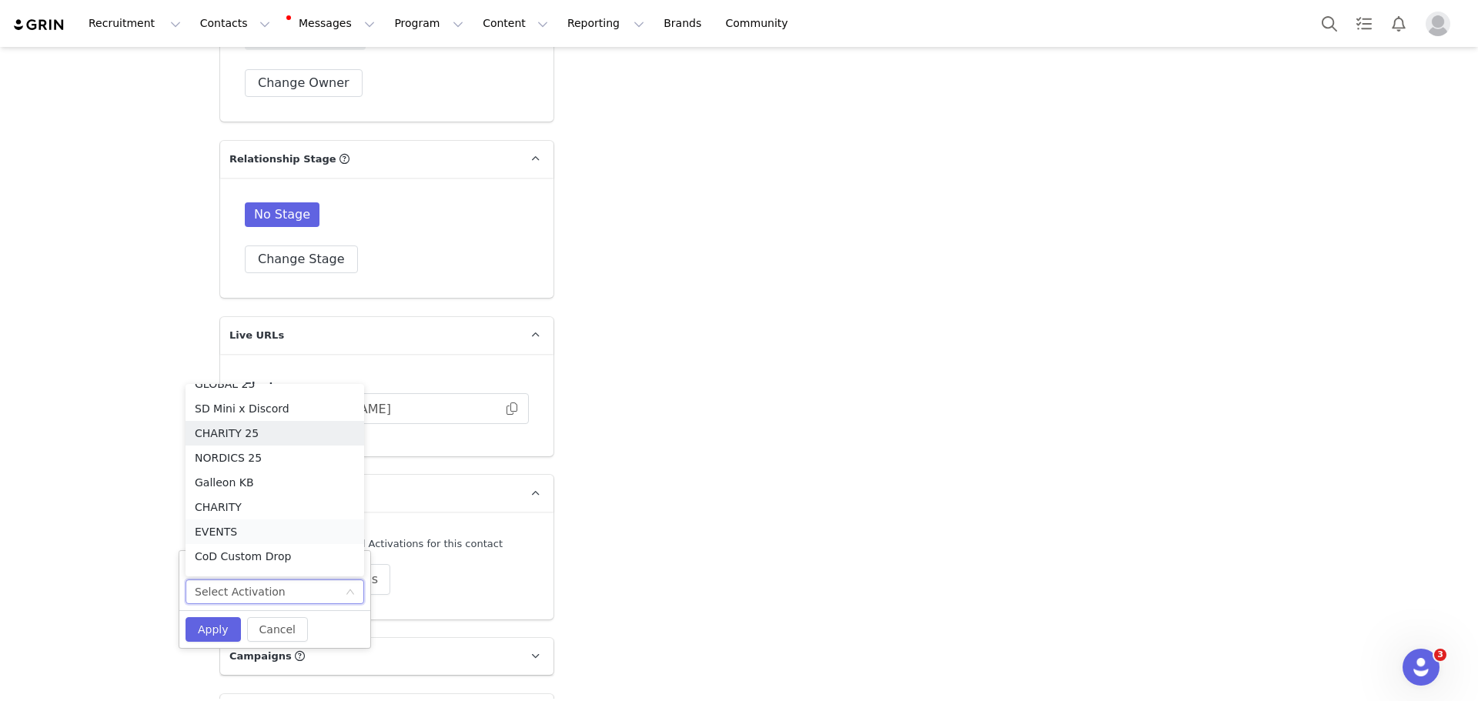
scroll to position [85, 0]
click at [245, 414] on li "NORDICS 25" at bounding box center [274, 413] width 179 height 25
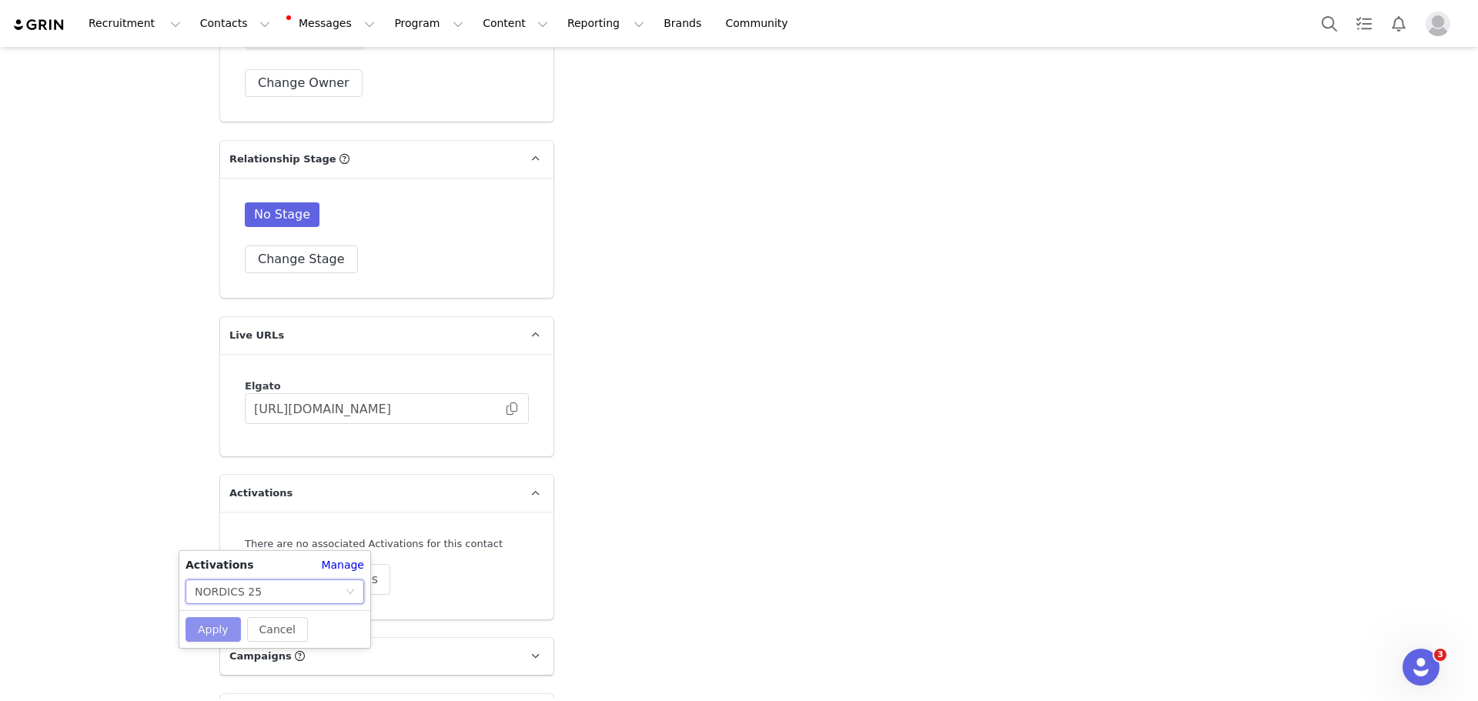
click at [202, 633] on button "Apply" at bounding box center [212, 629] width 55 height 25
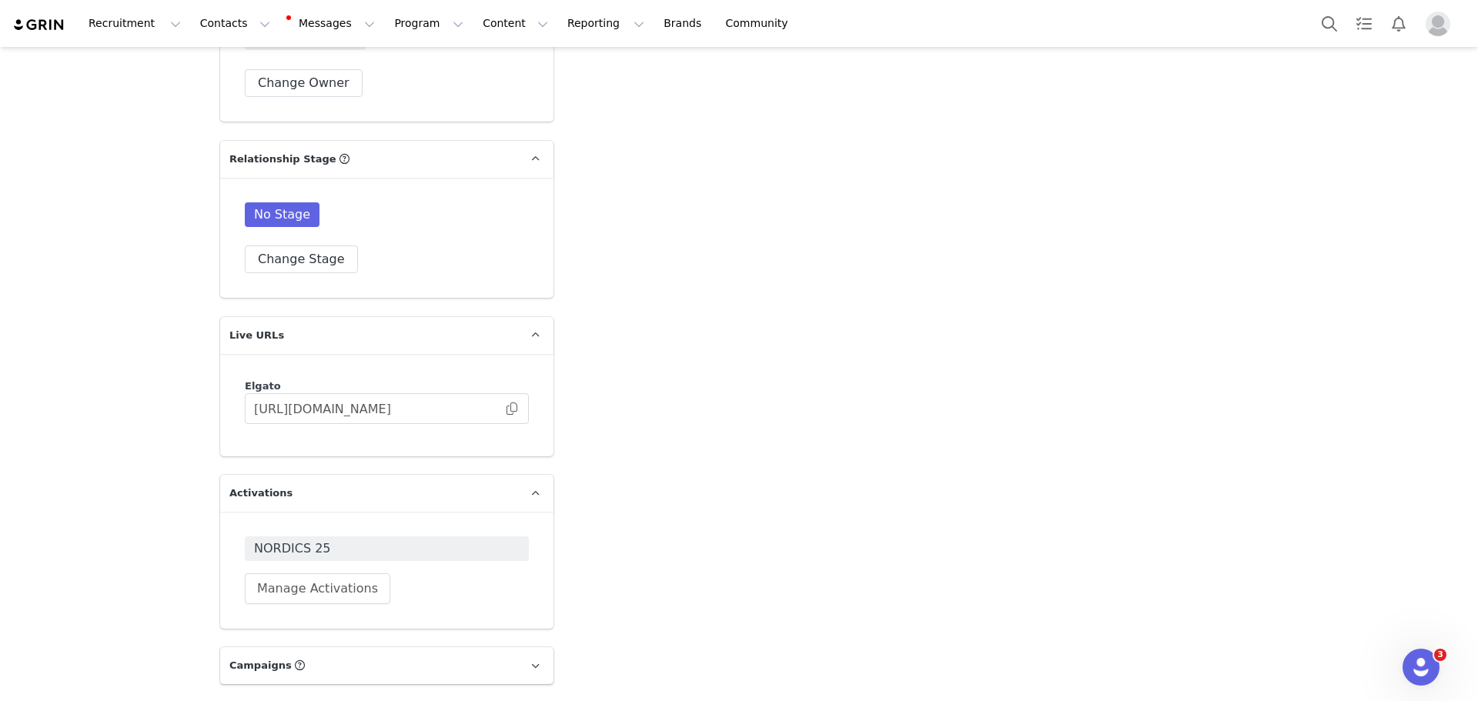
click at [385, 25] on button "Program Program" at bounding box center [429, 23] width 88 height 35
click at [399, 75] on p "Activations" at bounding box center [388, 68] width 59 height 16
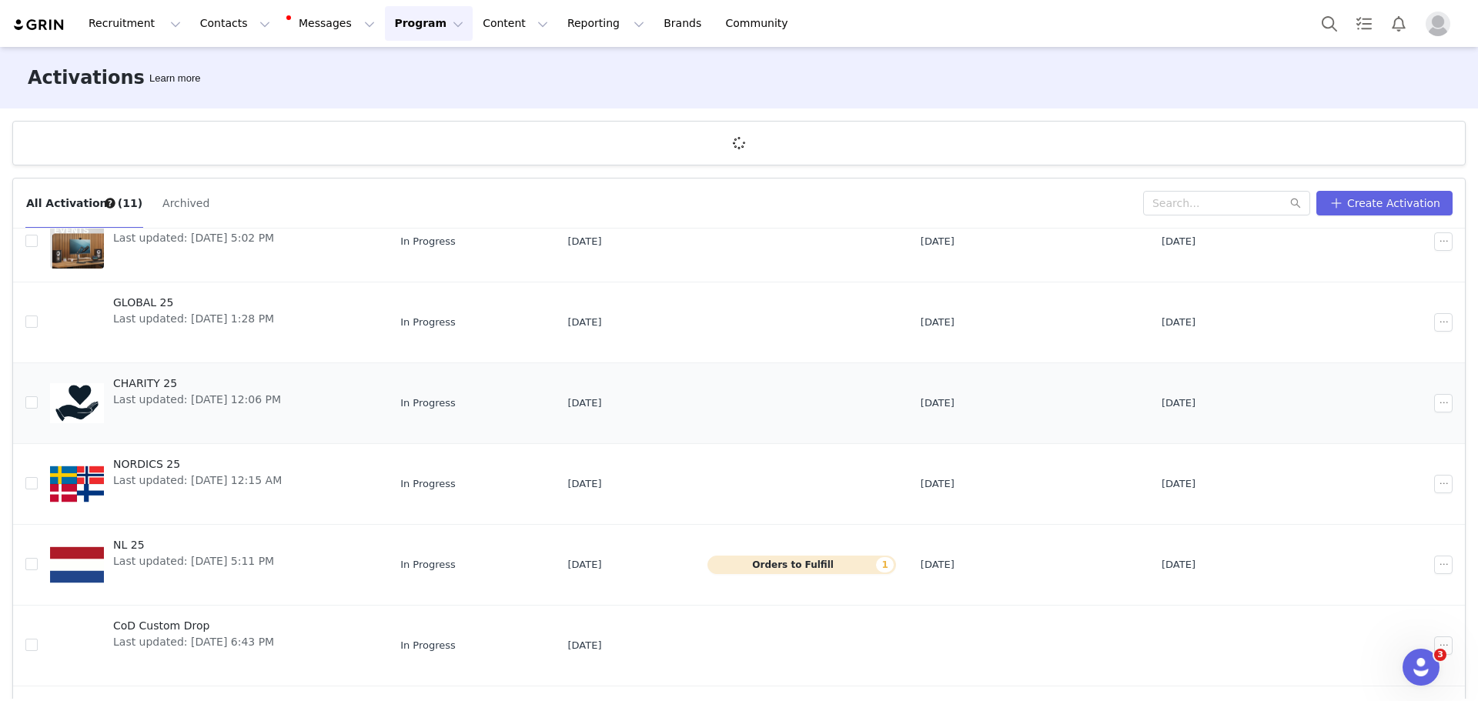
scroll to position [308, 0]
click at [186, 465] on span "NORDICS 25" at bounding box center [197, 464] width 169 height 16
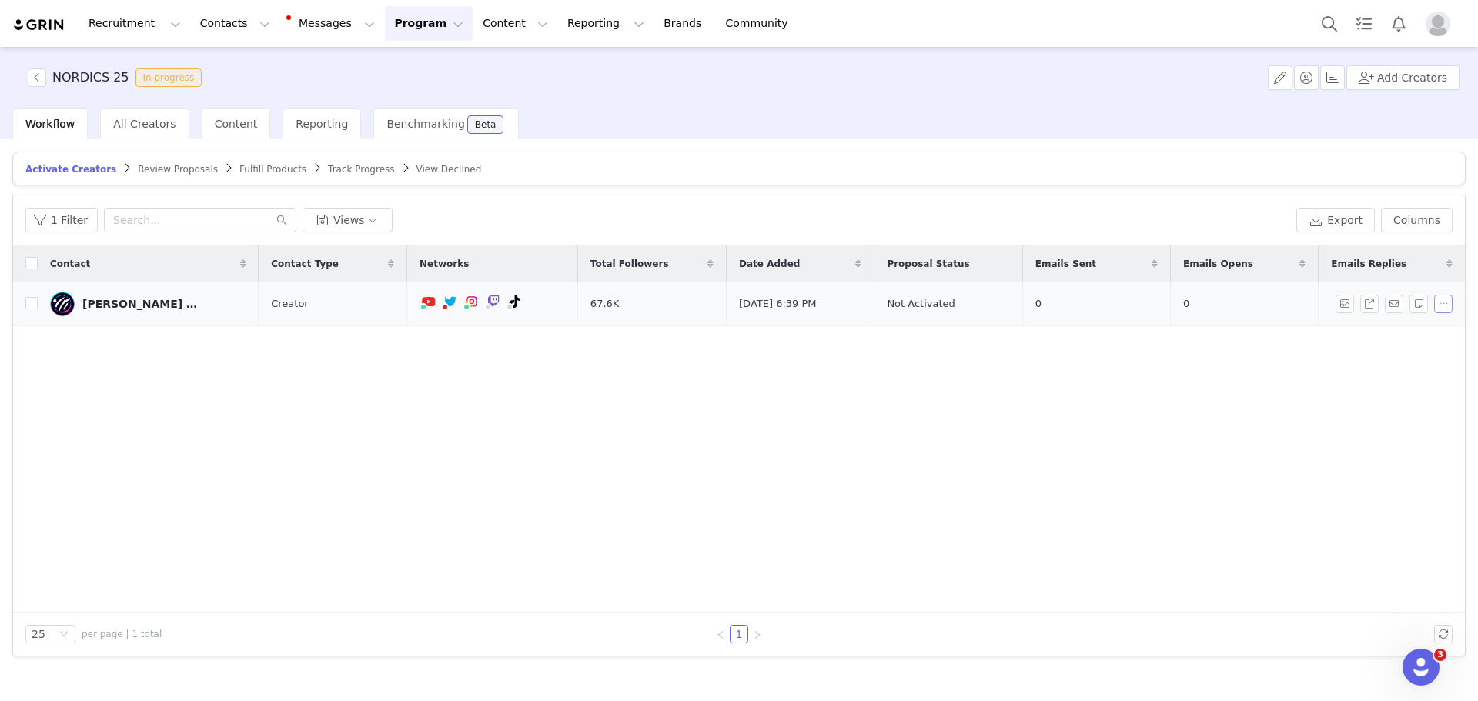
click at [1447, 302] on button "button" at bounding box center [1443, 304] width 18 height 18
click at [1388, 335] on span "Activate Creators" at bounding box center [1407, 330] width 93 height 17
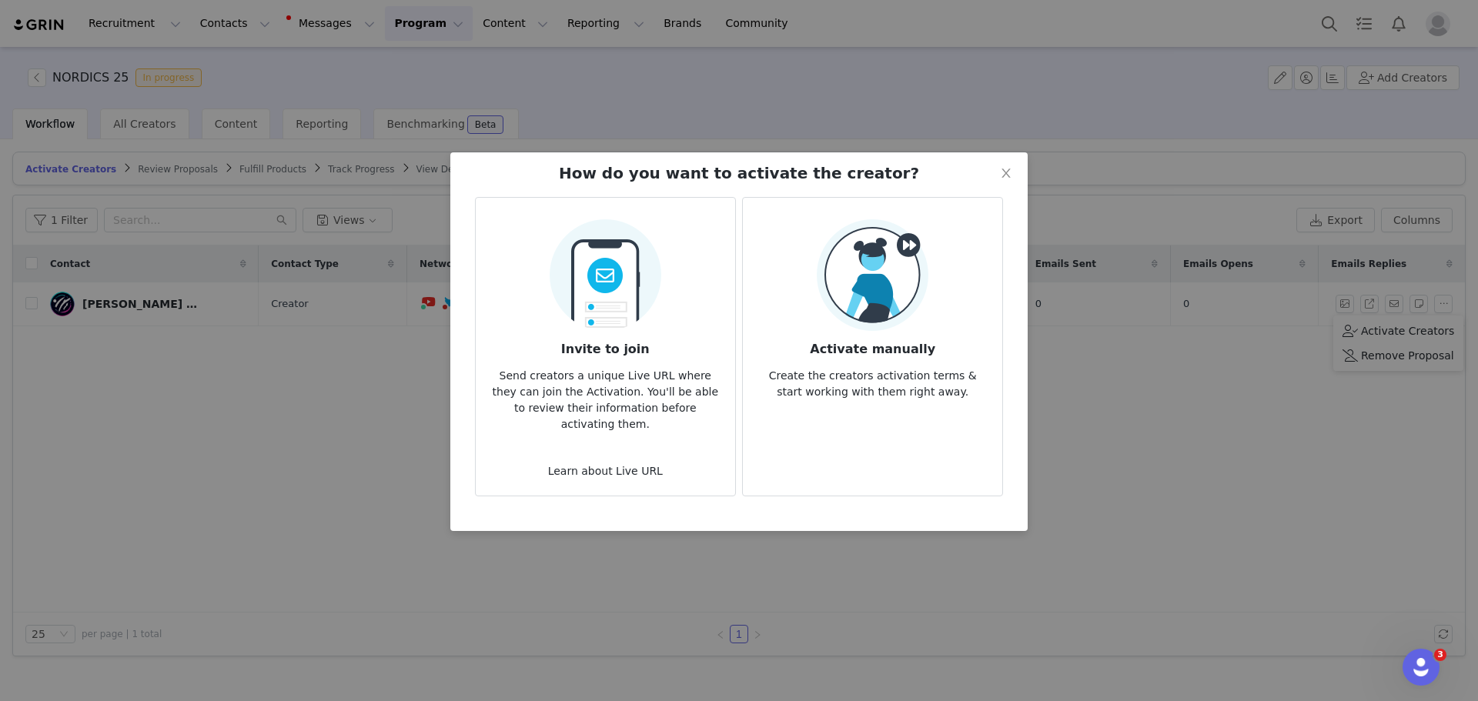
click at [847, 363] on p "Create the creators activation terms & start working with them right away." at bounding box center [872, 380] width 235 height 42
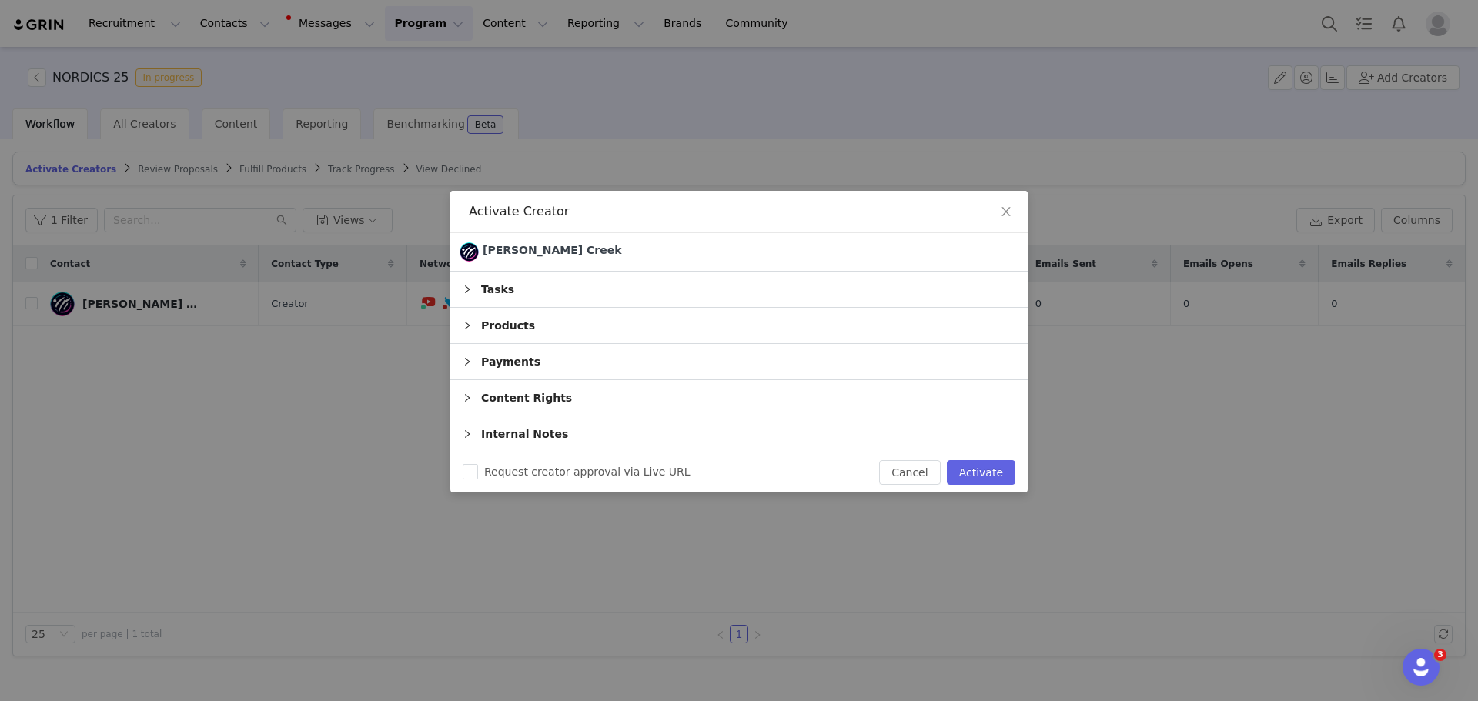
click at [551, 316] on div "Products" at bounding box center [738, 325] width 577 height 35
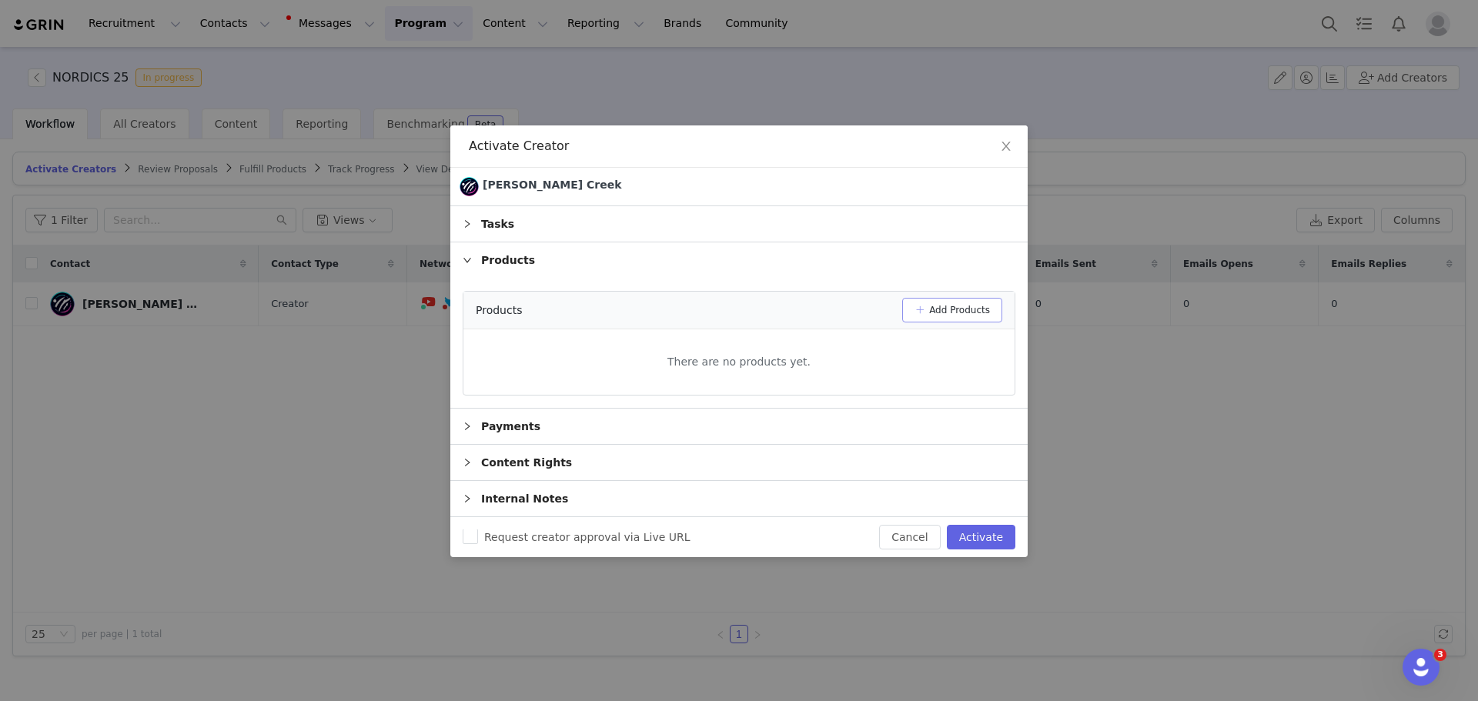
click at [954, 303] on button "Add Products" at bounding box center [952, 310] width 100 height 25
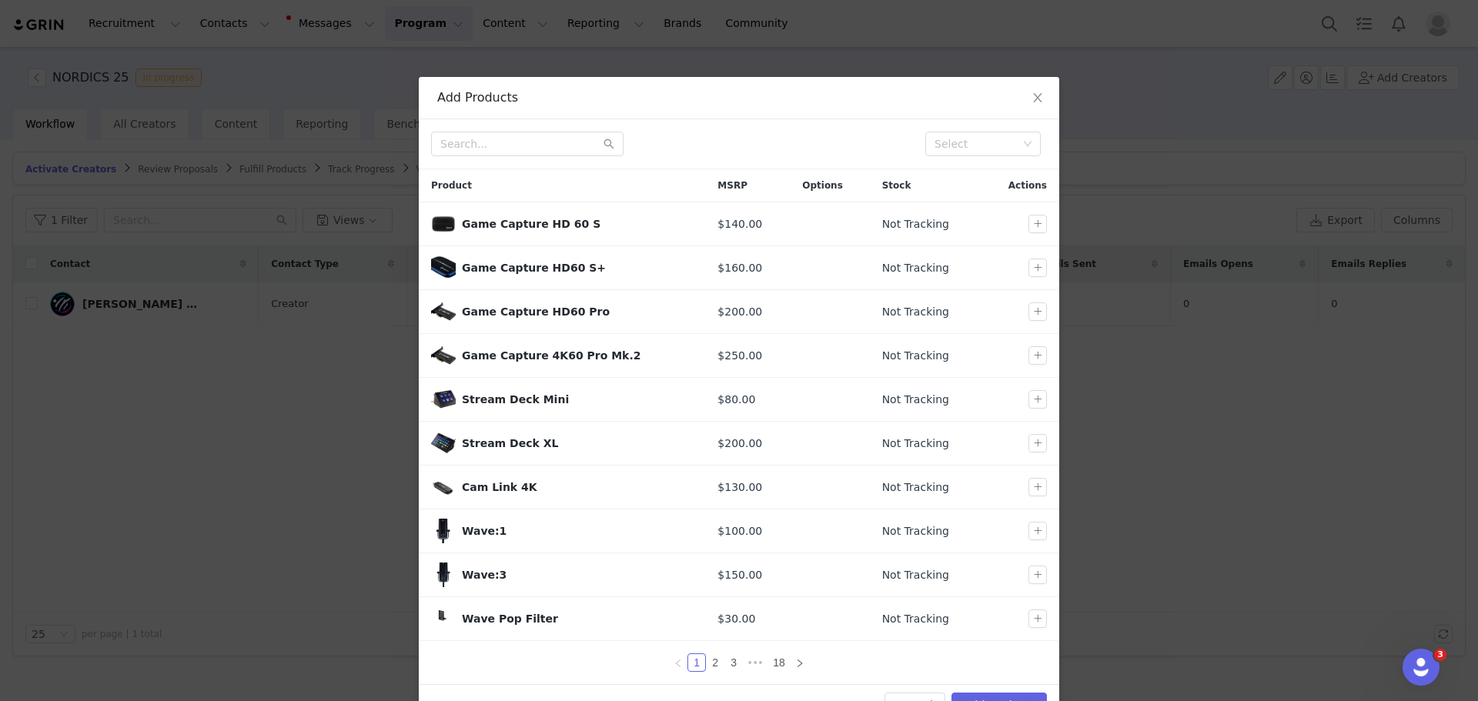
click at [501, 145] on input "text" at bounding box center [527, 144] width 192 height 25
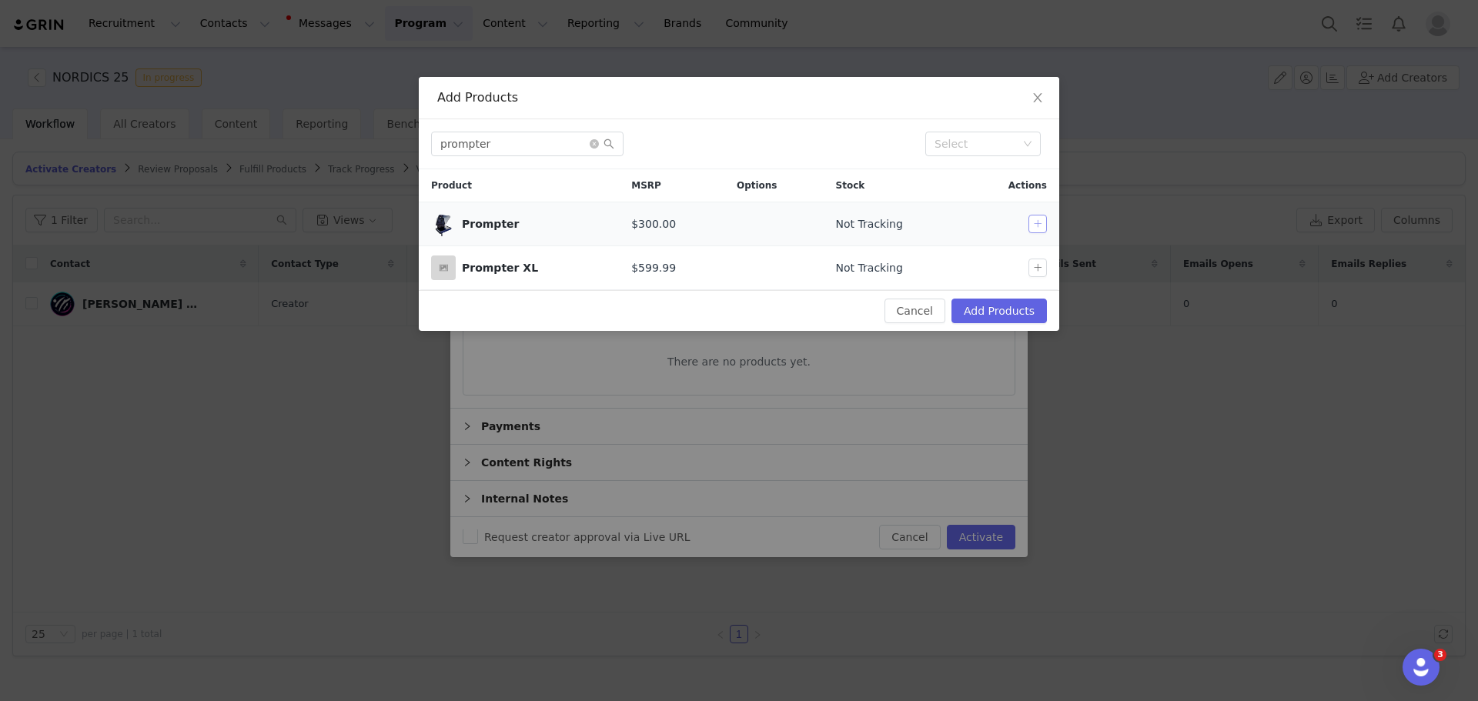
type input "prompter"
click at [1033, 227] on button "button" at bounding box center [1037, 224] width 18 height 18
click at [593, 143] on icon "icon: close-circle" at bounding box center [594, 143] width 9 height 9
click at [558, 149] on input "text" at bounding box center [527, 144] width 192 height 25
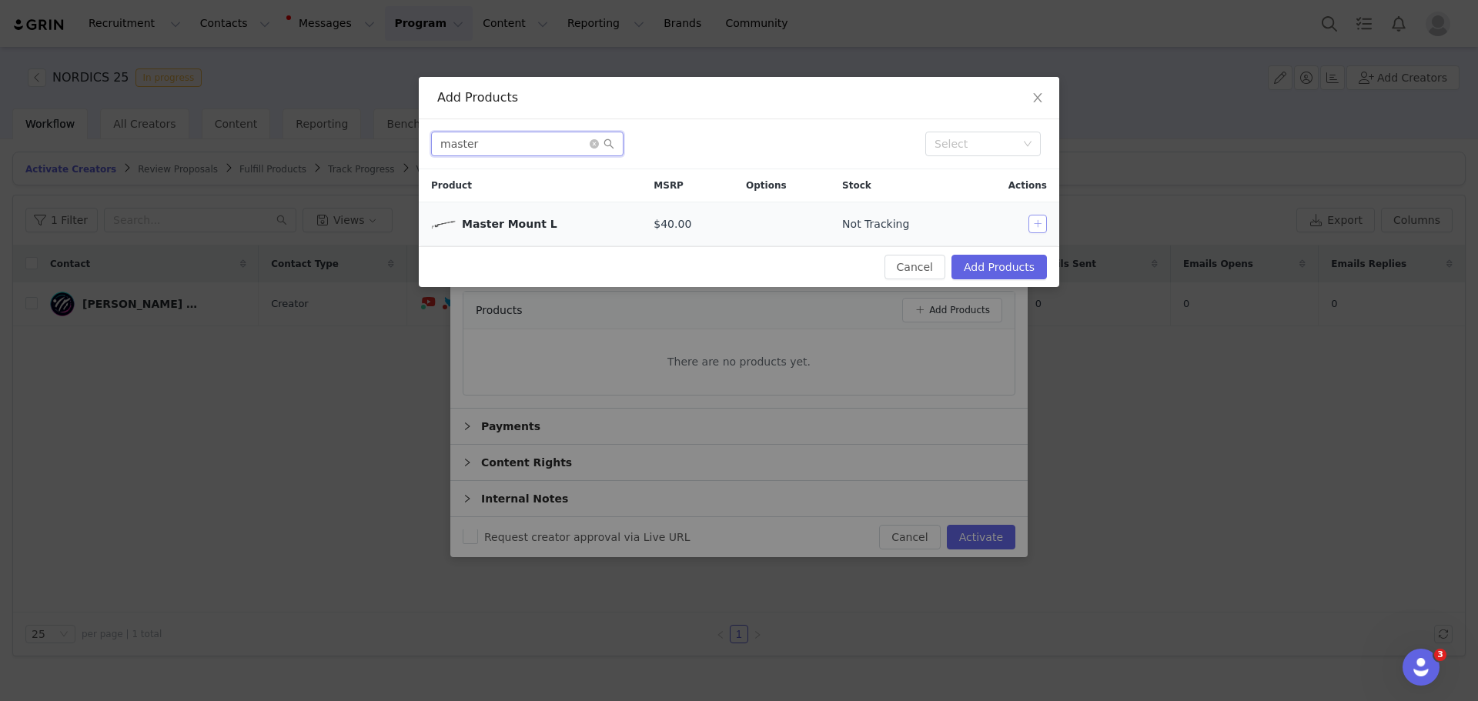
type input "master"
click at [1033, 219] on button "button" at bounding box center [1037, 224] width 18 height 18
click at [1022, 266] on button "Add Products" at bounding box center [998, 267] width 95 height 25
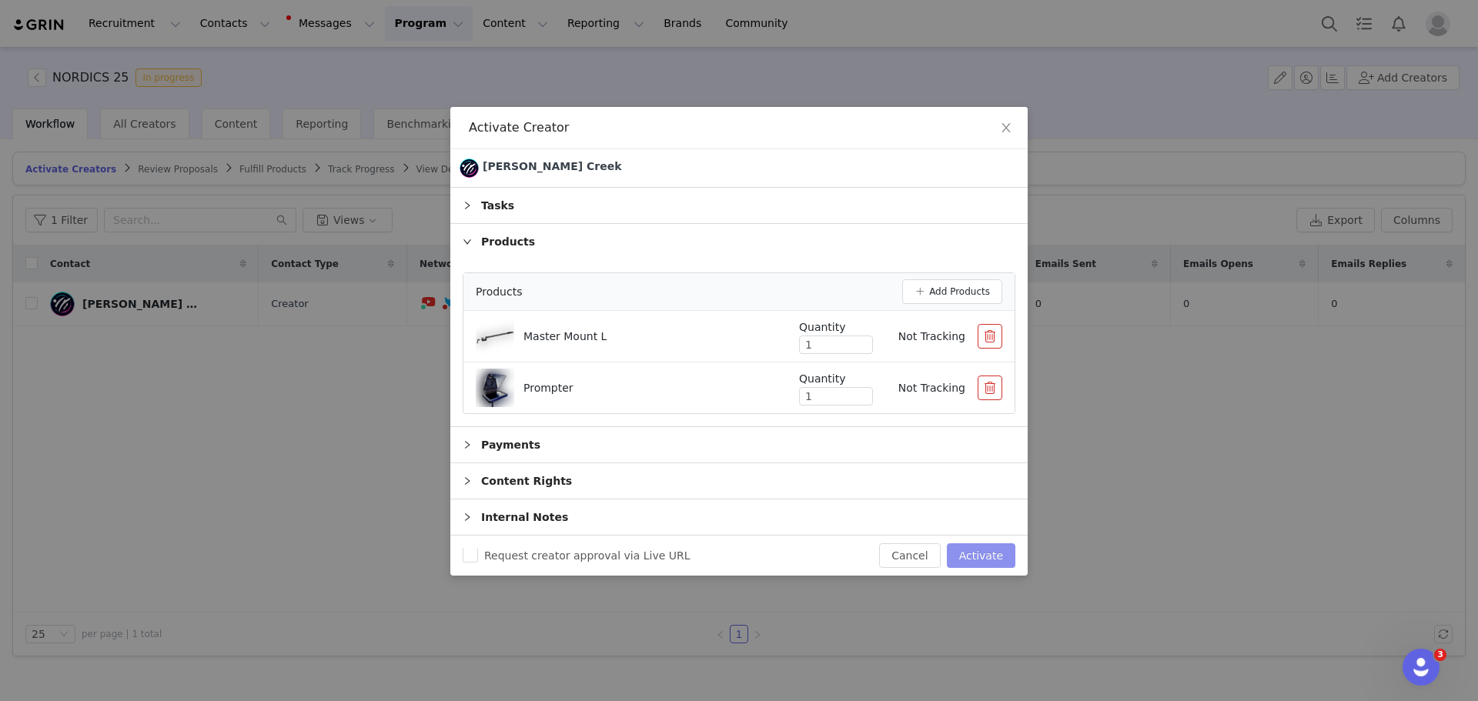
click at [991, 554] on button "Activate" at bounding box center [981, 555] width 68 height 25
